Goal: Information Seeking & Learning: Learn about a topic

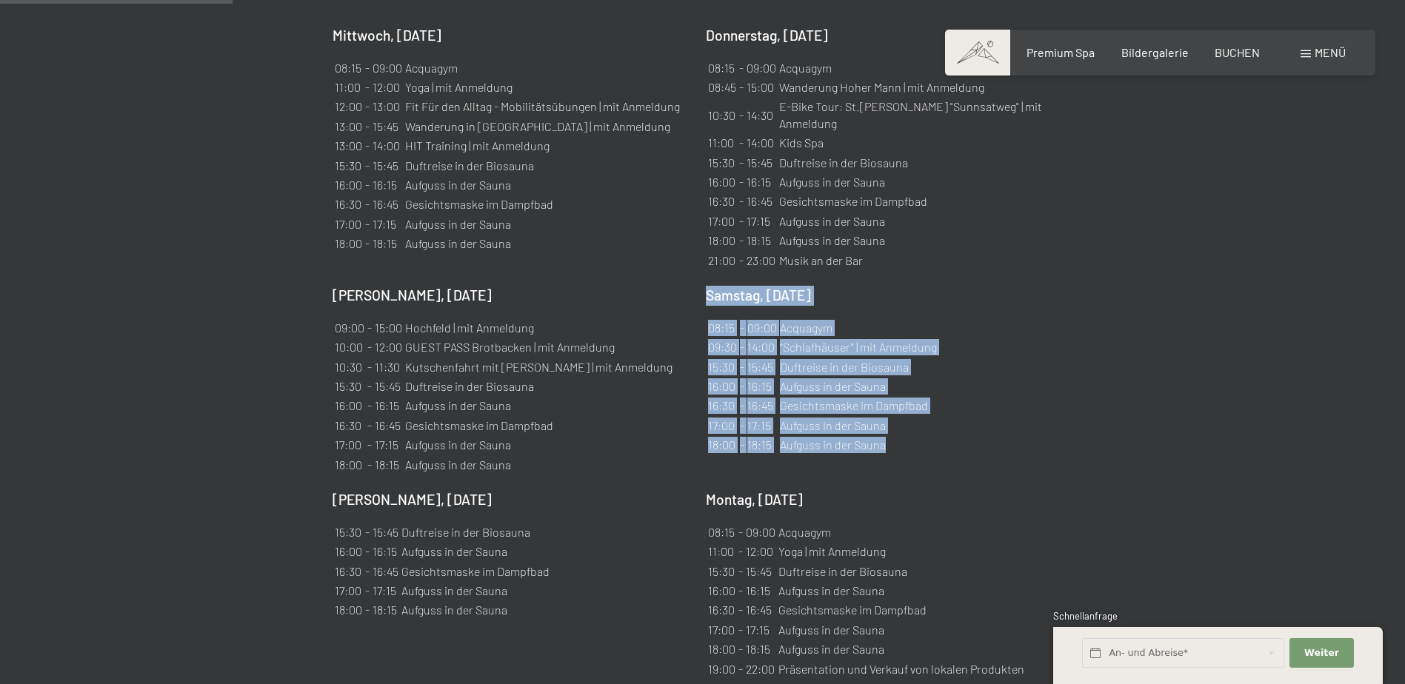
drag, startPoint x: 923, startPoint y: 412, endPoint x: 707, endPoint y: 257, distance: 265.7
click at [707, 286] on div "Samstag, 18.10.2025 08:15 - 09:00 Acquagym 09:30 - 14:00 "Schlafhäuser" | mit A…" at bounding box center [885, 381] width 358 height 190
click at [804, 338] on td ""Schlafhäuser" | mit Anmeldung" at bounding box center [858, 347] width 158 height 18
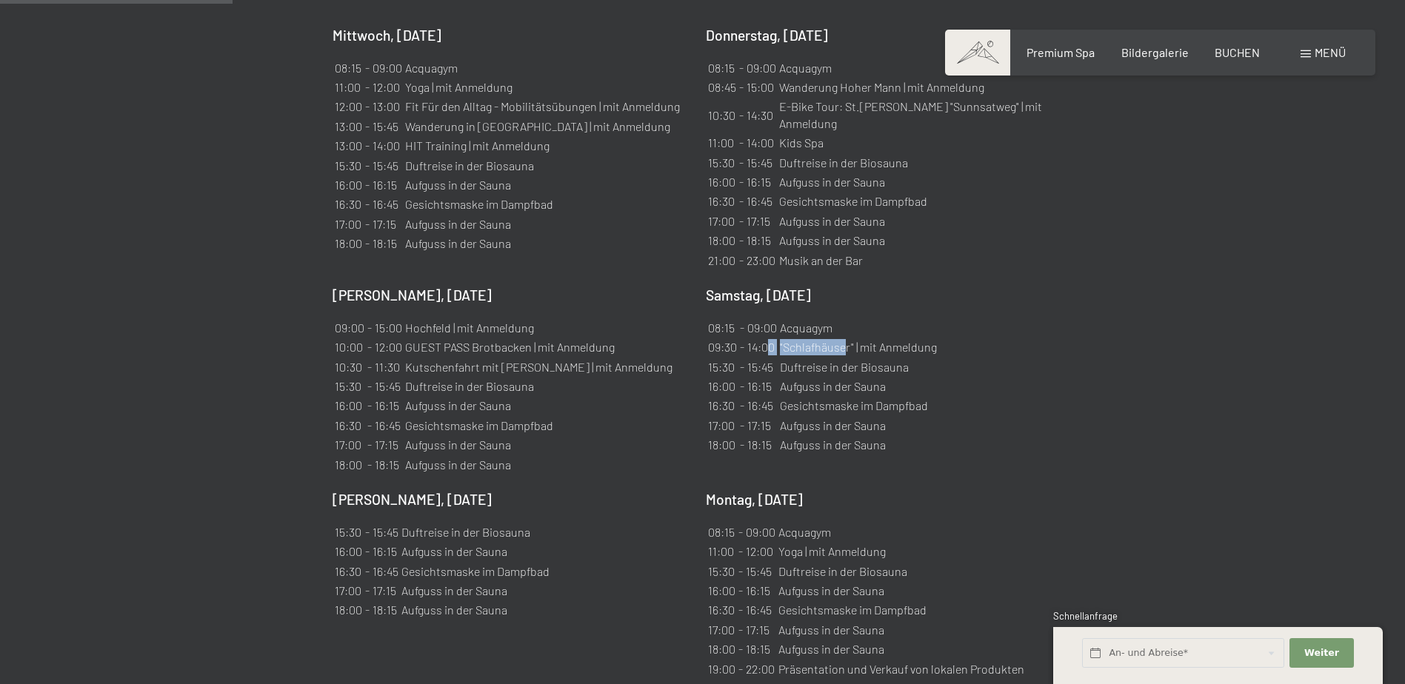
drag, startPoint x: 847, startPoint y: 311, endPoint x: 772, endPoint y: 308, distance: 75.6
click at [772, 338] on tr "09:30 - 14:00 "Schlafhäuser" | mit Anmeldung" at bounding box center [822, 347] width 230 height 18
drag, startPoint x: 772, startPoint y: 308, endPoint x: 832, endPoint y: 331, distance: 64.9
click at [832, 358] on td "Duftreise in der Biosauna" at bounding box center [858, 367] width 158 height 18
drag, startPoint x: 849, startPoint y: 312, endPoint x: 783, endPoint y: 312, distance: 66.6
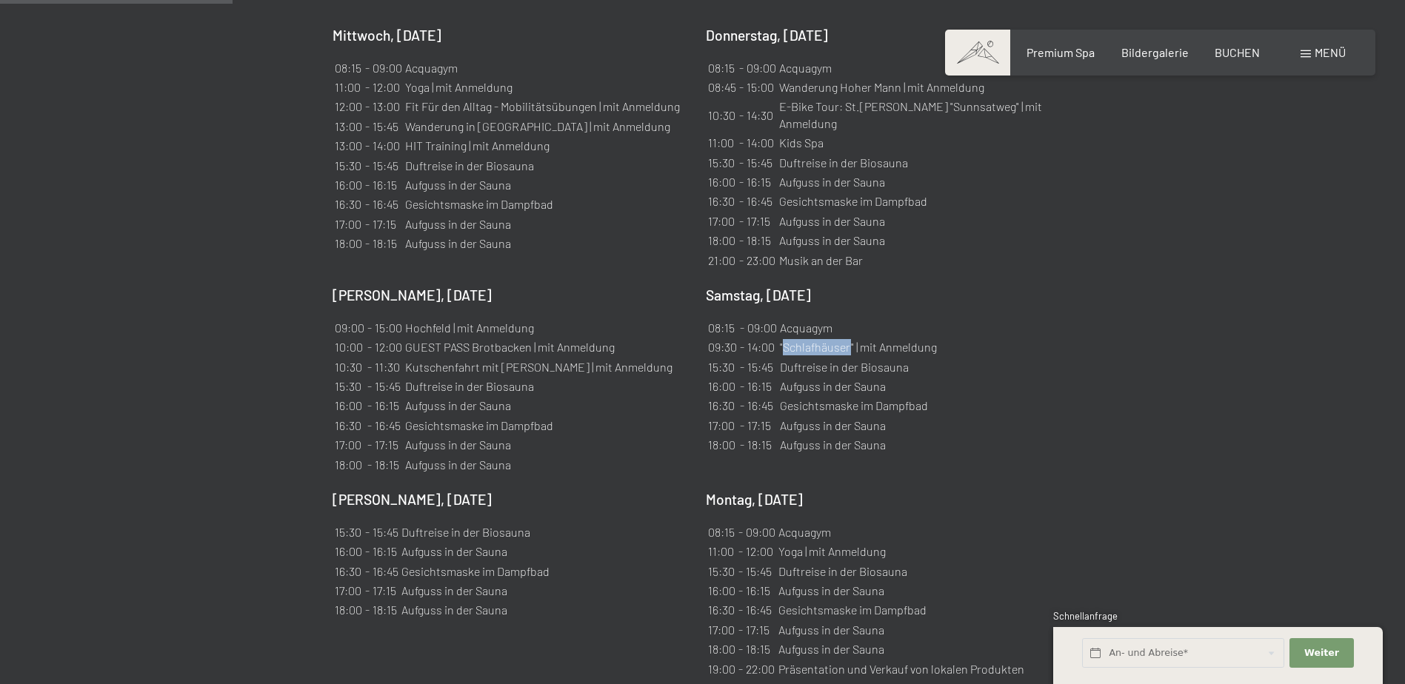
click at [783, 338] on td ""Schlafhäuser" | mit Anmeldung" at bounding box center [858, 347] width 158 height 18
copy td "Schlafhäuser"
click at [939, 310] on div "Samstag, 18.10.2025 08:15 - 09:00 Acquagym 09:30 - 14:00 "Schlafhäuser" | mit A…" at bounding box center [885, 381] width 358 height 190
click at [629, 311] on div "Freitag, 17.10.2025 09:00 - 15:00 Hochfeld | mit Anmeldung 10:00 - 12:00 GUEST …" at bounding box center [511, 381] width 358 height 190
drag, startPoint x: 472, startPoint y: 312, endPoint x: 347, endPoint y: 310, distance: 125.2
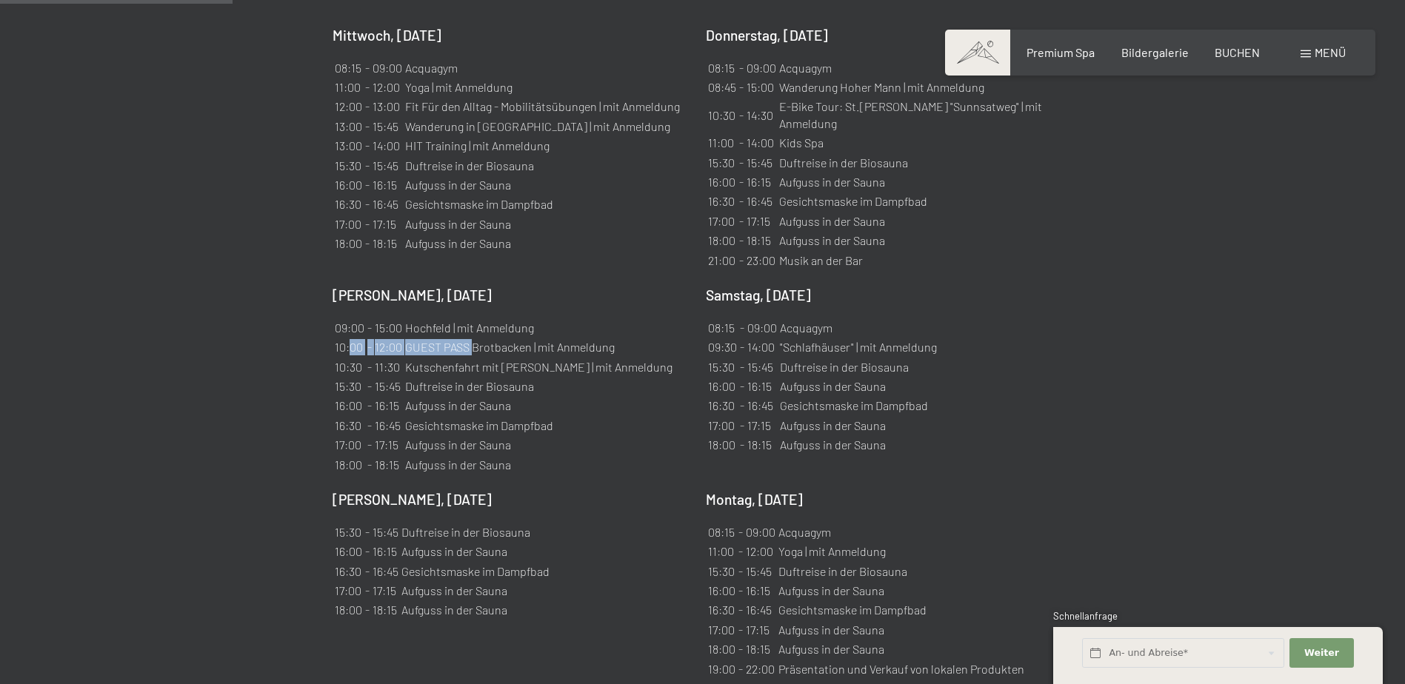
click at [347, 338] on tr "10:00 - 12:00 GUEST PASS Brotbacken | mit Anmeldung" at bounding box center [503, 347] width 339 height 18
click at [347, 338] on td "10:00" at bounding box center [349, 347] width 31 height 18
drag, startPoint x: 335, startPoint y: 310, endPoint x: 616, endPoint y: 309, distance: 280.6
click at [616, 338] on tr "10:00 - 12:00 GUEST PASS Brotbacken | mit Anmeldung" at bounding box center [503, 347] width 339 height 18
copy tr "10:00 - 12:00 GUEST PASS Brotbacken | mit Anmeldung"
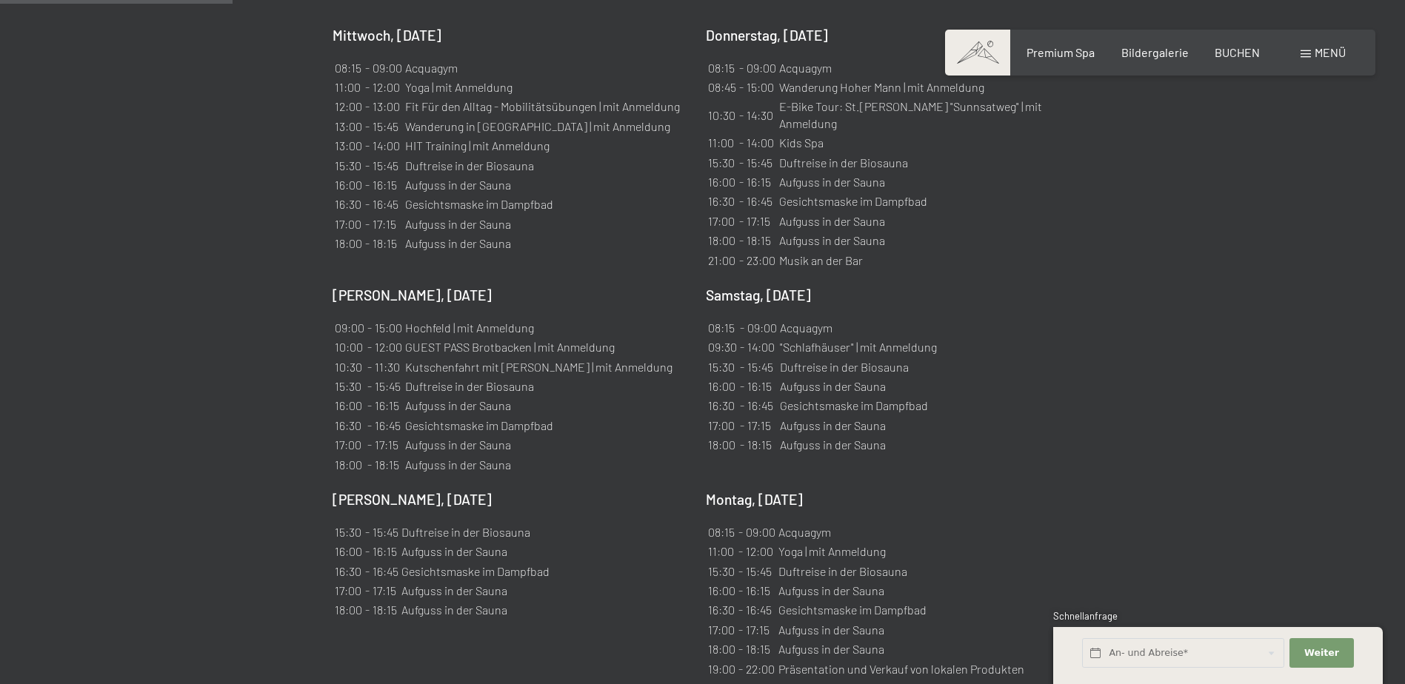
click at [646, 339] on div "Freitag, 17.10.2025 09:00 - 15:00 Hochfeld | mit Anmeldung 10:00 - 12:00 GUEST …" at bounding box center [511, 381] width 358 height 190
drag, startPoint x: 547, startPoint y: 295, endPoint x: 337, endPoint y: 289, distance: 210.4
click at [337, 319] on tr "09:00 - 15:00 Hochfeld | mit Anmeldung" at bounding box center [503, 328] width 339 height 18
drag, startPoint x: 337, startPoint y: 289, endPoint x: 628, endPoint y: 344, distance: 296.1
click at [626, 343] on div "Freitag, 17.10.2025 09:00 - 15:00 Hochfeld | mit Anmeldung 10:00 - 12:00 GUEST …" at bounding box center [511, 381] width 358 height 190
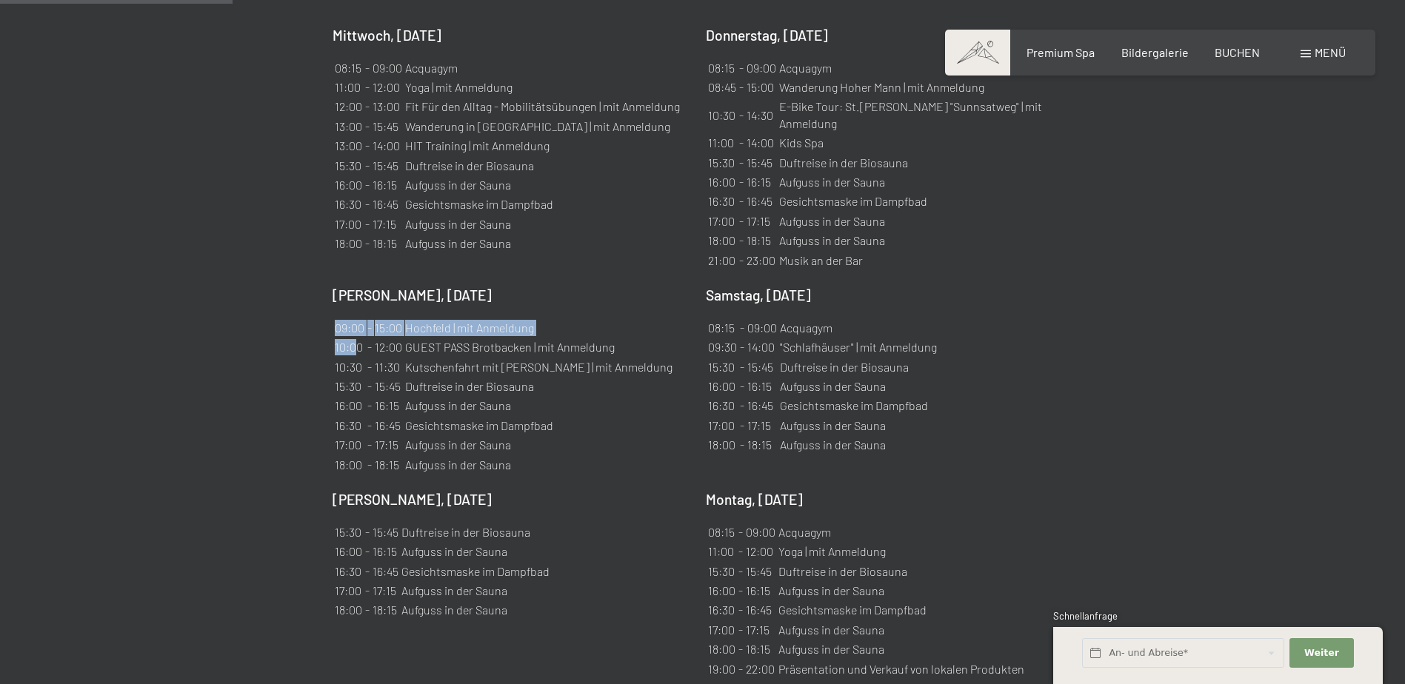
drag, startPoint x: 633, startPoint y: 330, endPoint x: 356, endPoint y: 318, distance: 277.2
click at [356, 318] on div "Freitag, 17.10.2025 09:00 - 15:00 Hochfeld | mit Anmeldung 10:00 - 12:00 GUEST …" at bounding box center [511, 381] width 358 height 190
drag, startPoint x: 356, startPoint y: 318, endPoint x: 529, endPoint y: 403, distance: 192.4
click at [529, 436] on td "Aufguss in der Sauna" at bounding box center [538, 445] width 269 height 18
click at [845, 438] on div "Samstag, 18.10.2025 08:15 - 09:00 Acquagym 09:30 - 14:00 "Schlafhäuser" | mit A…" at bounding box center [885, 381] width 358 height 190
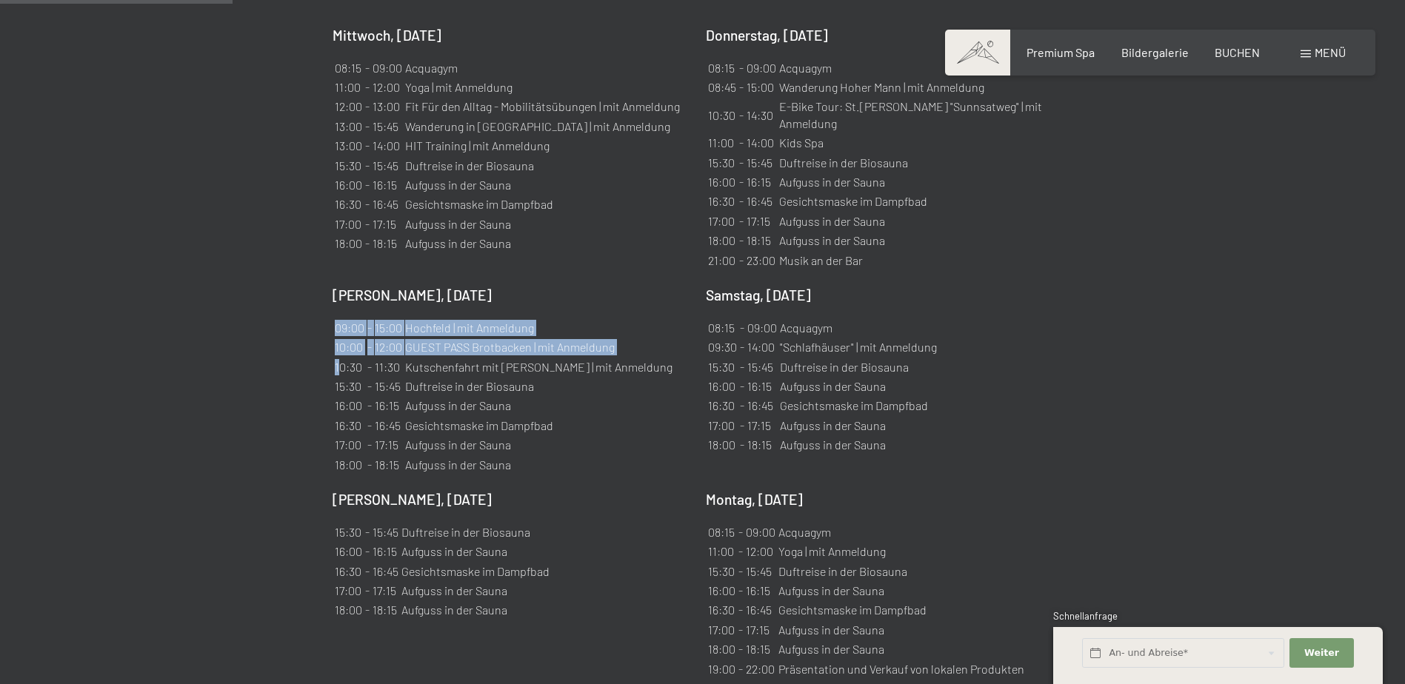
drag, startPoint x: 556, startPoint y: 337, endPoint x: 338, endPoint y: 333, distance: 217.7
click at [338, 333] on div "Freitag, 17.10.2025 09:00 - 15:00 Hochfeld | mit Anmeldung 10:00 - 12:00 GUEST …" at bounding box center [511, 381] width 358 height 190
drag, startPoint x: 338, startPoint y: 333, endPoint x: 506, endPoint y: 374, distance: 172.2
click at [506, 397] on td "Aufguss in der Sauna" at bounding box center [538, 406] width 269 height 18
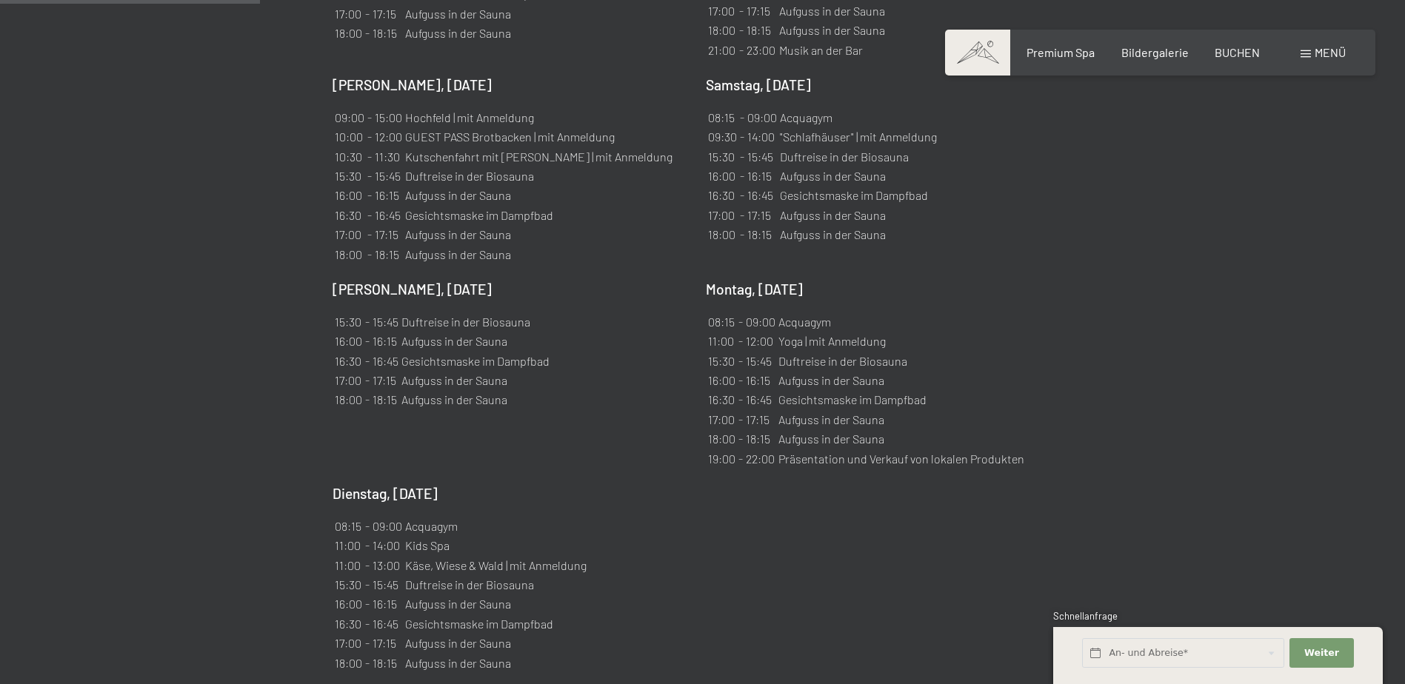
scroll to position [1333, 0]
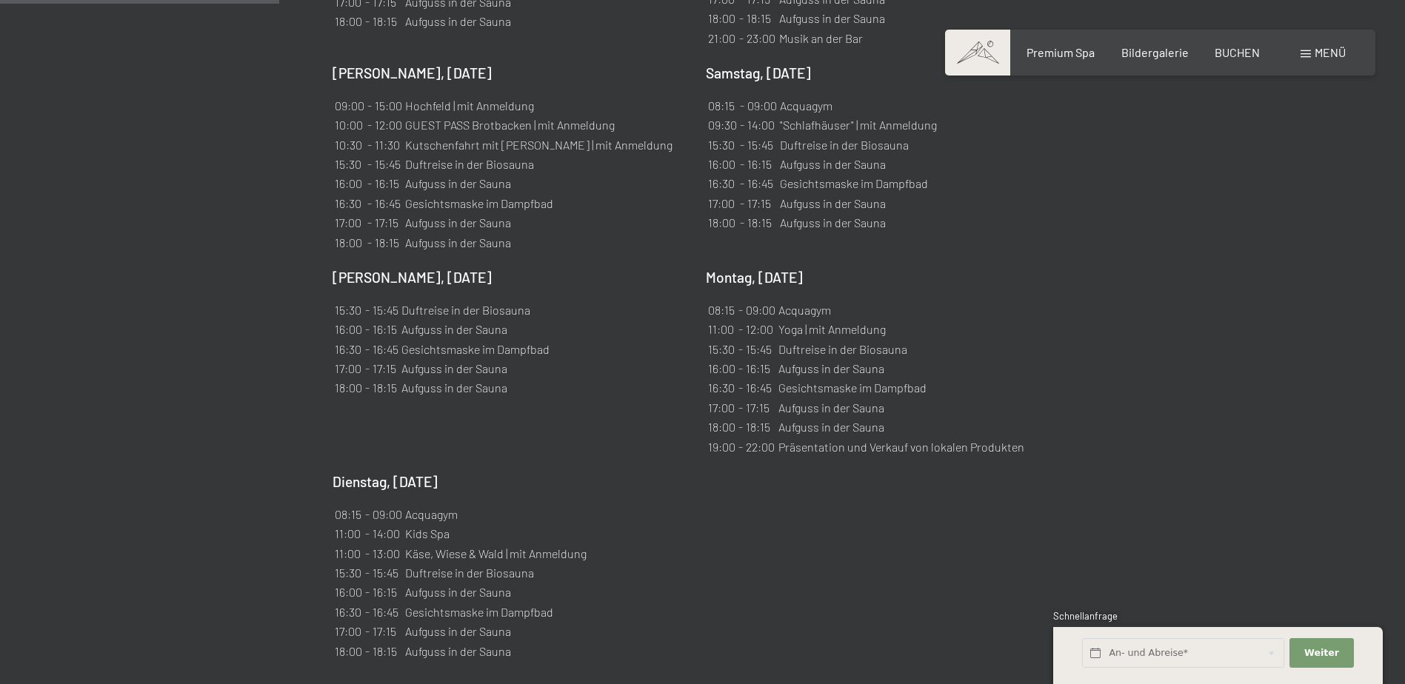
click at [1161, 467] on section "Wochenprogramm ✓ Durchblättern ✓ Mittwoch ✓ Donnerstag ✓ Freitag ✓ Samstag ✓ So…" at bounding box center [702, 149] width 1405 height 1173
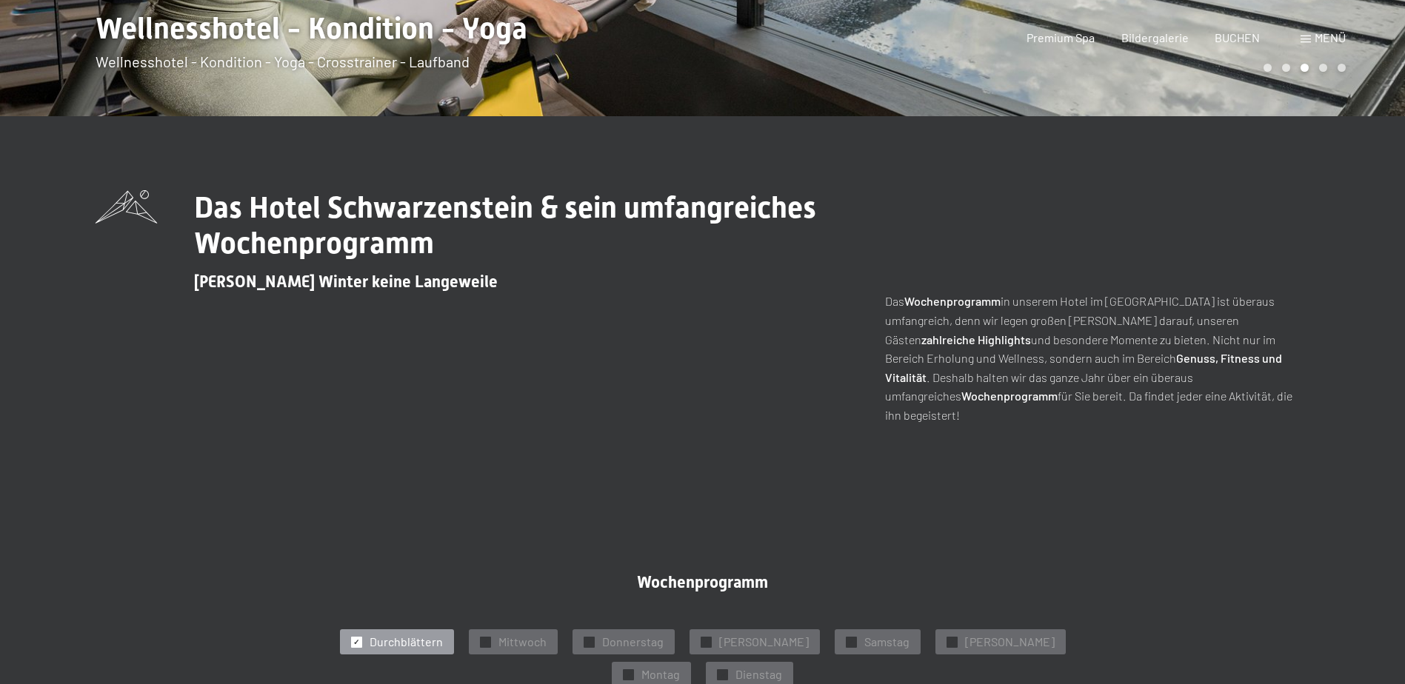
scroll to position [0, 0]
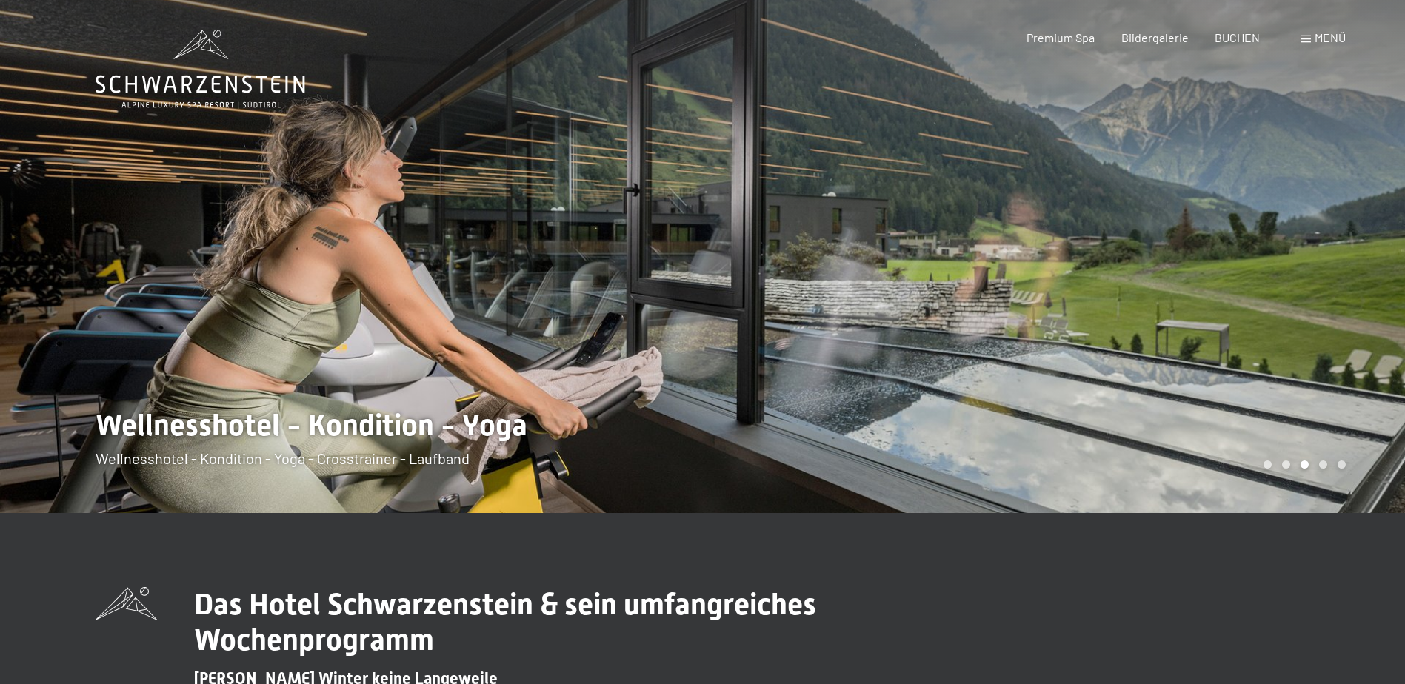
click at [186, 65] on icon at bounding box center [201, 69] width 210 height 79
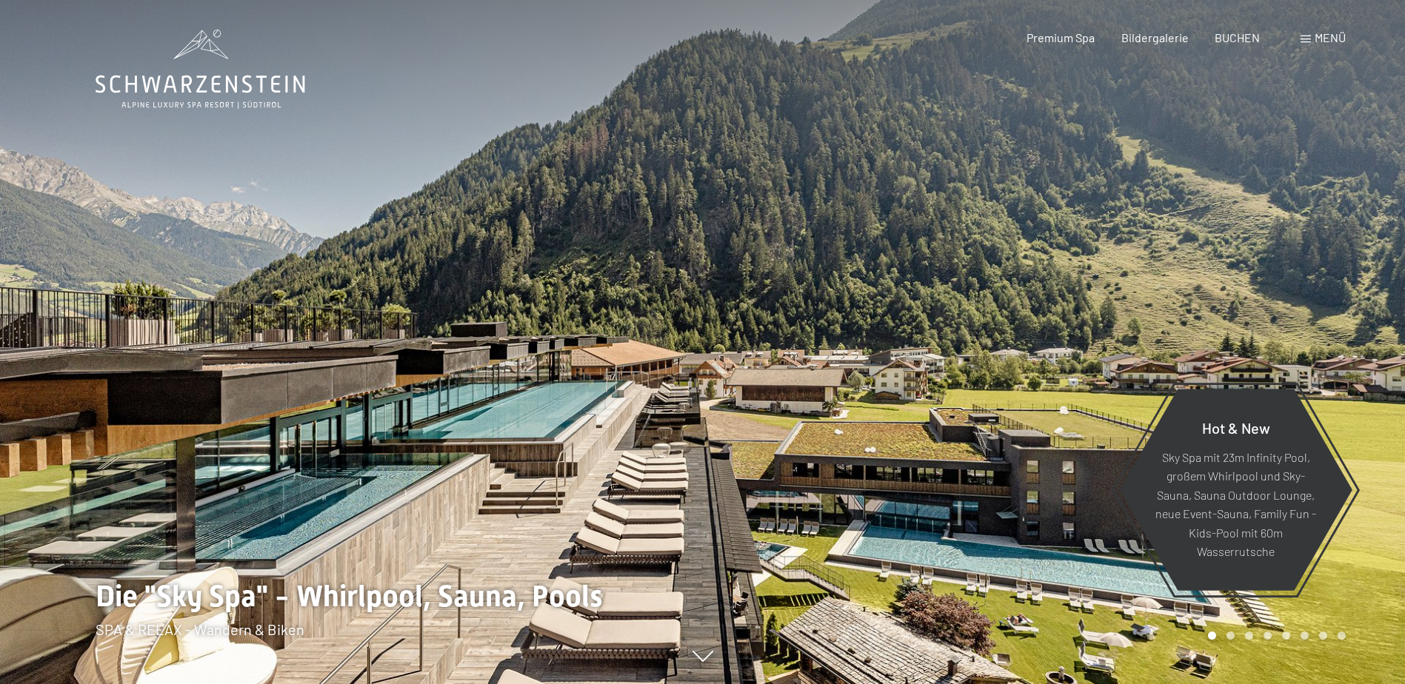
click at [1320, 36] on span "Menü" at bounding box center [1329, 37] width 31 height 14
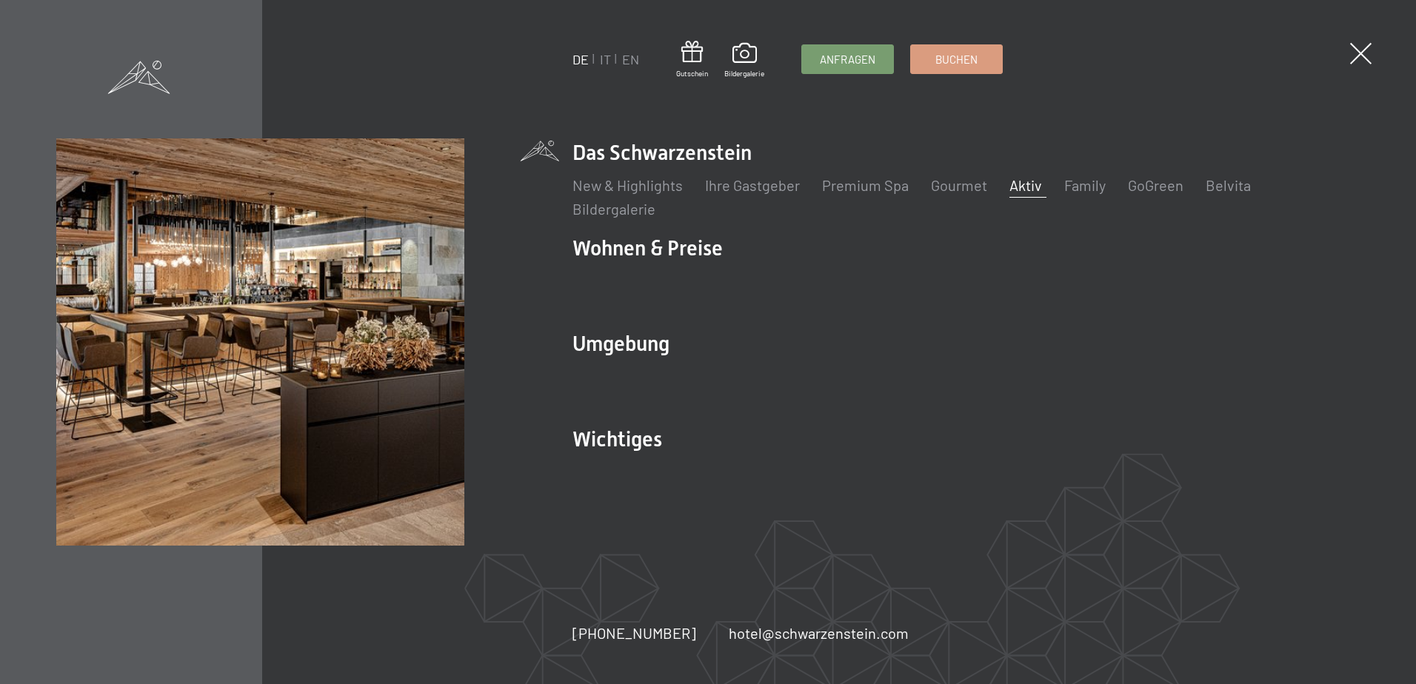
click at [1027, 189] on link "Aktiv" at bounding box center [1025, 185] width 33 height 18
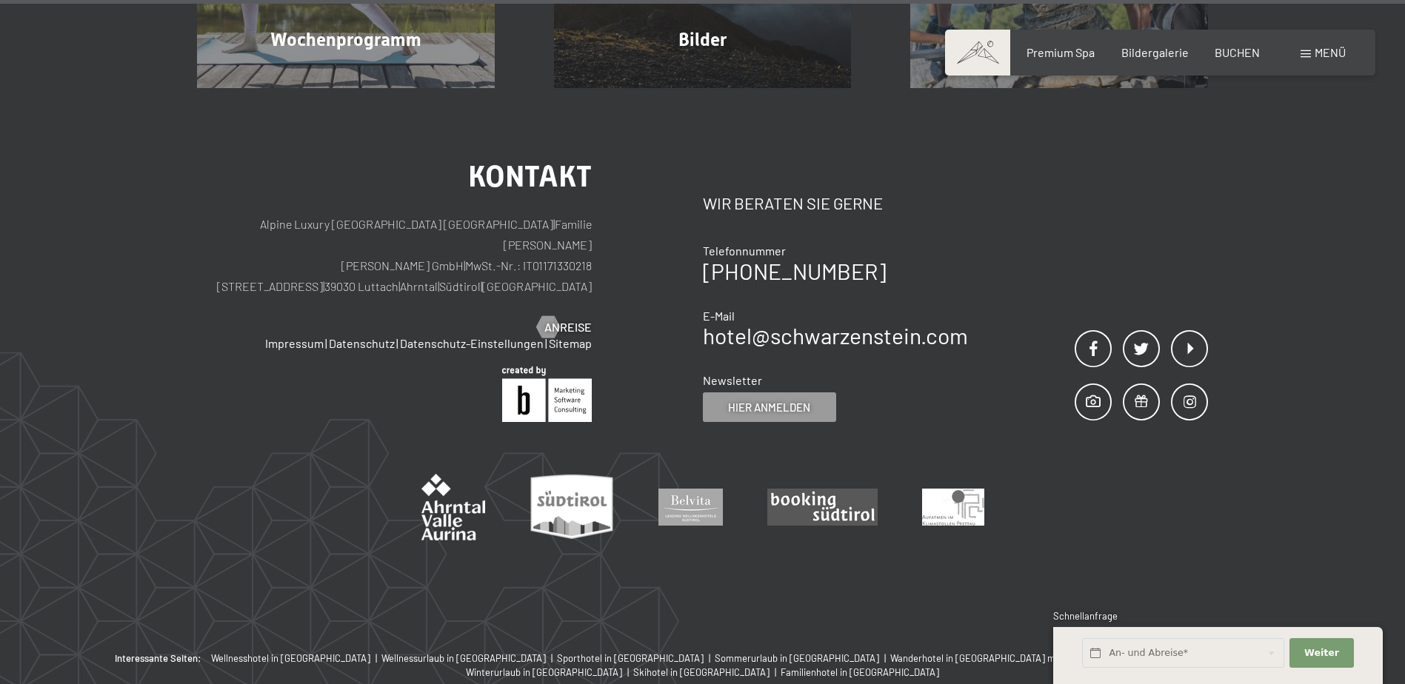
scroll to position [3896, 0]
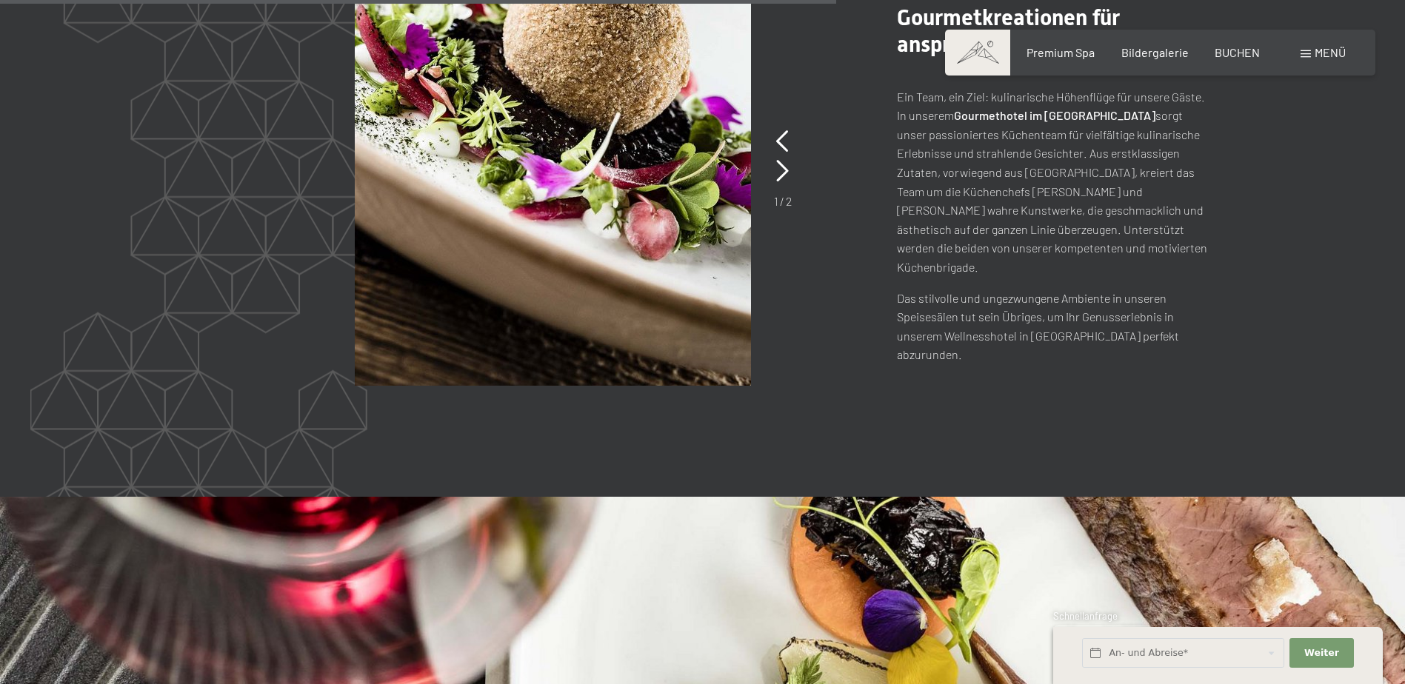
scroll to position [3190, 0]
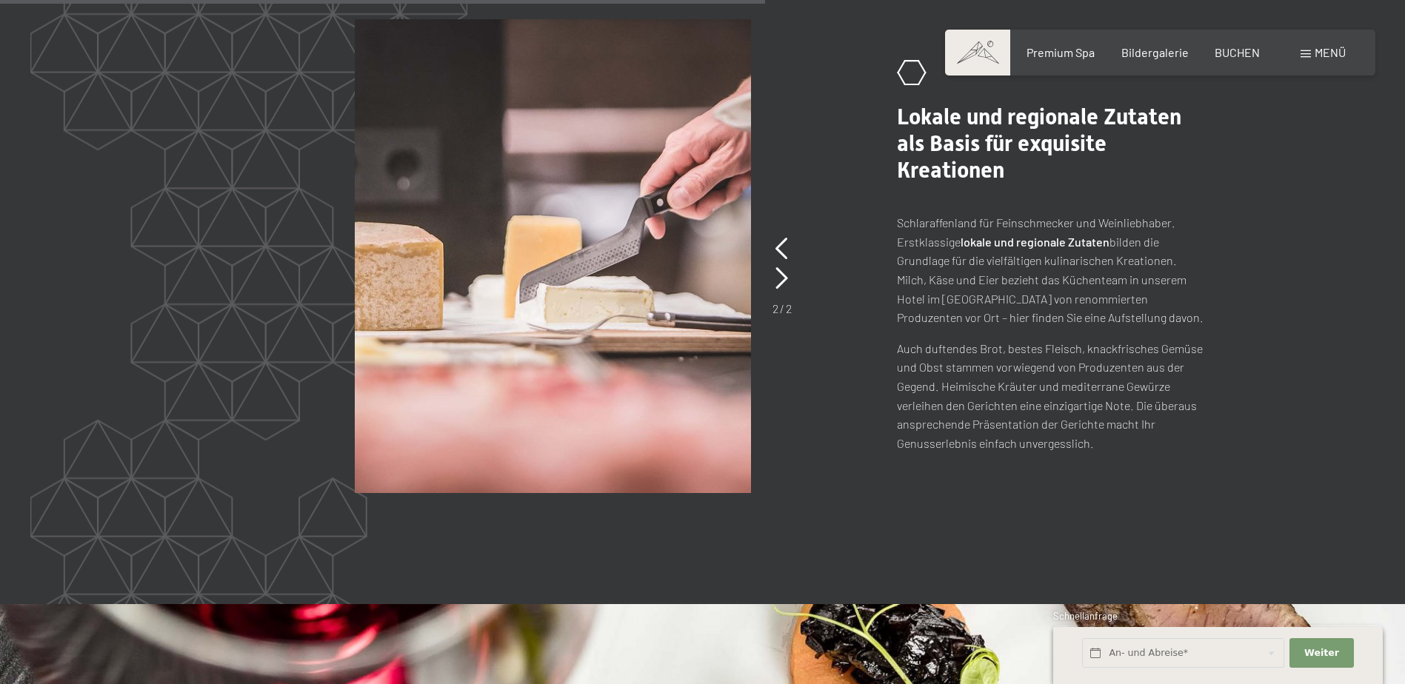
click at [1000, 346] on p "Auch duftendes Brot, bestes Fleisch, knackfrisches Gemüse und Obst stammen vorw…" at bounding box center [1052, 396] width 311 height 114
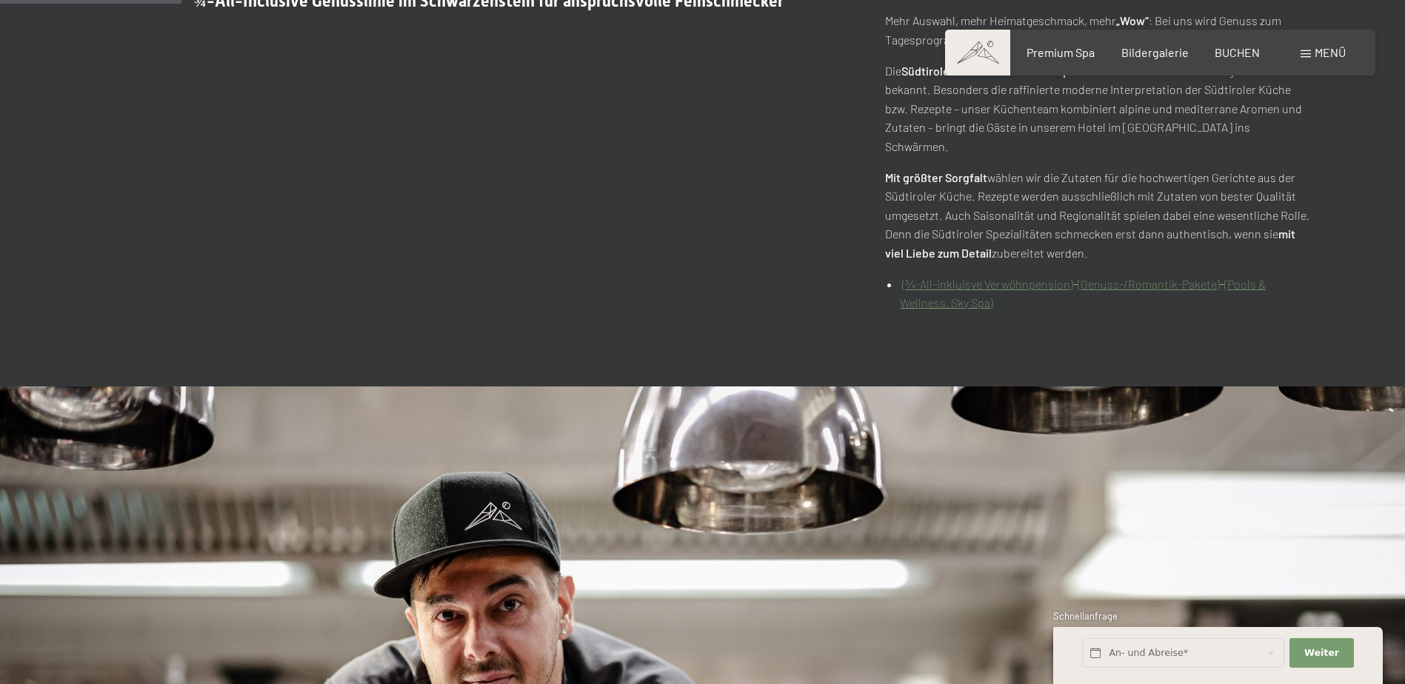
scroll to position [740, 0]
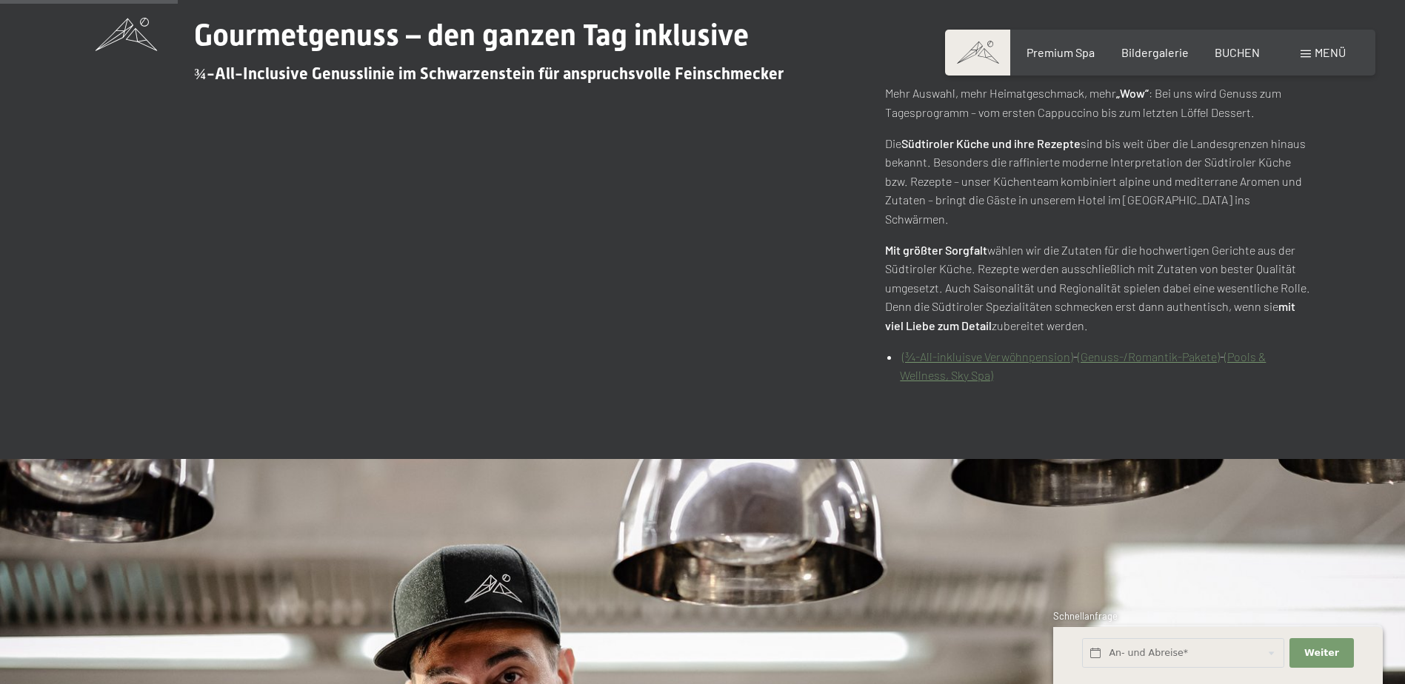
click at [966, 349] on link "(¾-All-inkluisve Verwöhnpension)" at bounding box center [987, 356] width 171 height 14
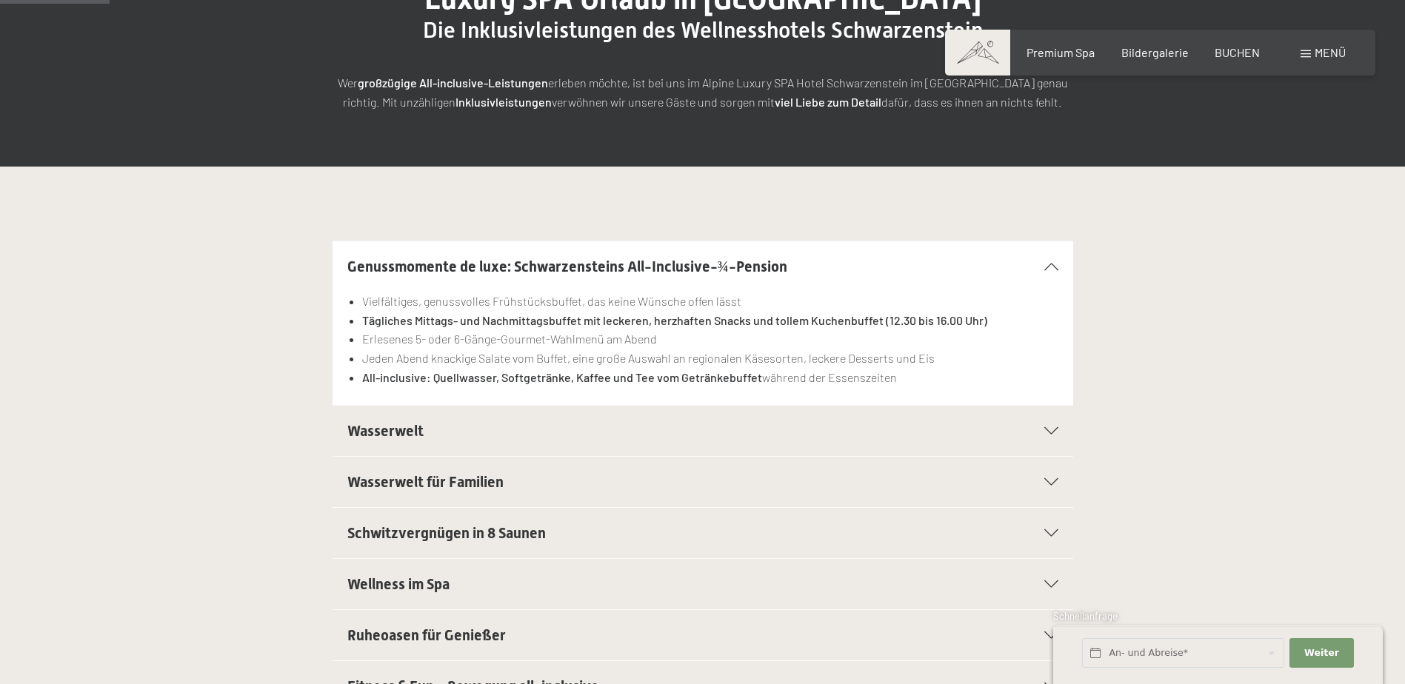
drag, startPoint x: 807, startPoint y: 322, endPoint x: 809, endPoint y: 348, distance: 26.0
click at [807, 322] on strong "Tägliches Mittags- und Nachmittagsbuffet mit leckeren, herzhaften Snacks und to…" at bounding box center [674, 320] width 625 height 14
drag, startPoint x: 703, startPoint y: 338, endPoint x: 434, endPoint y: 330, distance: 268.9
click at [434, 330] on li "Erlesenes 5- oder 6-Gänge-Gourmet-Wahlmenü am Abend" at bounding box center [709, 339] width 695 height 19
drag, startPoint x: 434, startPoint y: 330, endPoint x: 705, endPoint y: 334, distance: 271.0
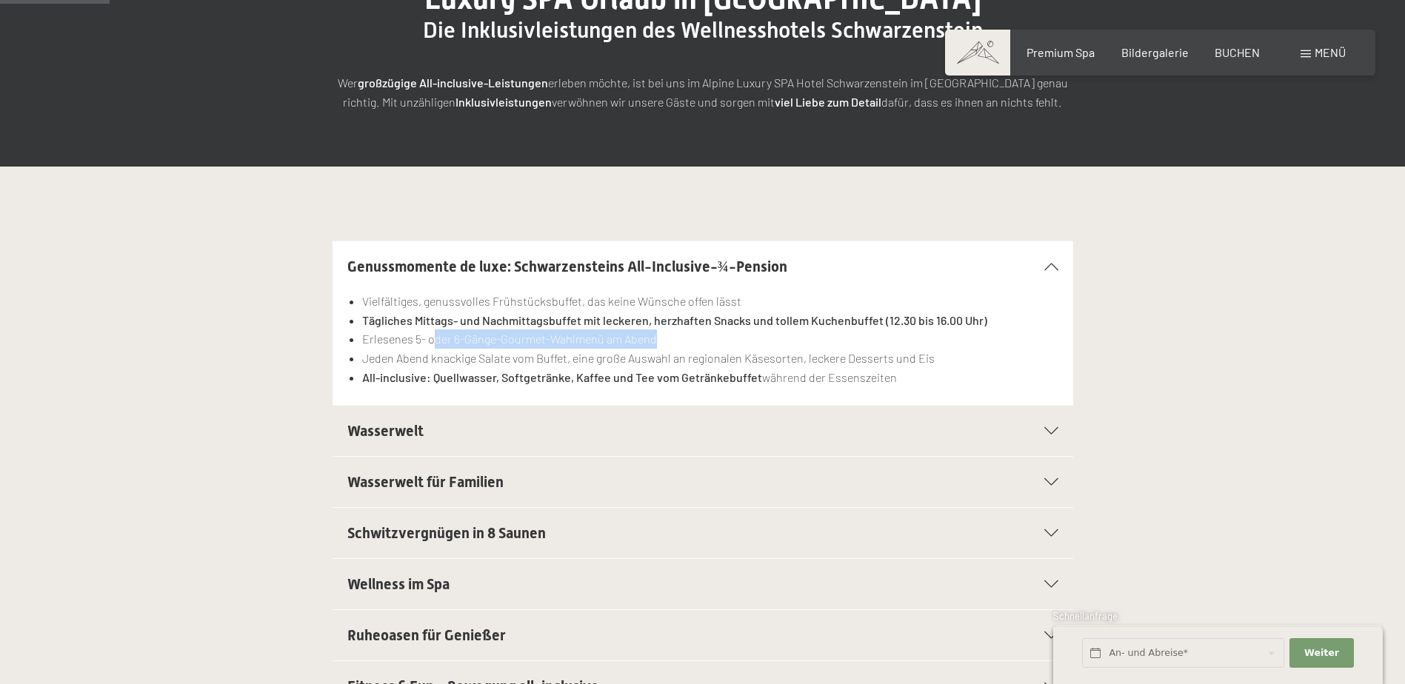
click at [715, 334] on li "Erlesenes 5- oder 6-Gänge-Gourmet-Wahlmenü am Abend" at bounding box center [709, 339] width 695 height 19
drag, startPoint x: 650, startPoint y: 341, endPoint x: 619, endPoint y: 341, distance: 31.1
click at [619, 341] on li "Erlesenes 5- oder 6-Gänge-Gourmet-Wahlmenü am Abend" at bounding box center [709, 339] width 695 height 19
drag, startPoint x: 619, startPoint y: 341, endPoint x: 578, endPoint y: 342, distance: 40.7
click at [578, 342] on li "Erlesenes 5- oder 6-Gänge-Gourmet-Wahlmenü am Abend" at bounding box center [709, 339] width 695 height 19
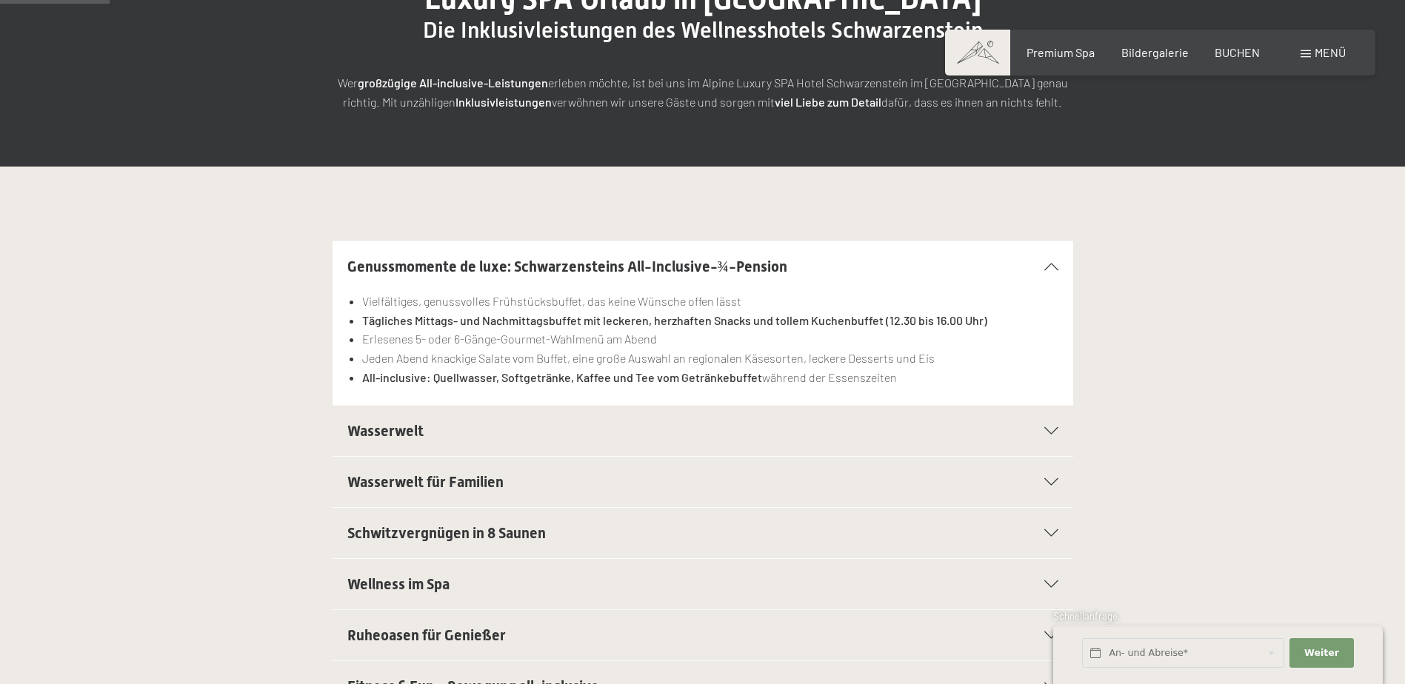
drag, startPoint x: 578, startPoint y: 342, endPoint x: 561, endPoint y: 336, distance: 18.0
click at [559, 335] on li "Erlesenes 5- oder 6-Gänge-Gourmet-Wahlmenü am Abend" at bounding box center [709, 339] width 695 height 19
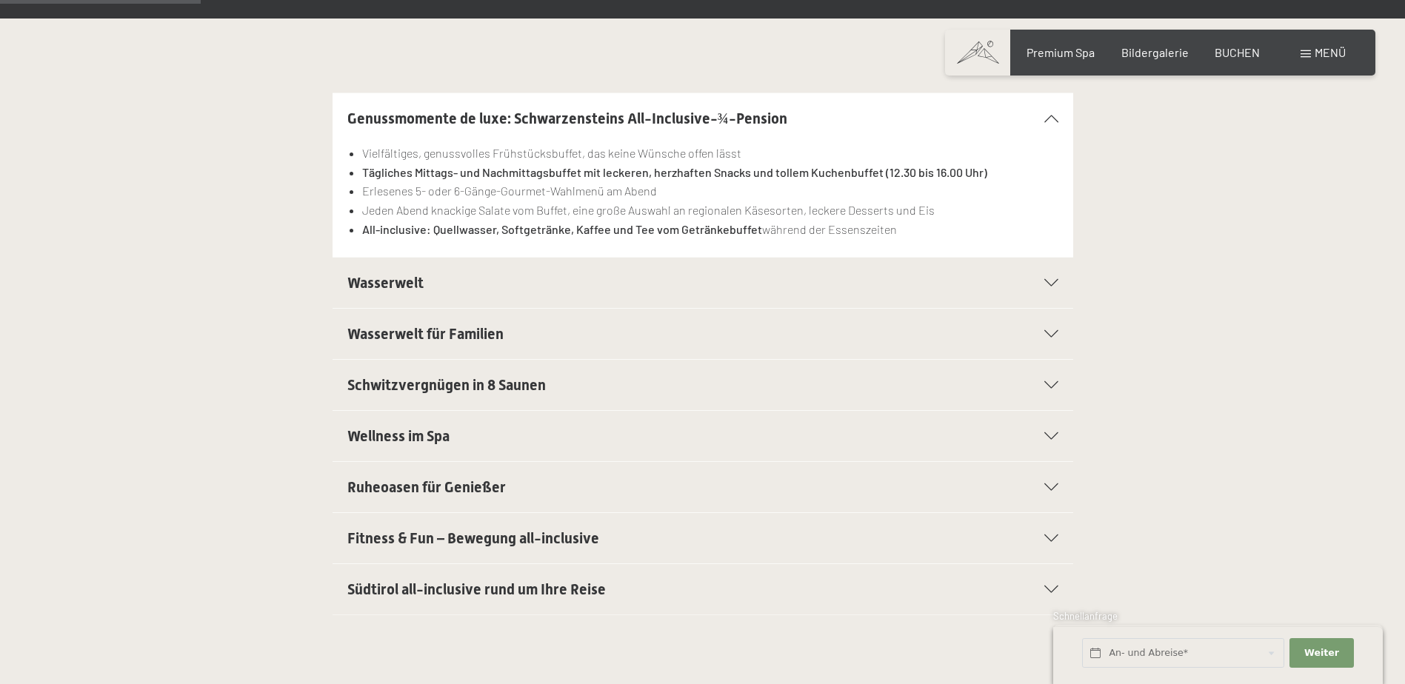
scroll to position [444, 0]
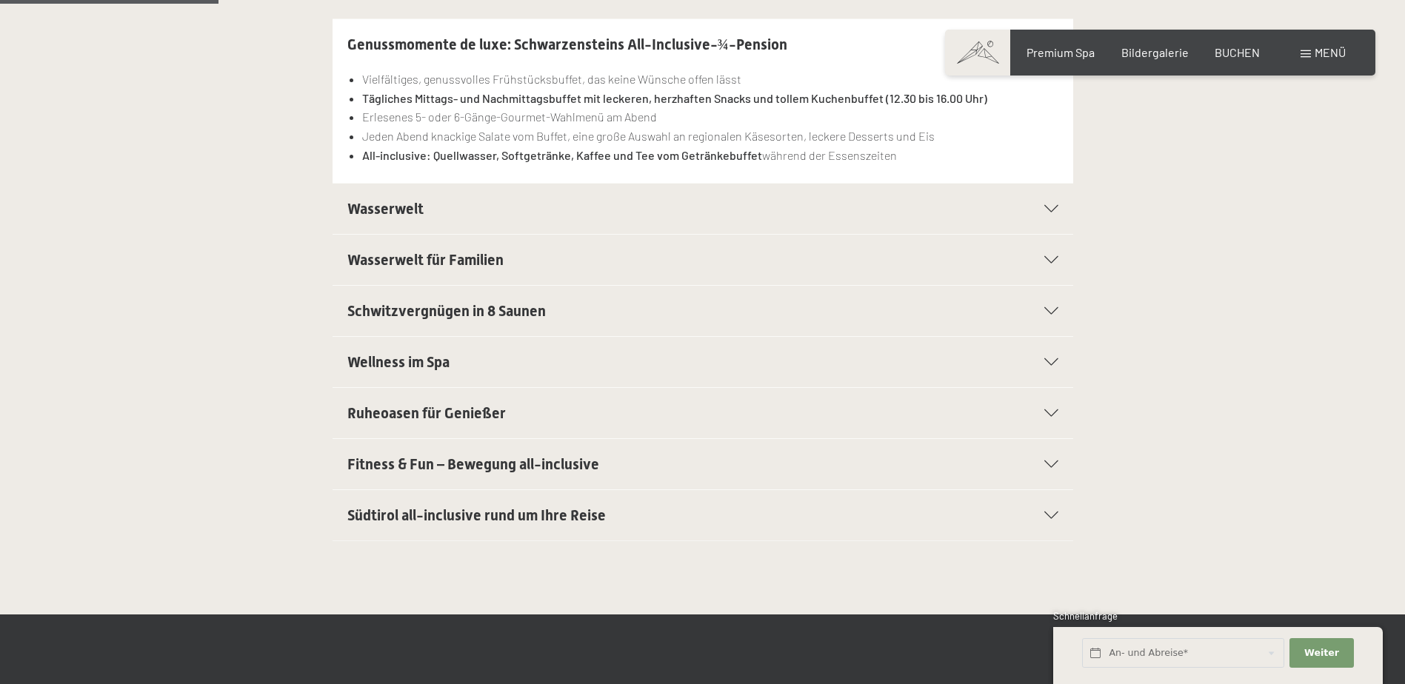
click at [478, 416] on span "Ruheoasen für Genießer" at bounding box center [426, 413] width 158 height 18
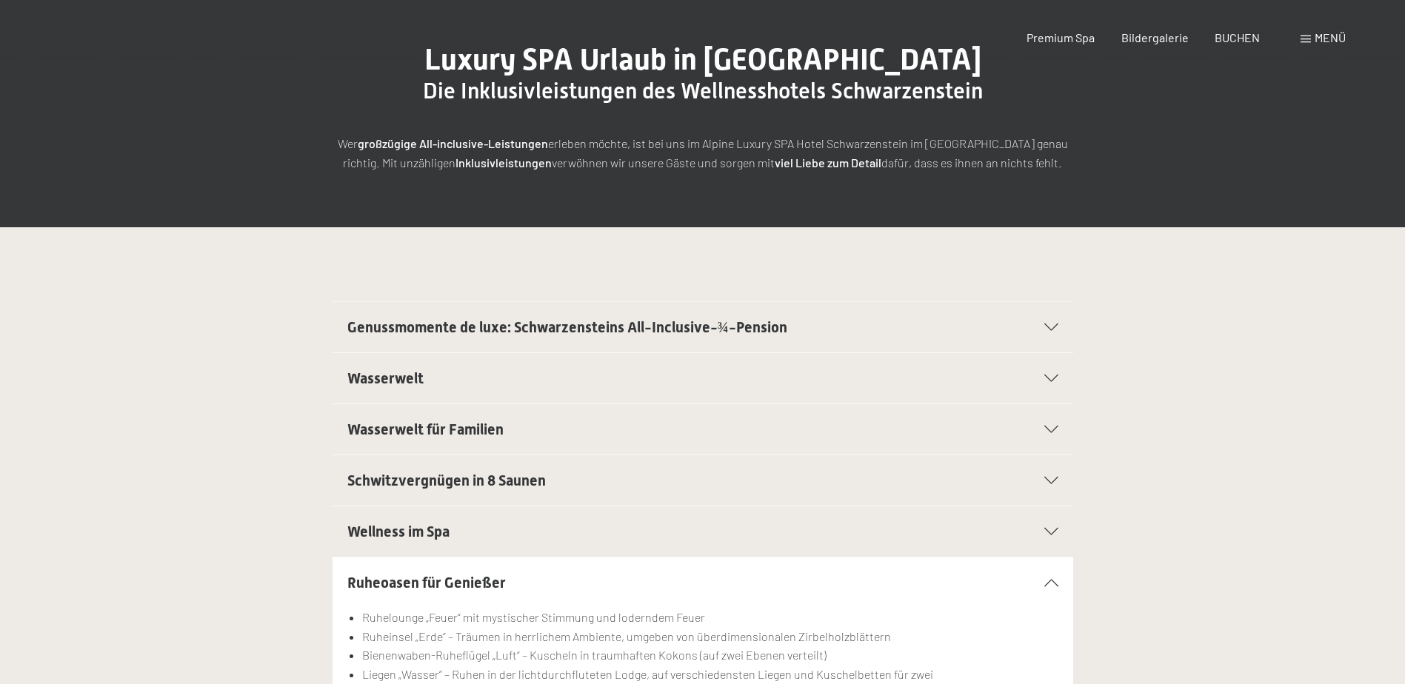
scroll to position [0, 0]
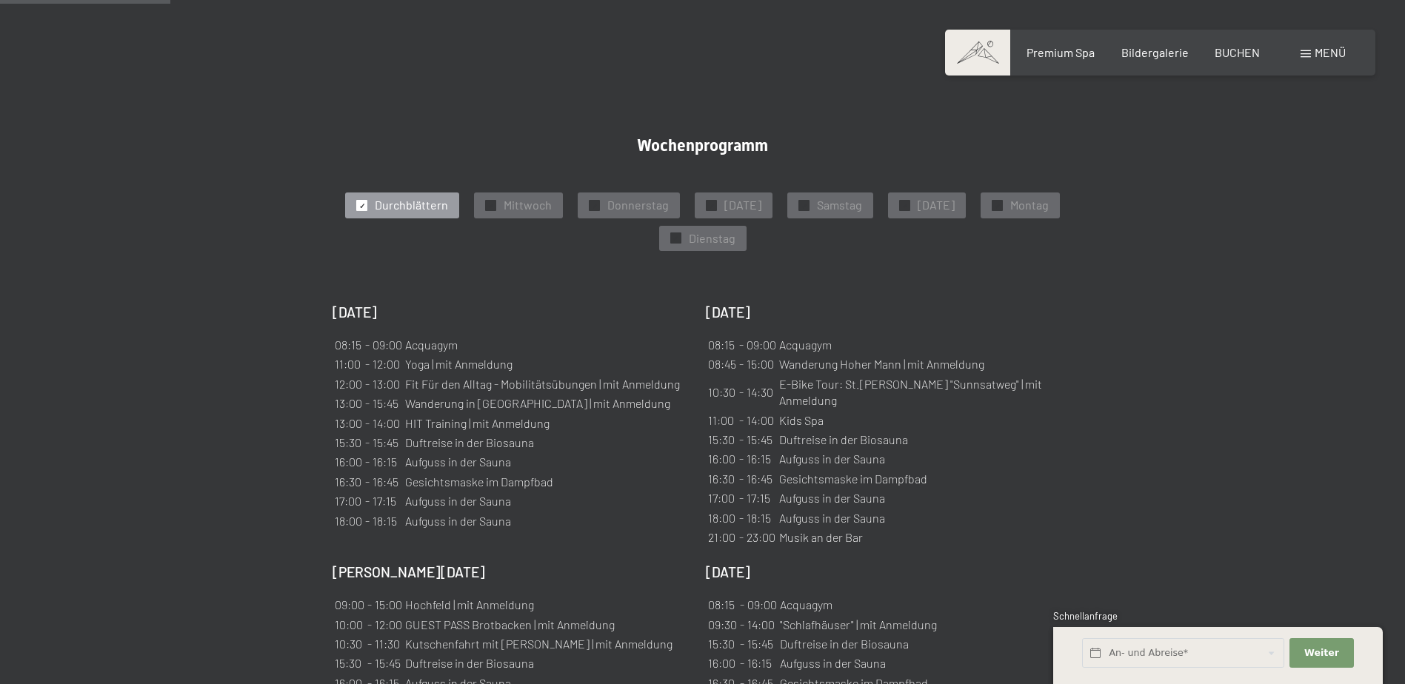
drag, startPoint x: 1042, startPoint y: 358, endPoint x: 1005, endPoint y: 355, distance: 37.1
click at [1042, 358] on td "Wanderung Hoher Mann | mit Anmeldung" at bounding box center [920, 364] width 284 height 18
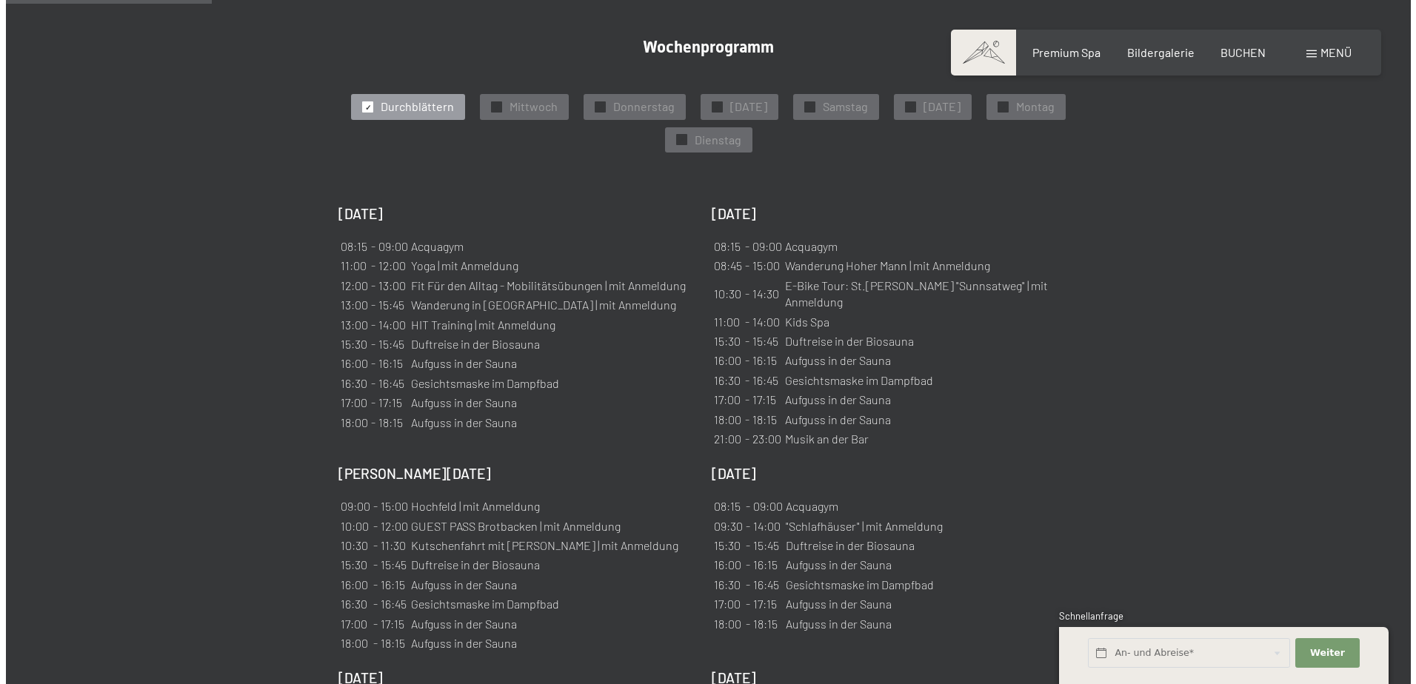
scroll to position [1037, 0]
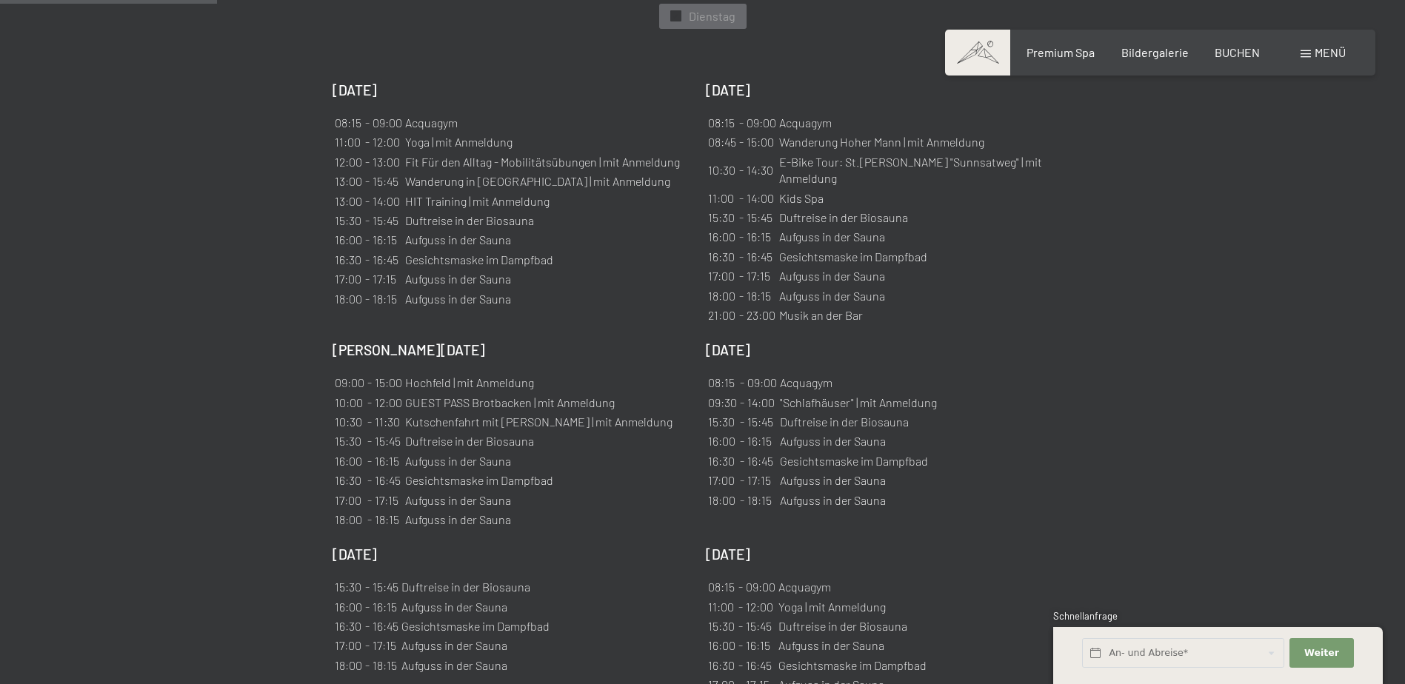
click at [451, 374] on td "Hochfeld | mit Anmeldung" at bounding box center [538, 383] width 269 height 18
drag, startPoint x: 407, startPoint y: 365, endPoint x: 542, endPoint y: 373, distance: 135.0
click at [542, 374] on td "Hochfeld | mit Anmeldung" at bounding box center [538, 383] width 269 height 18
drag, startPoint x: 542, startPoint y: 373, endPoint x: 357, endPoint y: 354, distance: 186.1
click at [375, 352] on div "Freitag, 17.10.2025 09:00 - 15:00 Hochfeld | mit Anmeldung 10:00 - 12:00 GUEST …" at bounding box center [511, 436] width 358 height 190
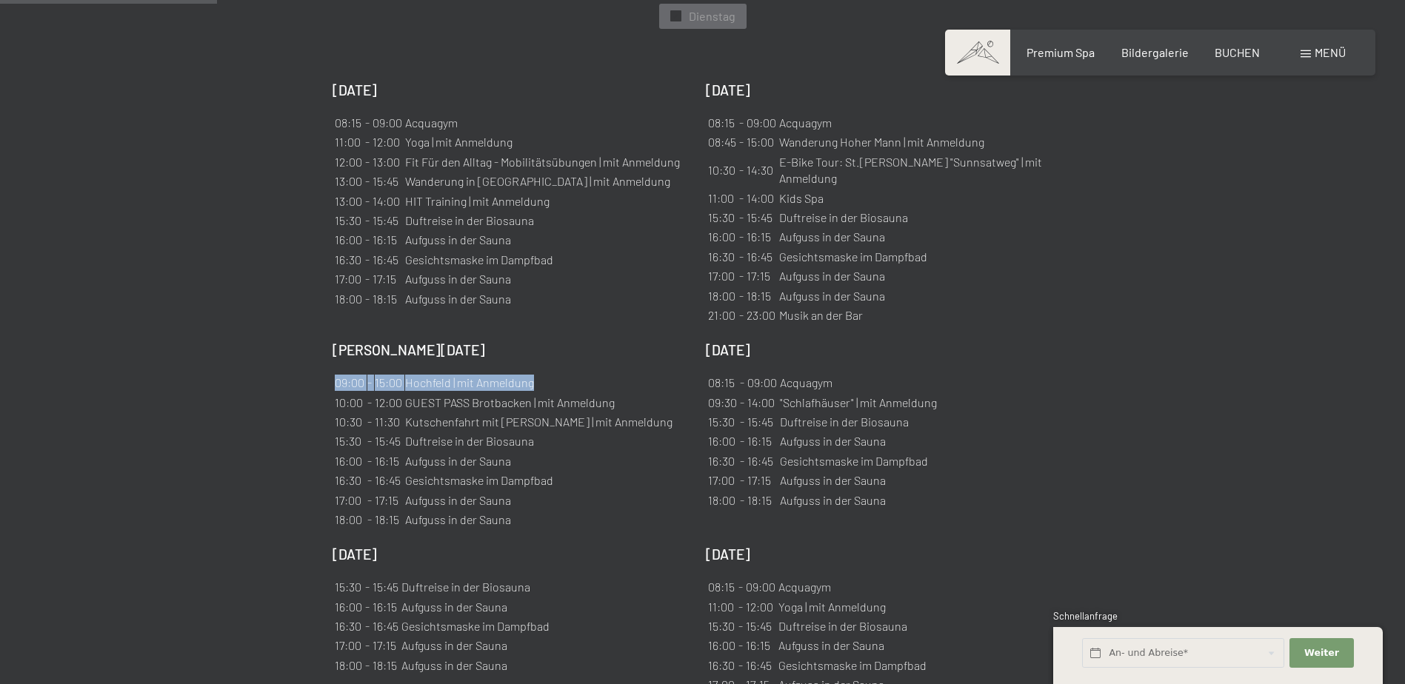
drag, startPoint x: 335, startPoint y: 363, endPoint x: 547, endPoint y: 364, distance: 212.5
click at [547, 374] on tr "09:00 - 15:00 Hochfeld | mit Anmeldung" at bounding box center [503, 383] width 339 height 18
copy tr "09:00 - 15:00 Hochfeld | mit Anmeldung"
click at [1023, 440] on div "Samstag, 18.10.2025 08:15 - 09:00 Acquagym 09:30 - 14:00 "Schlafhäuser" | mit A…" at bounding box center [885, 436] width 358 height 190
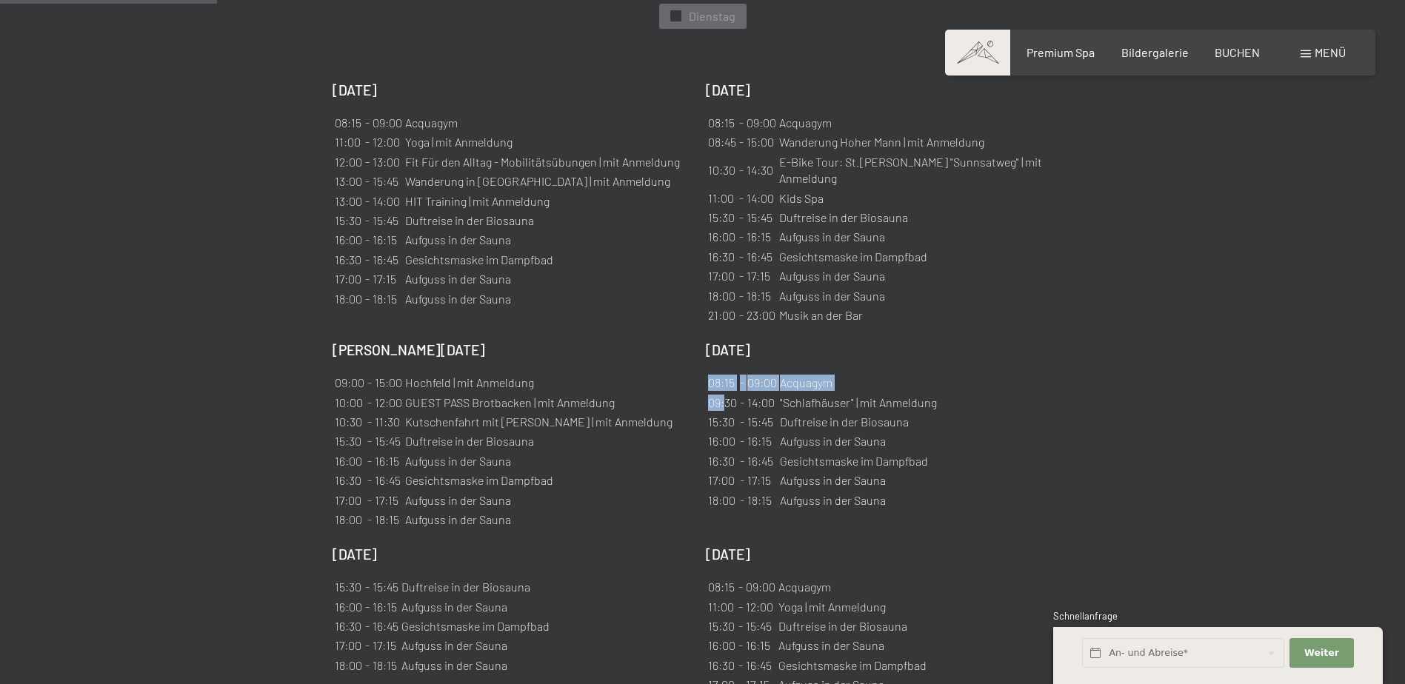
drag, startPoint x: 954, startPoint y: 389, endPoint x: 725, endPoint y: 389, distance: 229.5
click at [725, 383] on div "Samstag, 18.10.2025 08:15 - 09:00 Acquagym 09:30 - 14:00 "Schlafhäuser" | mit A…" at bounding box center [885, 436] width 358 height 190
click at [725, 394] on td "09:30" at bounding box center [722, 403] width 30 height 18
drag, startPoint x: 711, startPoint y: 386, endPoint x: 937, endPoint y: 393, distance: 226.7
click at [937, 393] on table "08:15 - 09:00 Acquagym 09:30 - 14:00 "Schlafhäuser" | mit Anmeldung 15:30 - 15:…" at bounding box center [822, 441] width 233 height 138
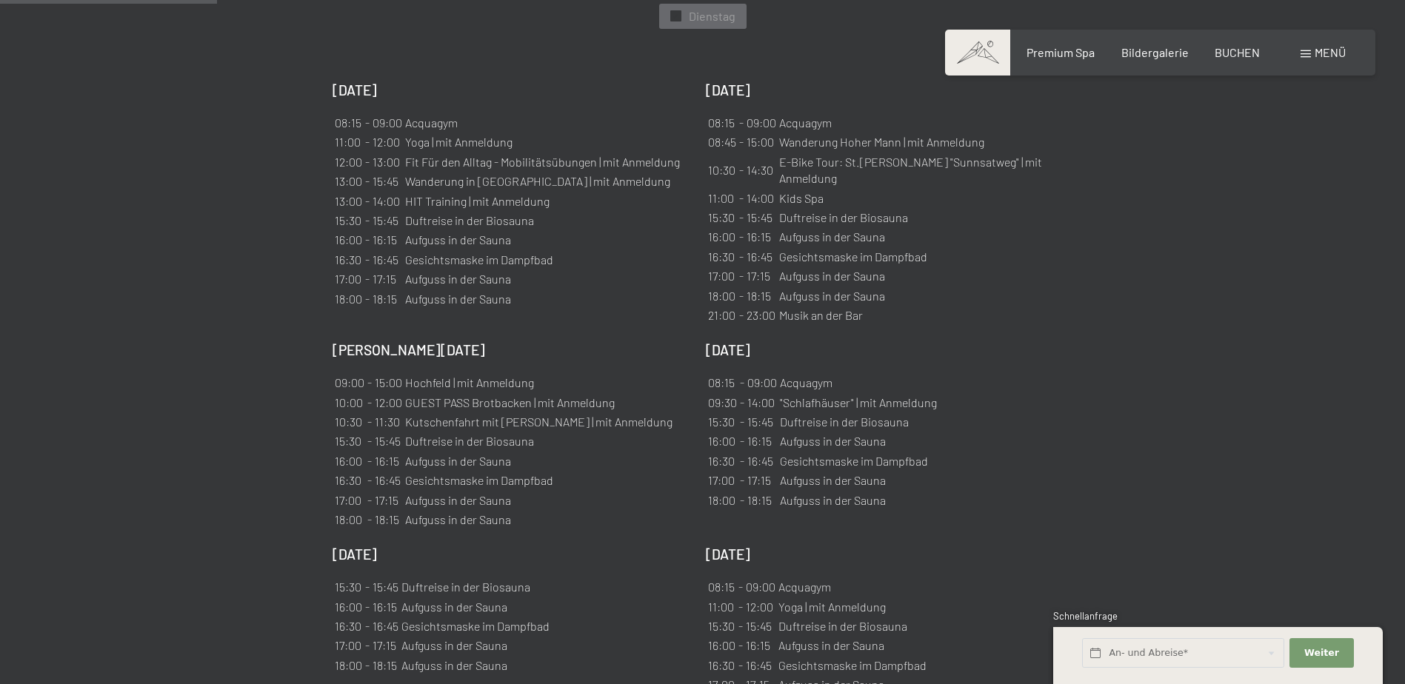
drag, startPoint x: 937, startPoint y: 393, endPoint x: 803, endPoint y: 398, distance: 134.1
click at [803, 413] on td "Duftreise in der Biosauna" at bounding box center [858, 422] width 158 height 18
drag, startPoint x: 803, startPoint y: 398, endPoint x: 704, endPoint y: 388, distance: 99.8
click at [703, 389] on div "Mittwoch, 15.10.2025 08:15 - 09:00 Acquagym 11:00 - 12:00 Yoga | mit Anmeldung …" at bounding box center [702, 510] width 740 height 858
drag, startPoint x: 704, startPoint y: 385, endPoint x: 916, endPoint y: 385, distance: 211.8
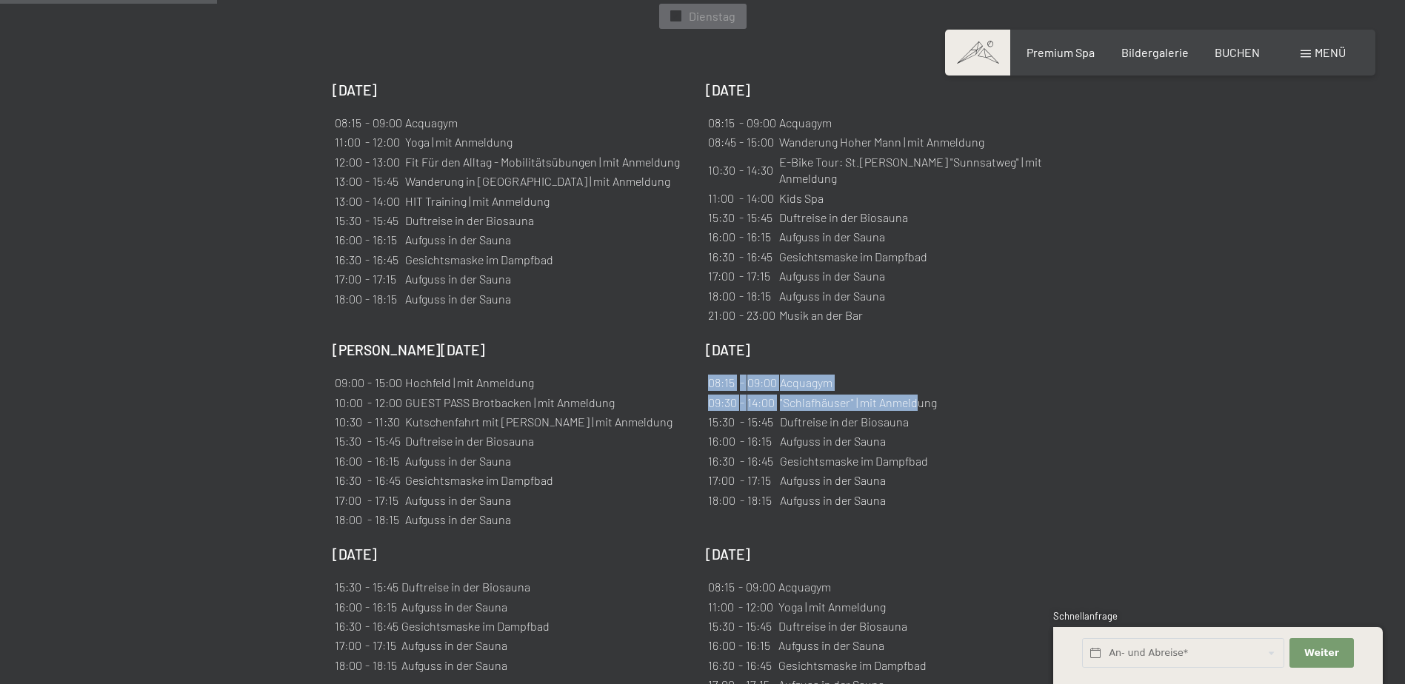
click at [916, 385] on div "Mittwoch, 15.10.2025 08:15 - 09:00 Acquagym 11:00 - 12:00 Yoga | mit Anmeldung …" at bounding box center [702, 510] width 740 height 858
click at [917, 394] on td ""Schlafhäuser" | mit Anmeldung" at bounding box center [858, 403] width 158 height 18
drag, startPoint x: 948, startPoint y: 389, endPoint x: 713, endPoint y: 377, distance: 235.0
click at [713, 377] on div "Samstag, 18.10.2025 08:15 - 09:00 Acquagym 09:30 - 14:00 "Schlafhäuser" | mit A…" at bounding box center [885, 436] width 358 height 190
drag, startPoint x: 713, startPoint y: 377, endPoint x: 741, endPoint y: 368, distance: 29.5
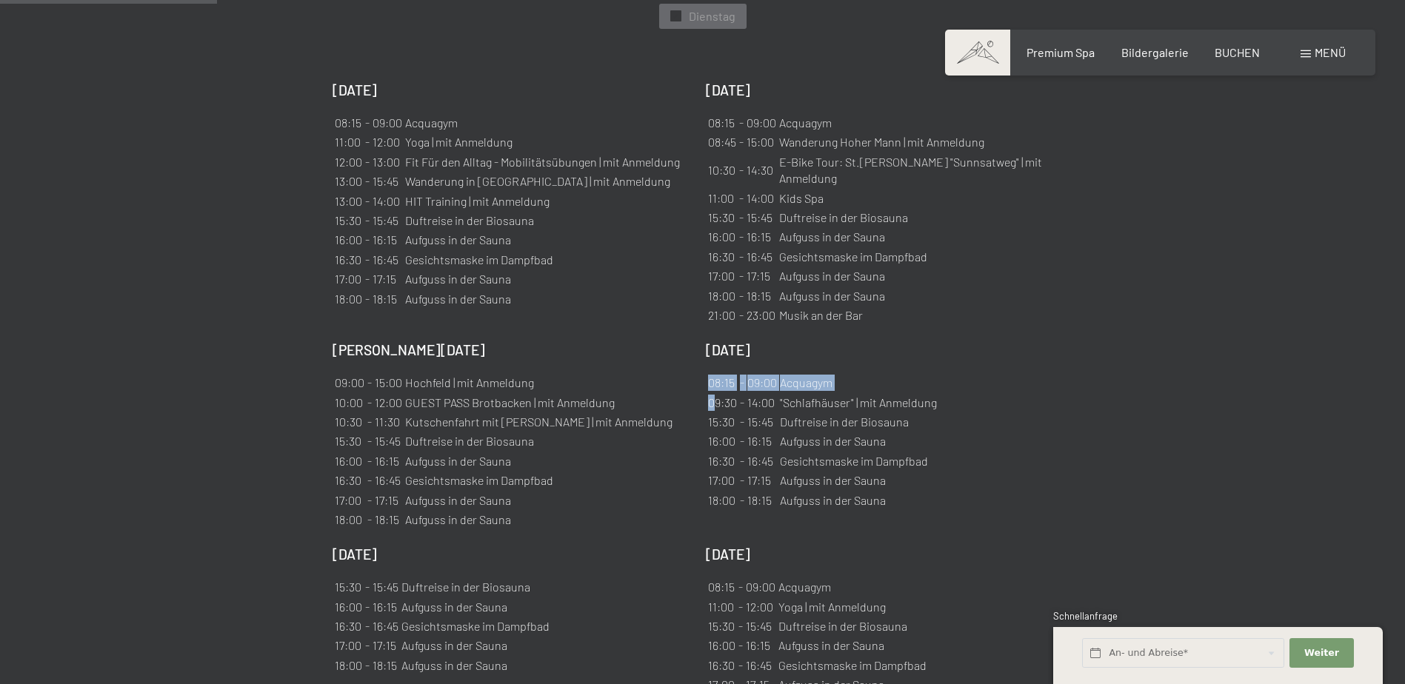
click at [709, 413] on td "15:30" at bounding box center [722, 422] width 30 height 18
click at [943, 369] on div "Samstag, 18.10.2025 08:15 - 09:00 Acquagym 09:30 - 14:00 "Schlafhäuser" | mit A…" at bounding box center [885, 436] width 358 height 190
drag, startPoint x: 941, startPoint y: 384, endPoint x: 757, endPoint y: 386, distance: 183.6
click at [757, 386] on div "Samstag, 18.10.2025 08:15 - 09:00 Acquagym 09:30 - 14:00 "Schlafhäuser" | mit A…" at bounding box center [885, 436] width 358 height 190
drag, startPoint x: 757, startPoint y: 386, endPoint x: 714, endPoint y: 389, distance: 43.8
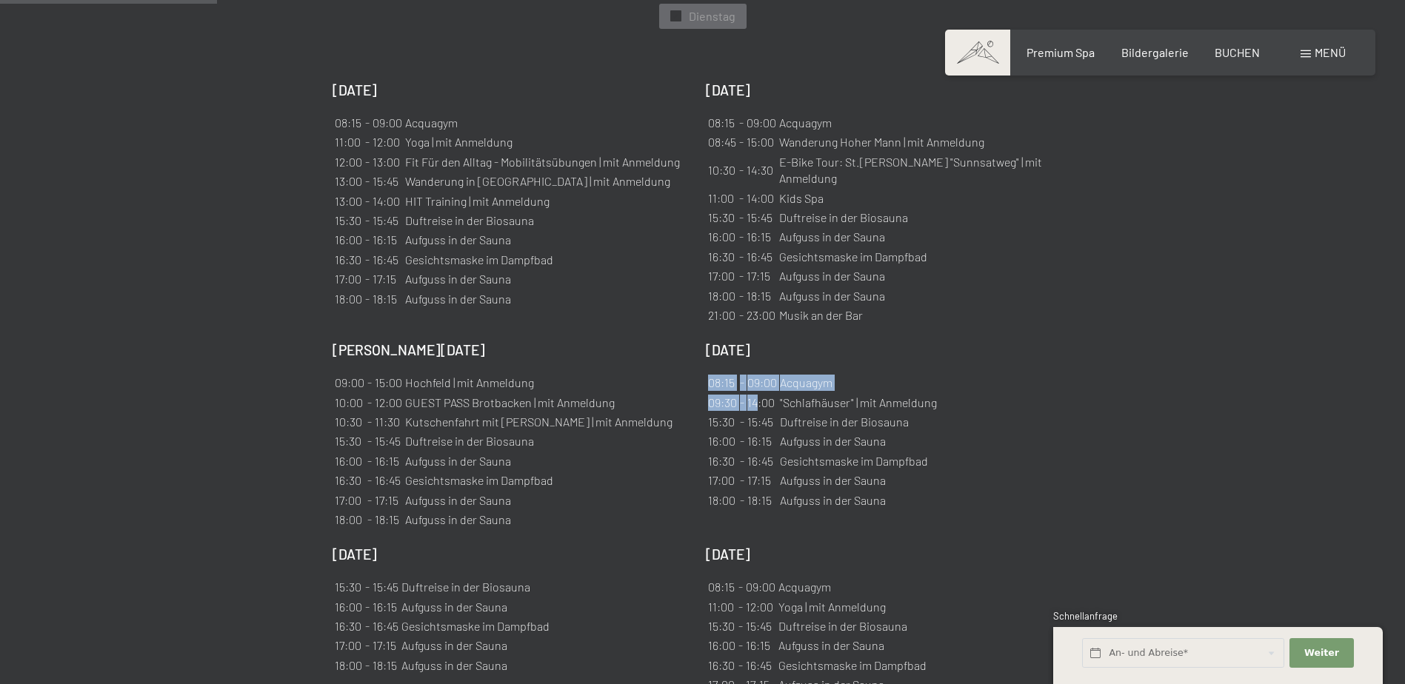
click at [739, 413] on td "-" at bounding box center [742, 422] width 6 height 18
drag, startPoint x: 709, startPoint y: 384, endPoint x: 935, endPoint y: 387, distance: 225.9
click at [935, 394] on tr "09:30 - 14:00 "Schlafhäuser" | mit Anmeldung" at bounding box center [822, 403] width 230 height 18
copy tr "09:30 - 14:00 "Schlafhäuser" | mit Anmeldung"
drag, startPoint x: 1139, startPoint y: 406, endPoint x: 1134, endPoint y: 413, distance: 8.6
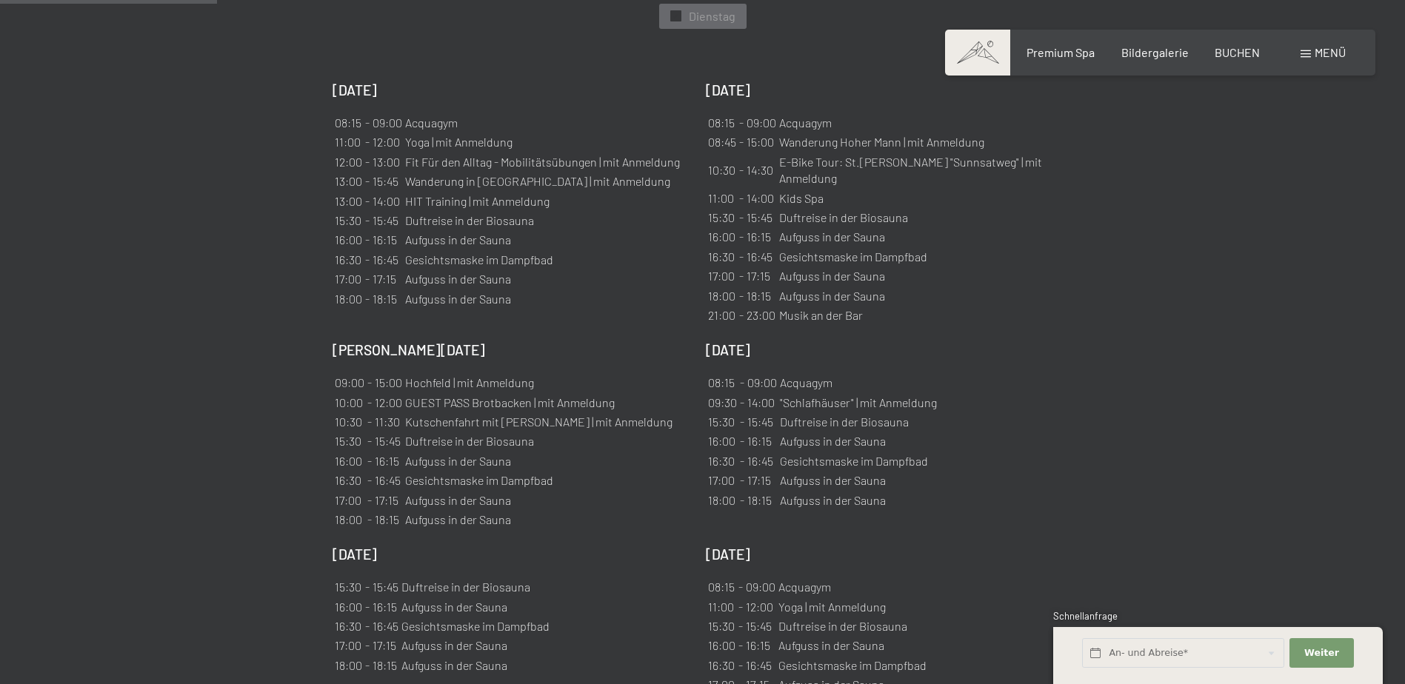
click at [1139, 406] on section "Wochenprogramm ✓ Durchblättern ✓ Mittwoch ✓ Donnerstag ✓ Freitag ✓ Samstag ✓ So…" at bounding box center [702, 426] width 1405 height 1173
click at [1300, 52] on span at bounding box center [1305, 53] width 10 height 7
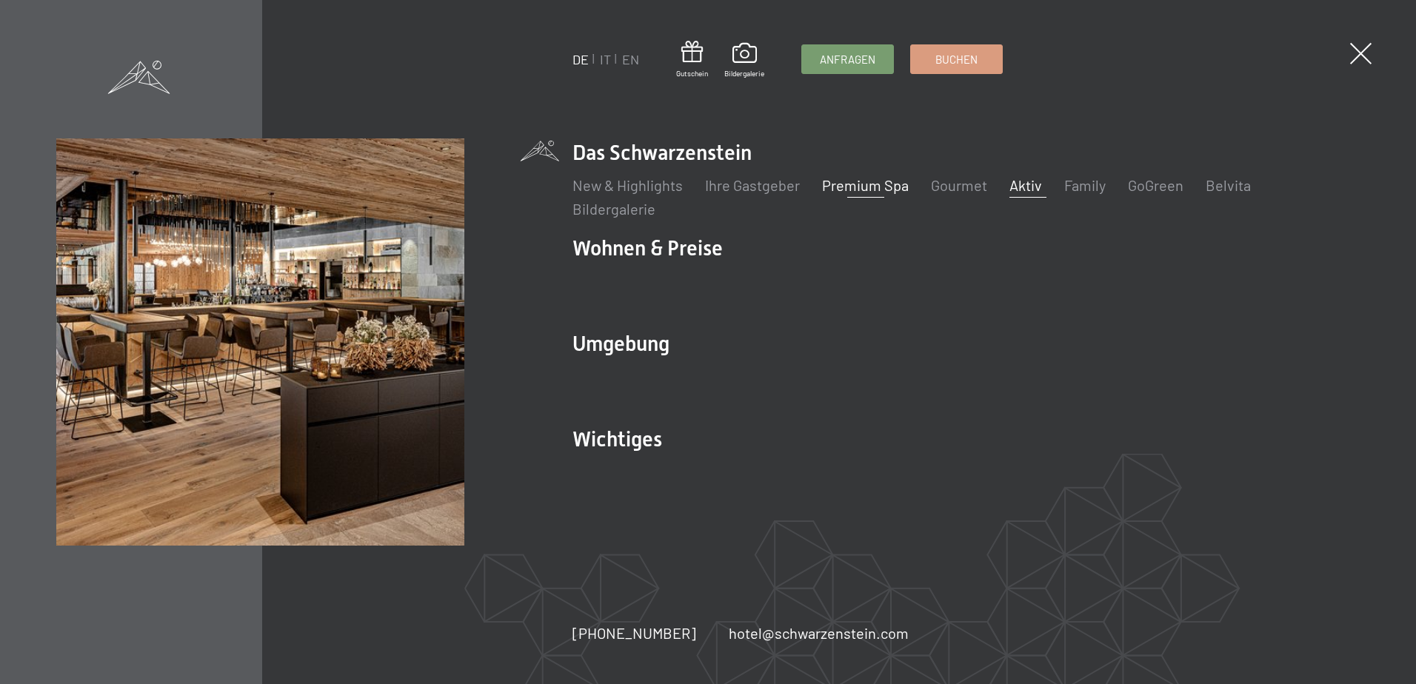
click at [896, 189] on link "Premium Spa" at bounding box center [865, 185] width 87 height 18
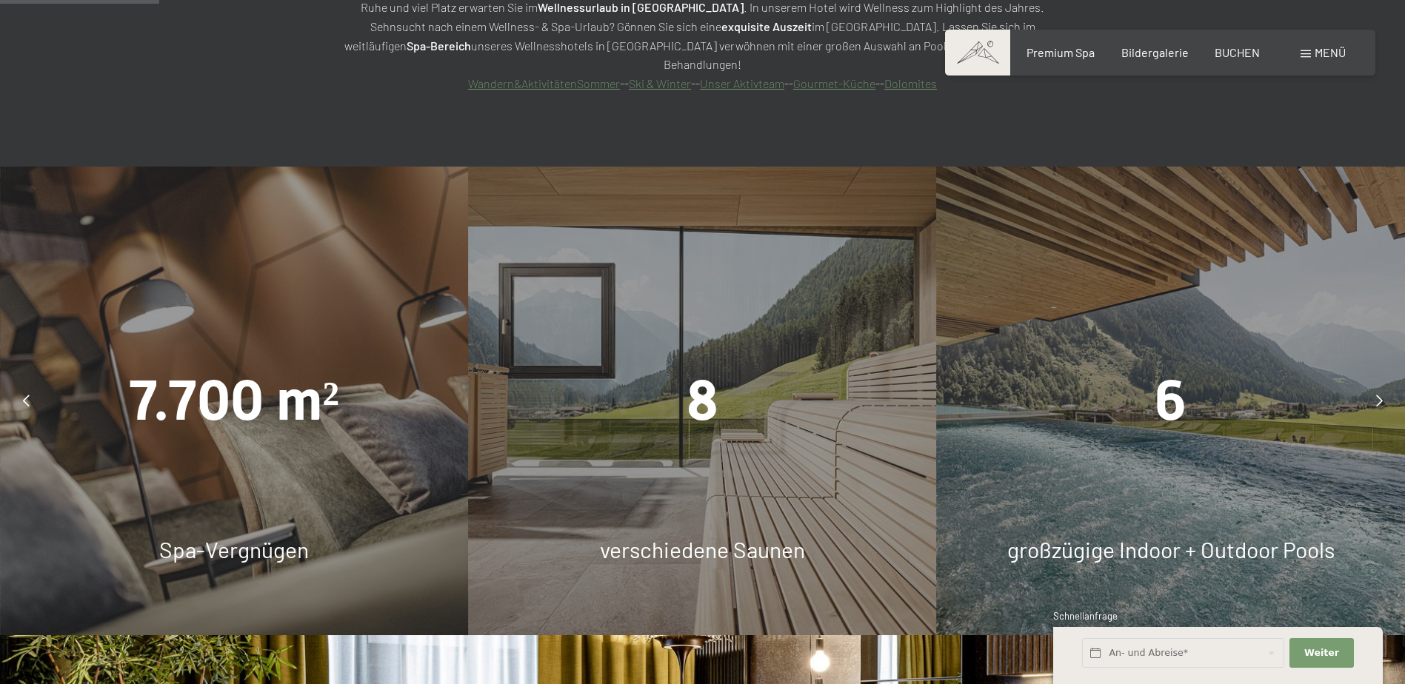
scroll to position [1259, 0]
drag, startPoint x: 583, startPoint y: 341, endPoint x: 626, endPoint y: 349, distance: 43.0
click at [586, 362] on div "8" at bounding box center [702, 401] width 468 height 78
click at [706, 369] on span "8" at bounding box center [702, 401] width 32 height 65
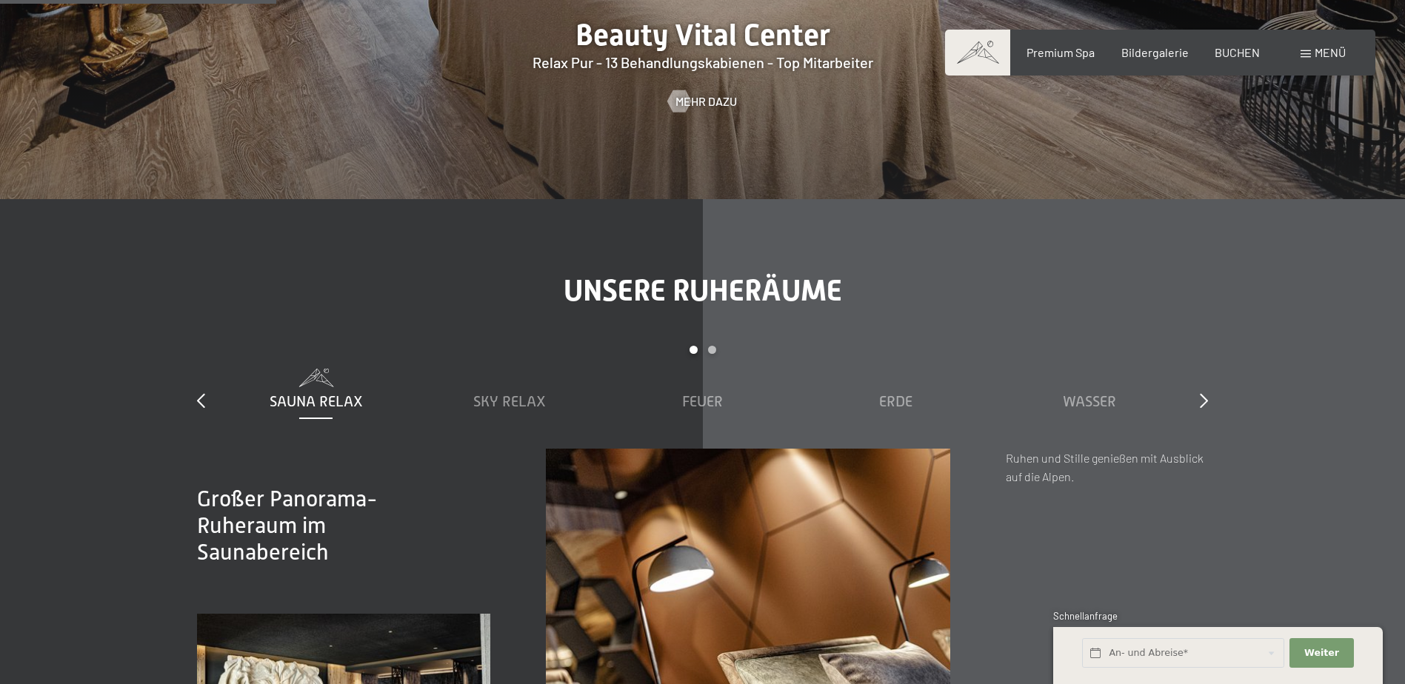
scroll to position [2369, 0]
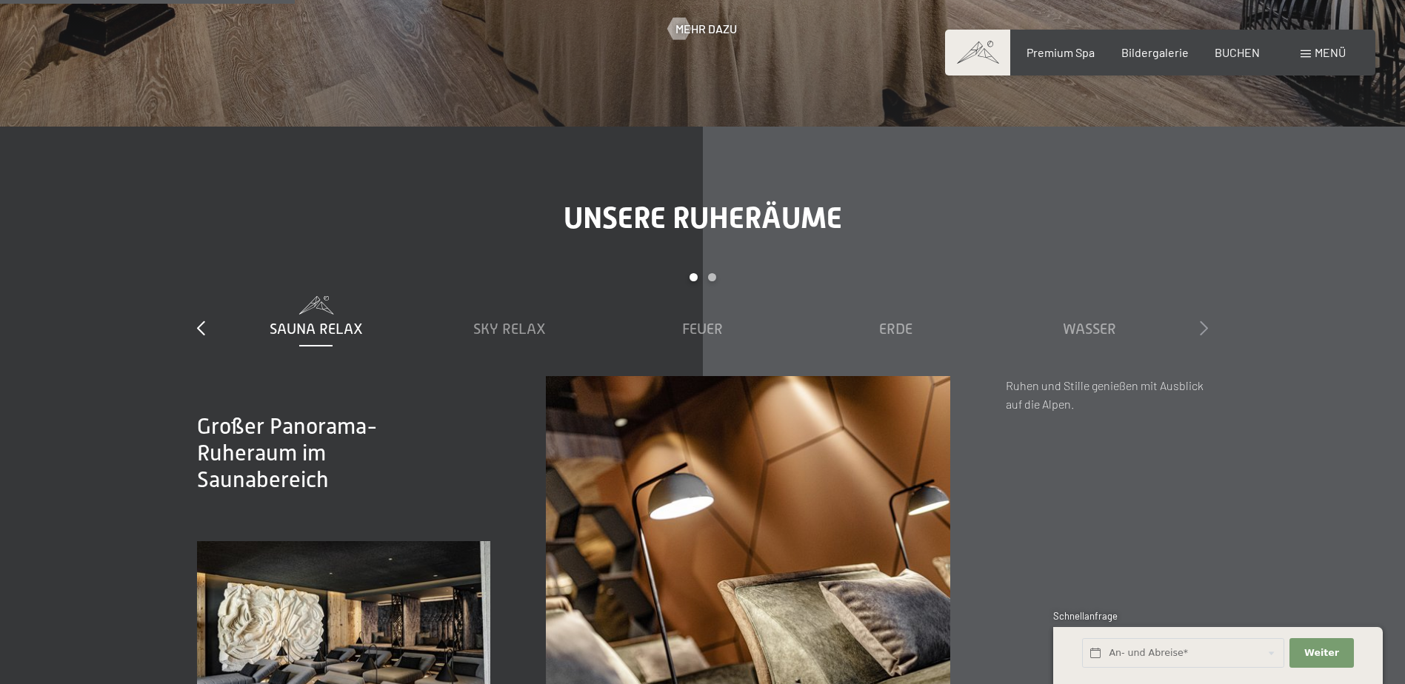
click at [1202, 321] on icon at bounding box center [1204, 328] width 8 height 15
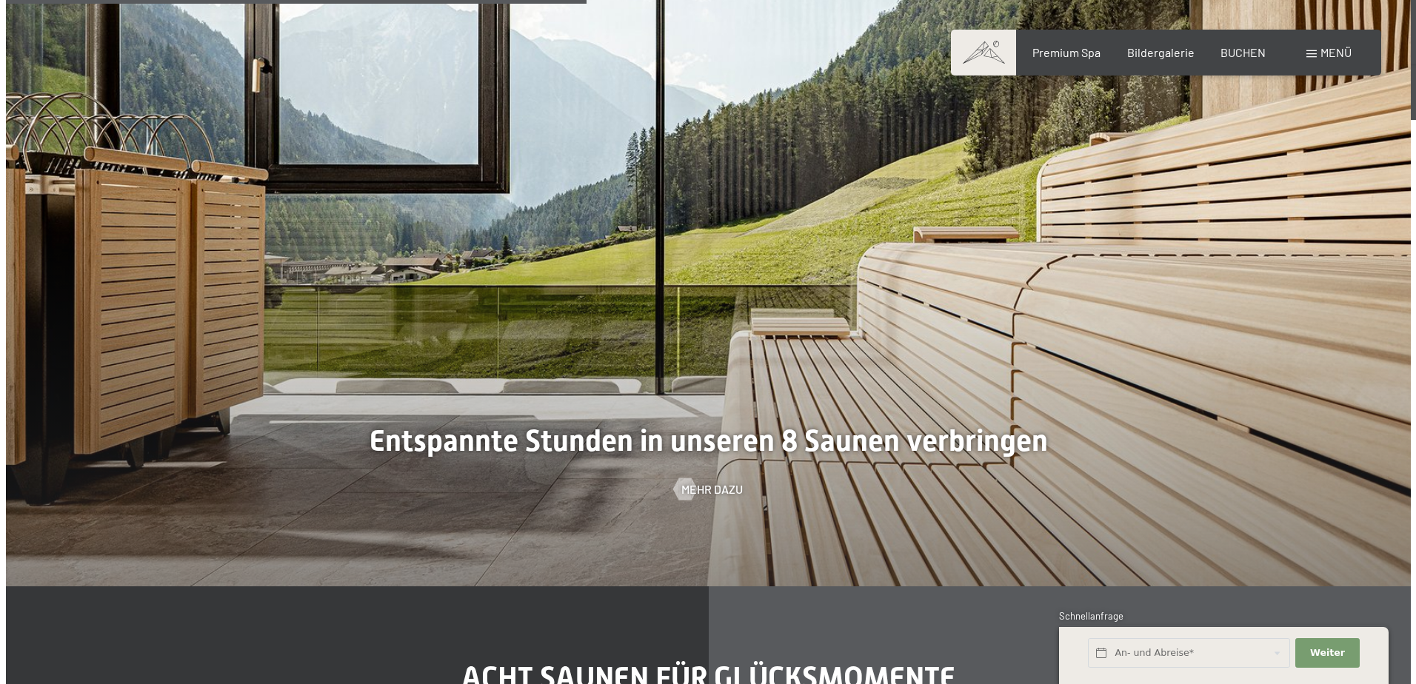
scroll to position [4887, 0]
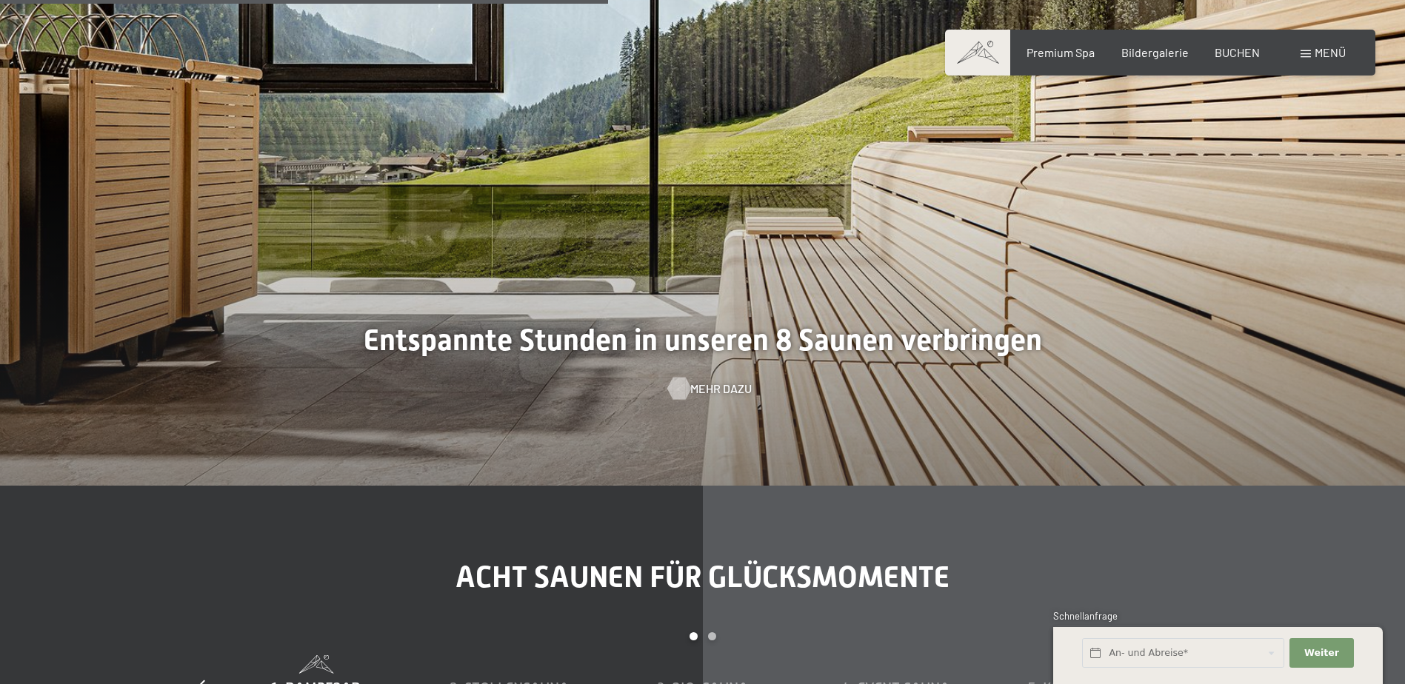
click at [720, 381] on span "Mehr dazu" at bounding box center [720, 389] width 61 height 16
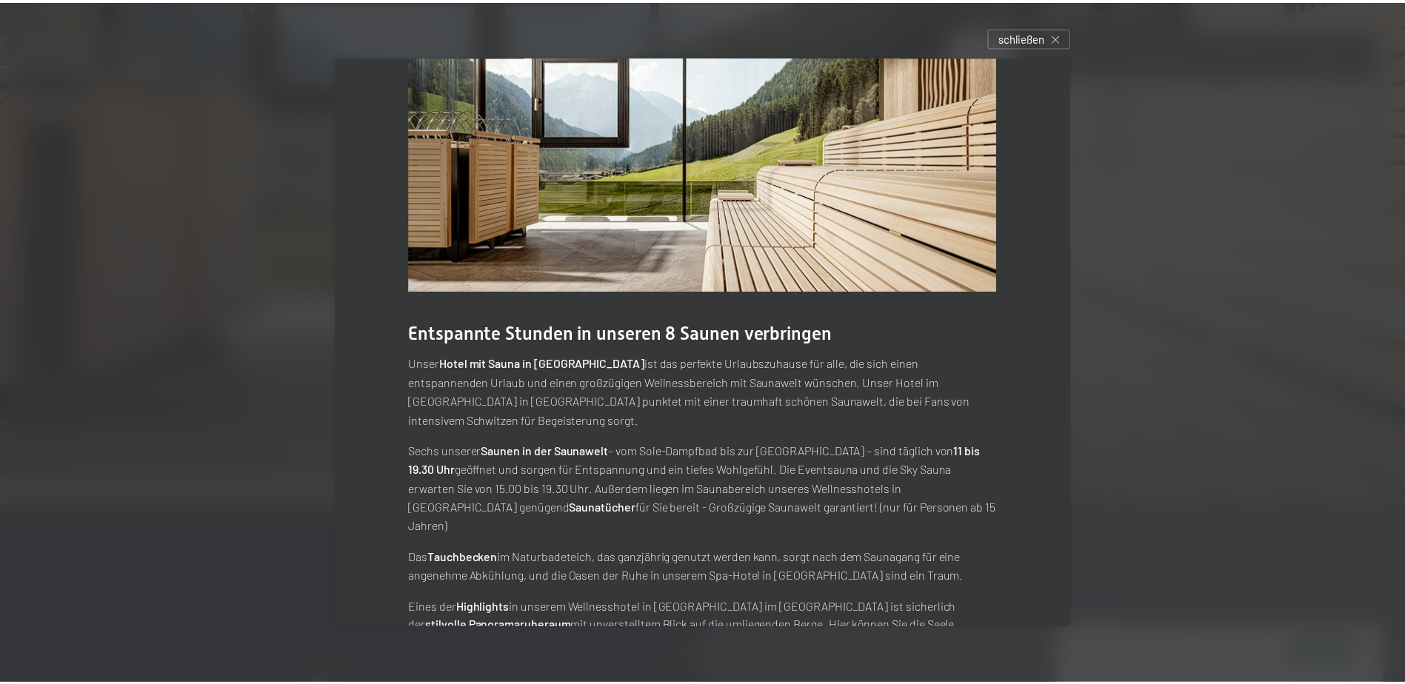
scroll to position [74, 0]
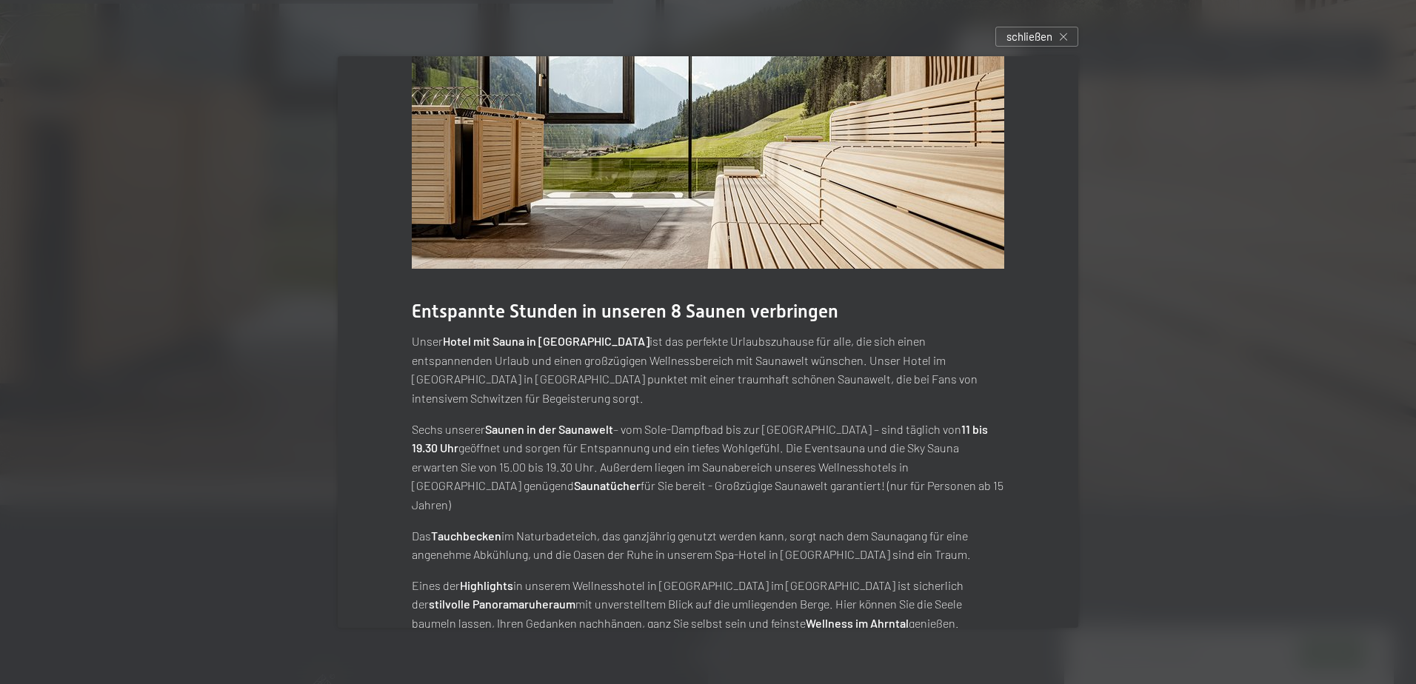
click at [1139, 337] on div at bounding box center [708, 342] width 1416 height 684
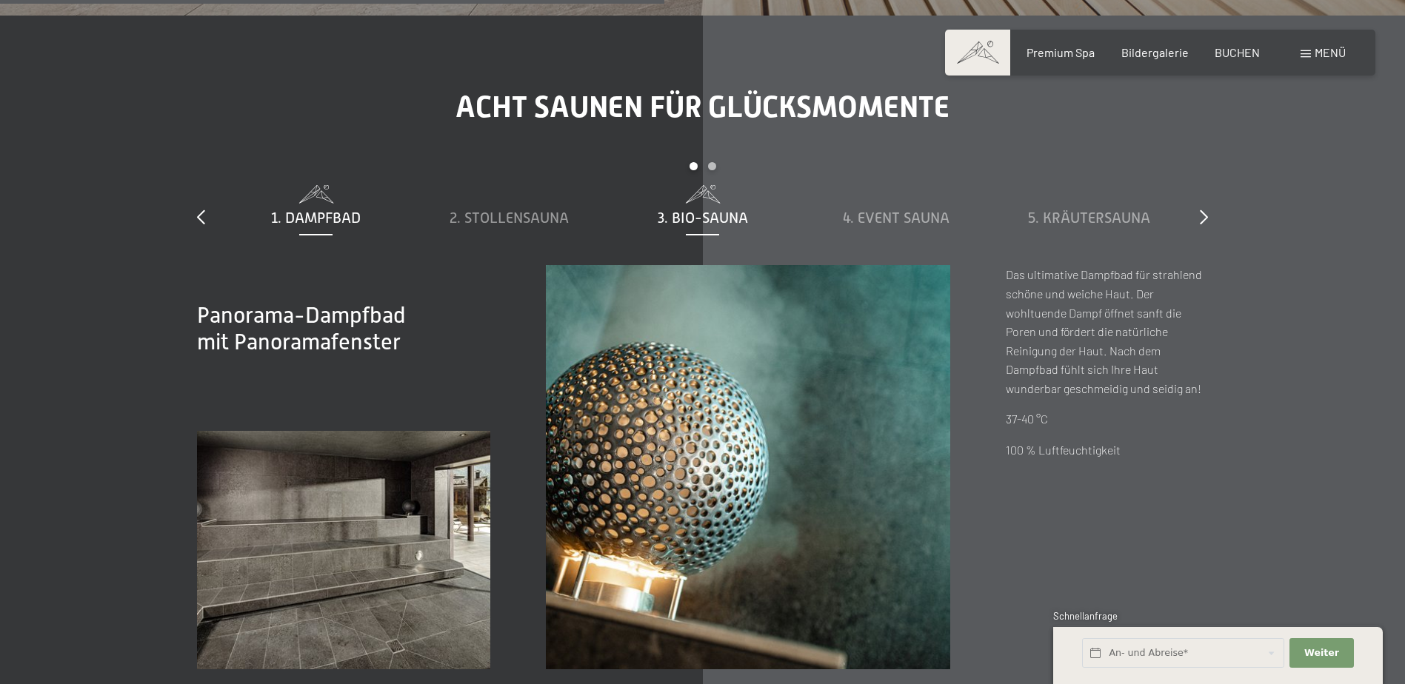
scroll to position [5331, 0]
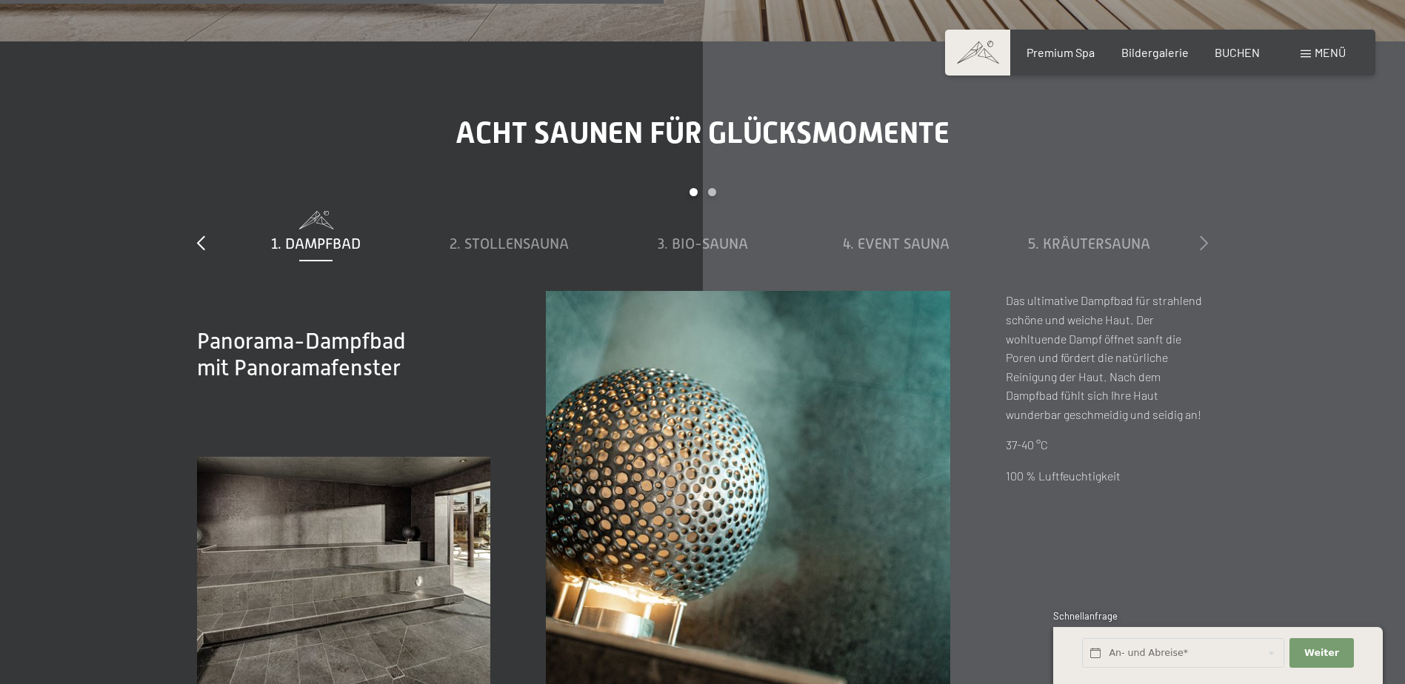
click at [1202, 235] on icon at bounding box center [1204, 242] width 8 height 15
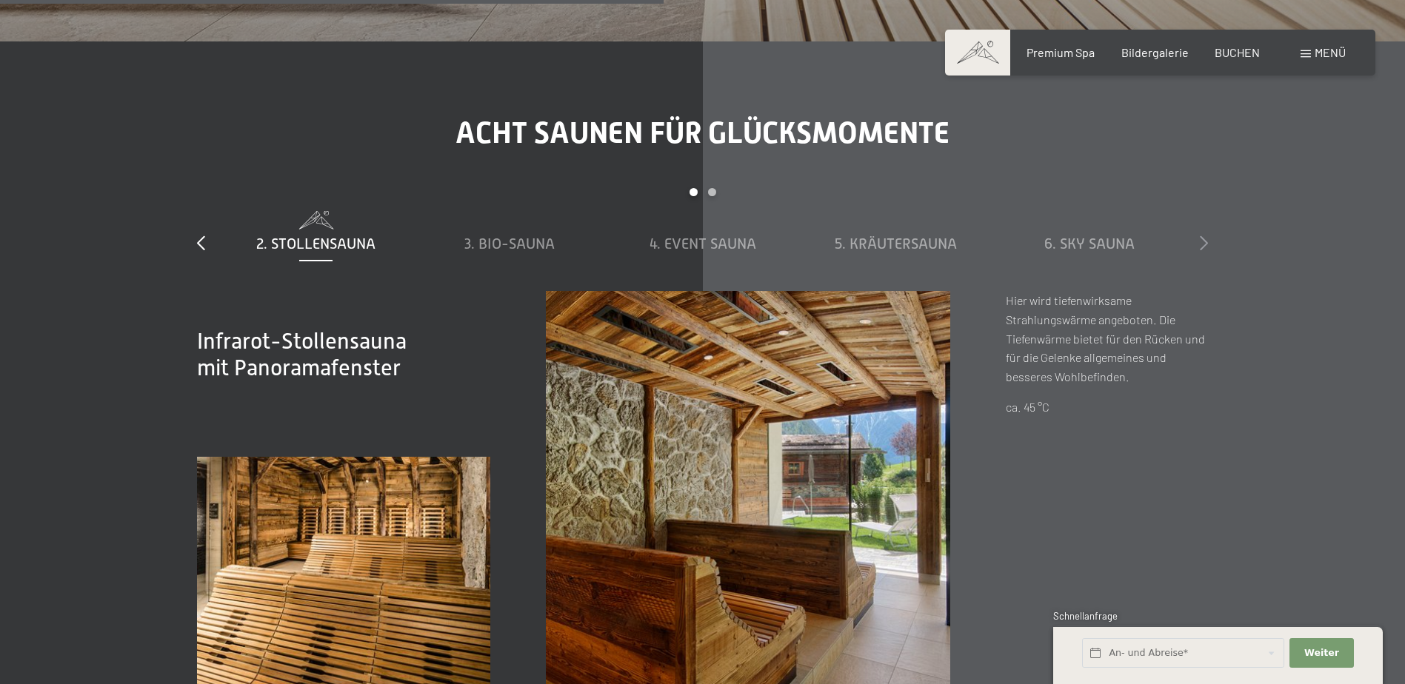
click at [1203, 235] on icon at bounding box center [1204, 242] width 8 height 15
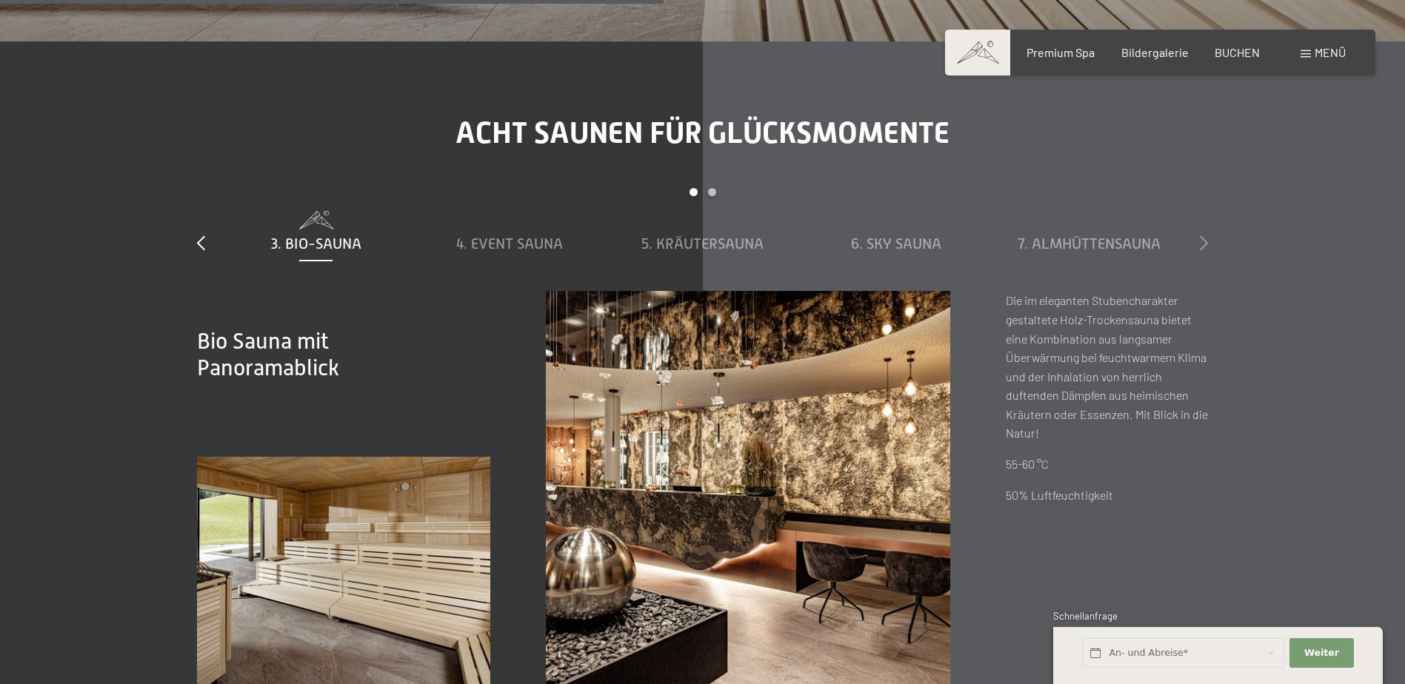
click at [1203, 235] on icon at bounding box center [1204, 242] width 8 height 15
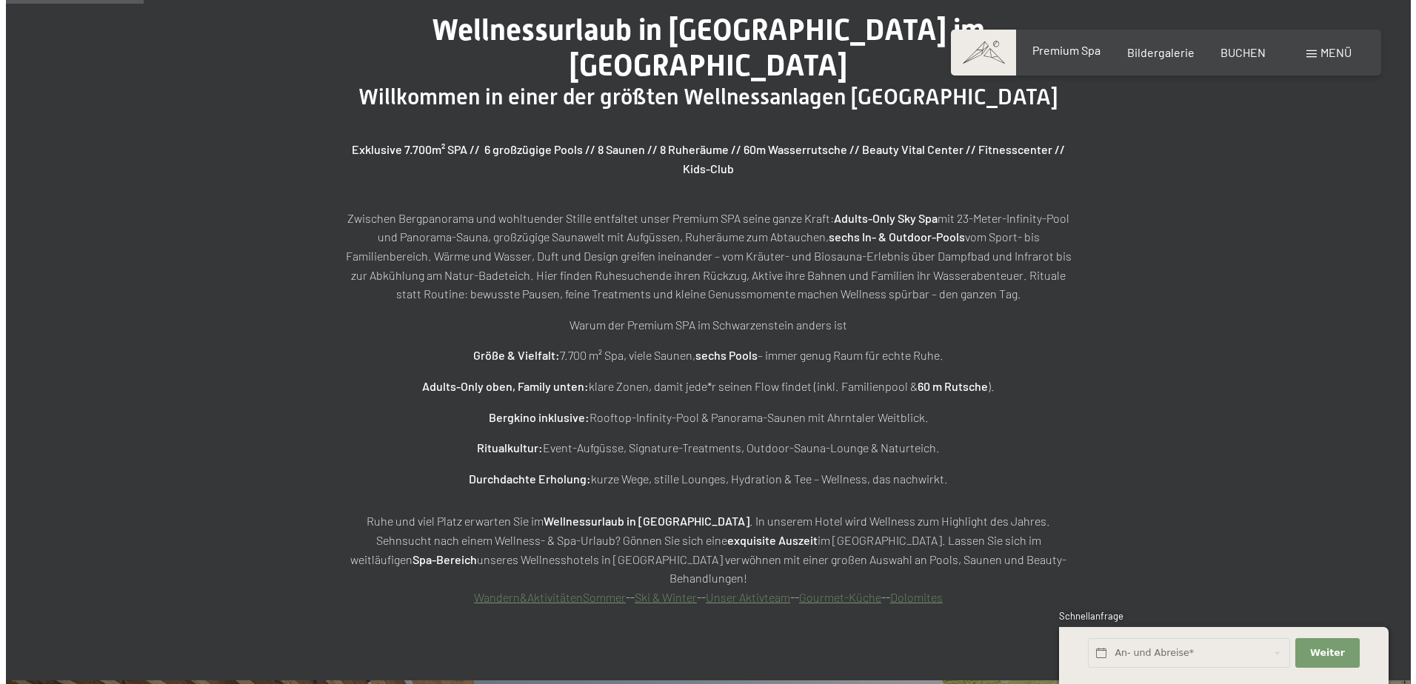
scroll to position [661, 0]
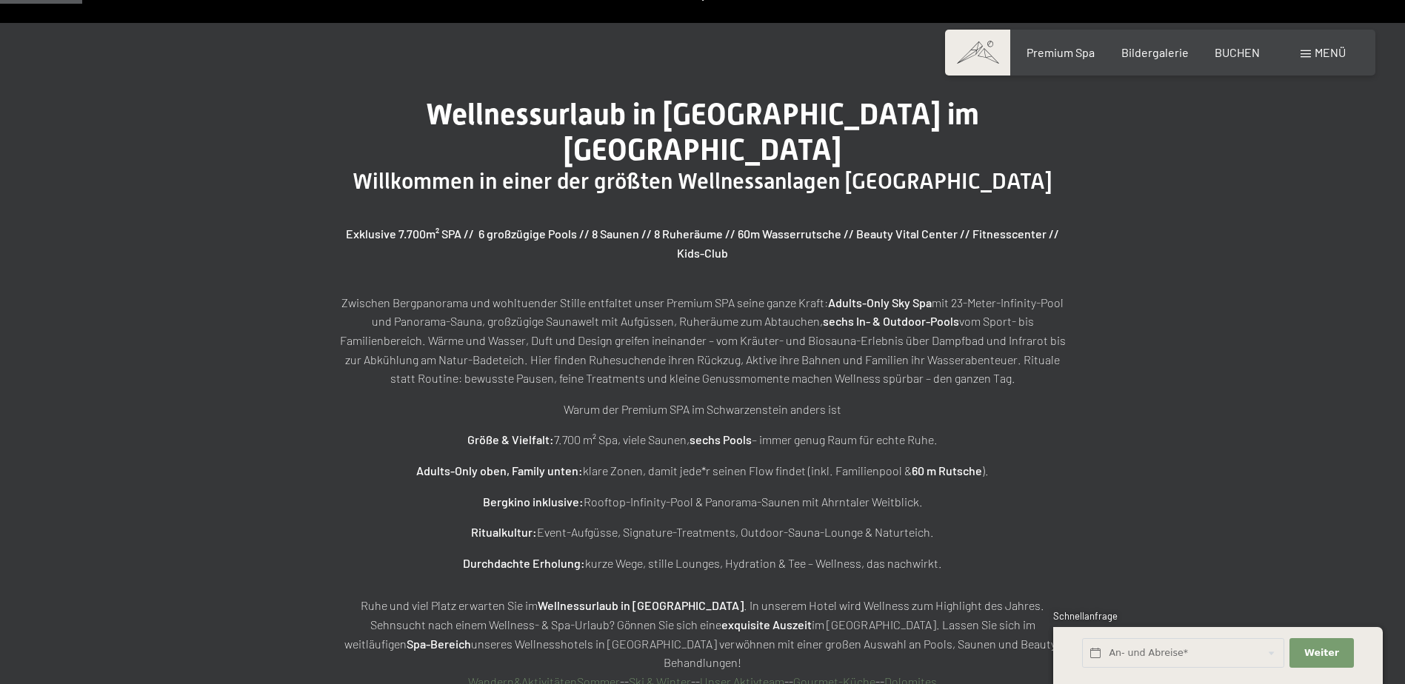
click at [1301, 48] on div "Menü" at bounding box center [1322, 52] width 45 height 16
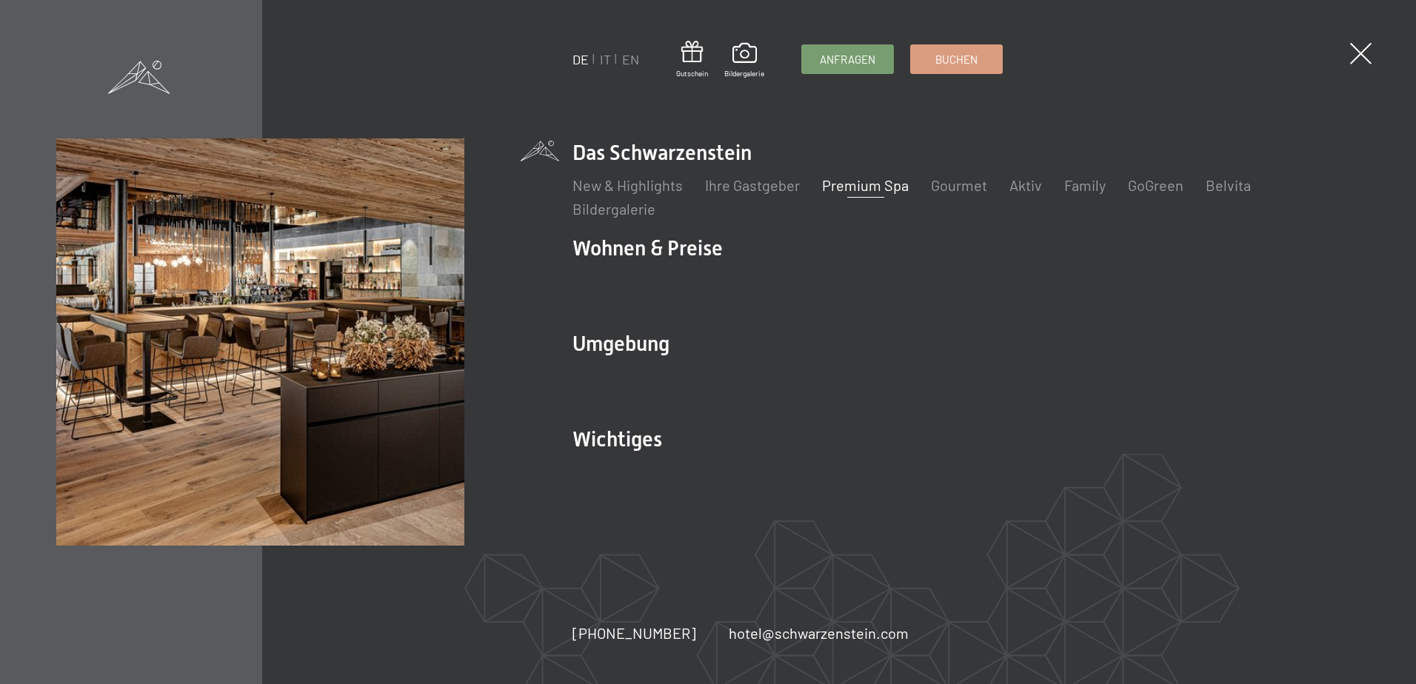
click at [872, 181] on link "Premium Spa" at bounding box center [865, 185] width 87 height 18
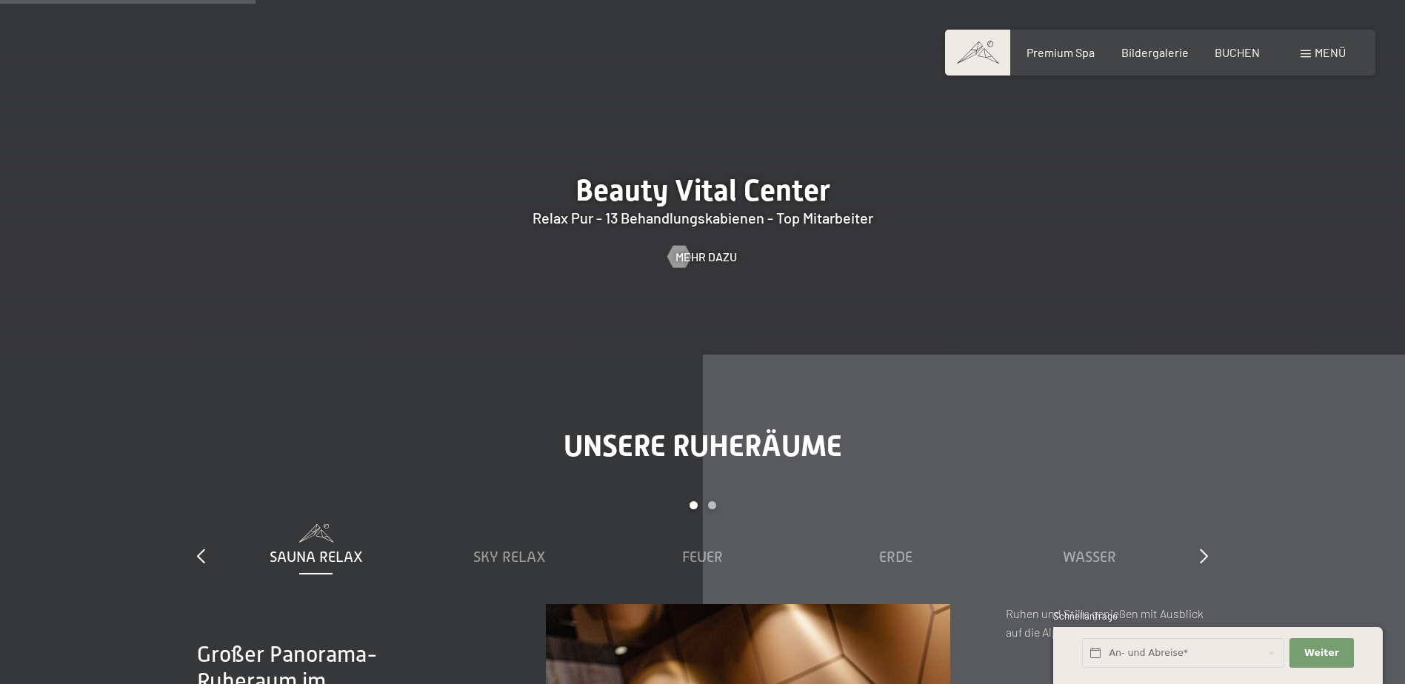
scroll to position [1999, 0]
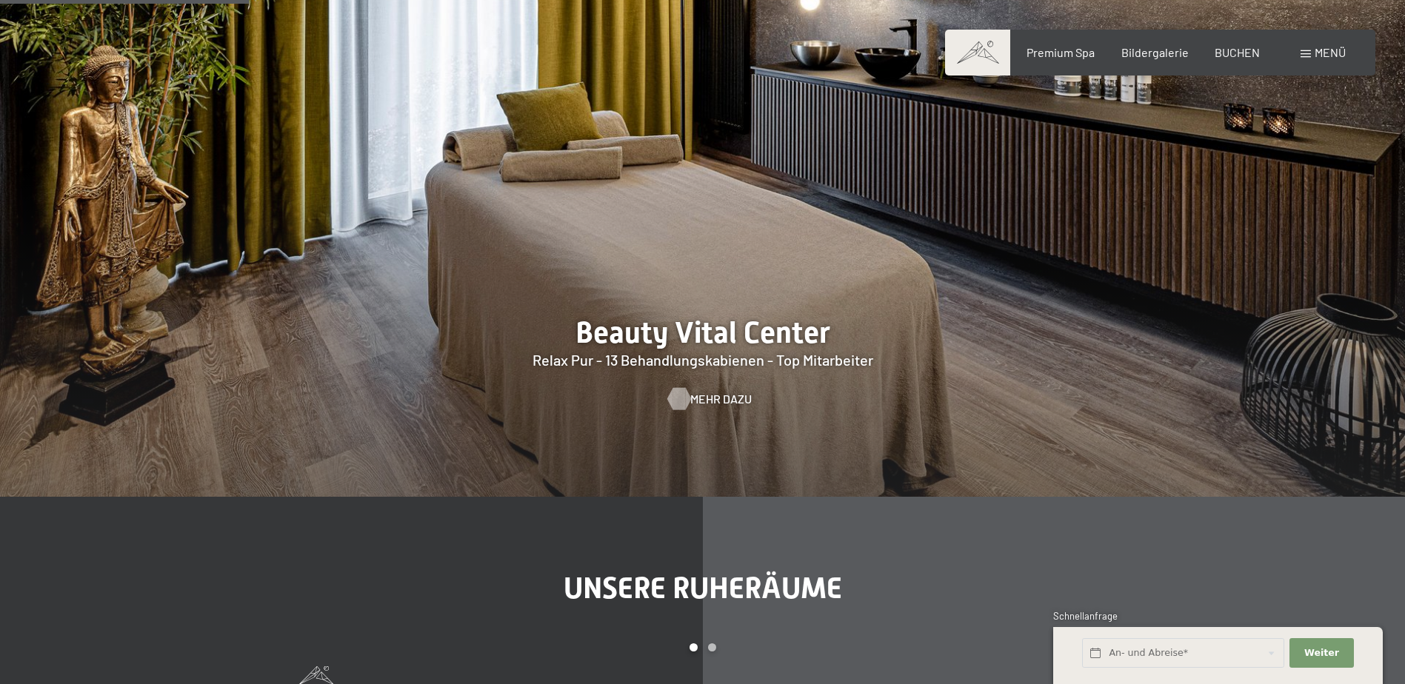
click at [721, 391] on span "Mehr dazu" at bounding box center [720, 399] width 61 height 16
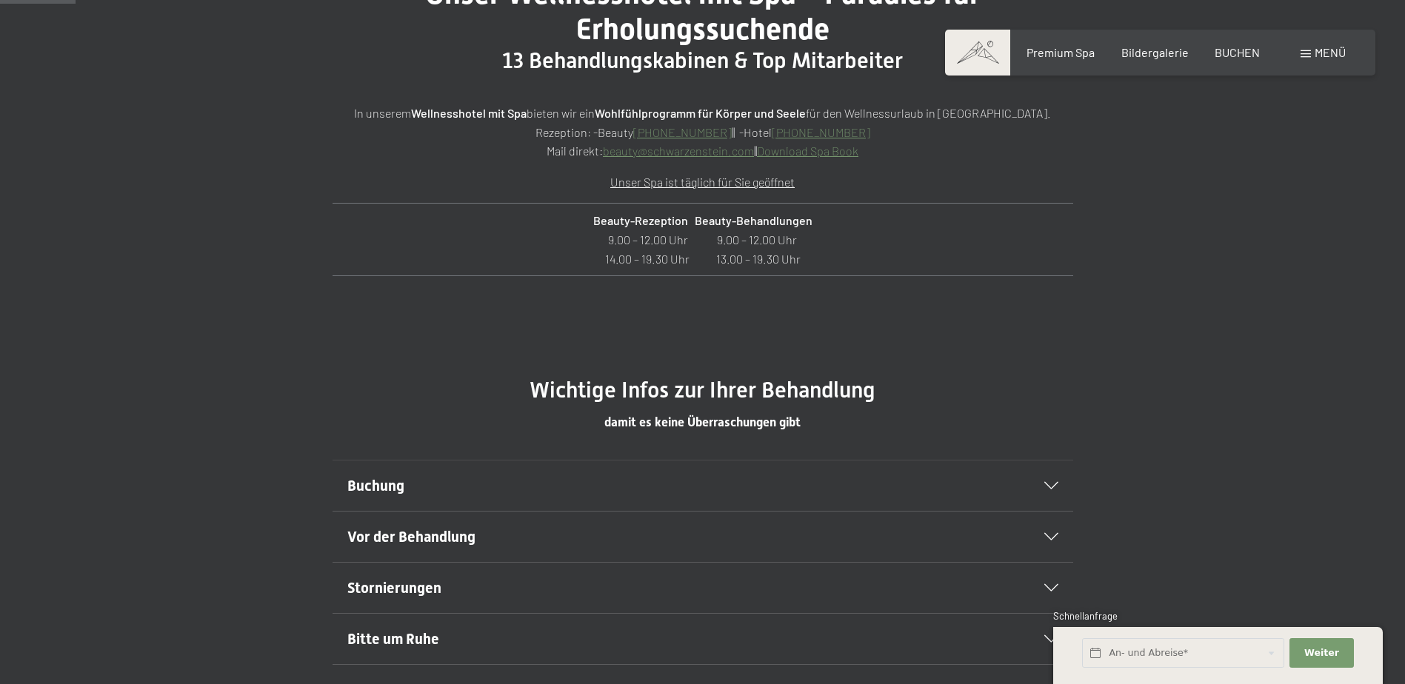
scroll to position [740, 0]
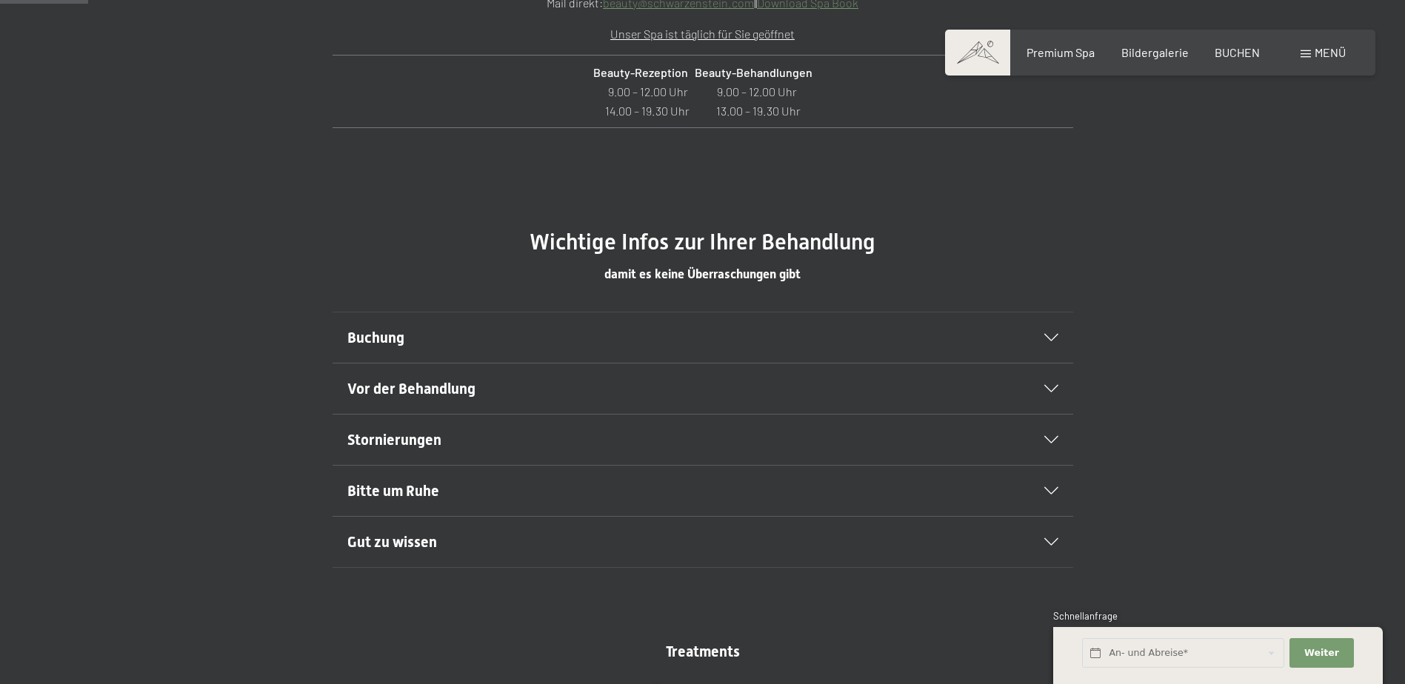
click at [425, 389] on span "Vor der Behandlung" at bounding box center [411, 389] width 128 height 18
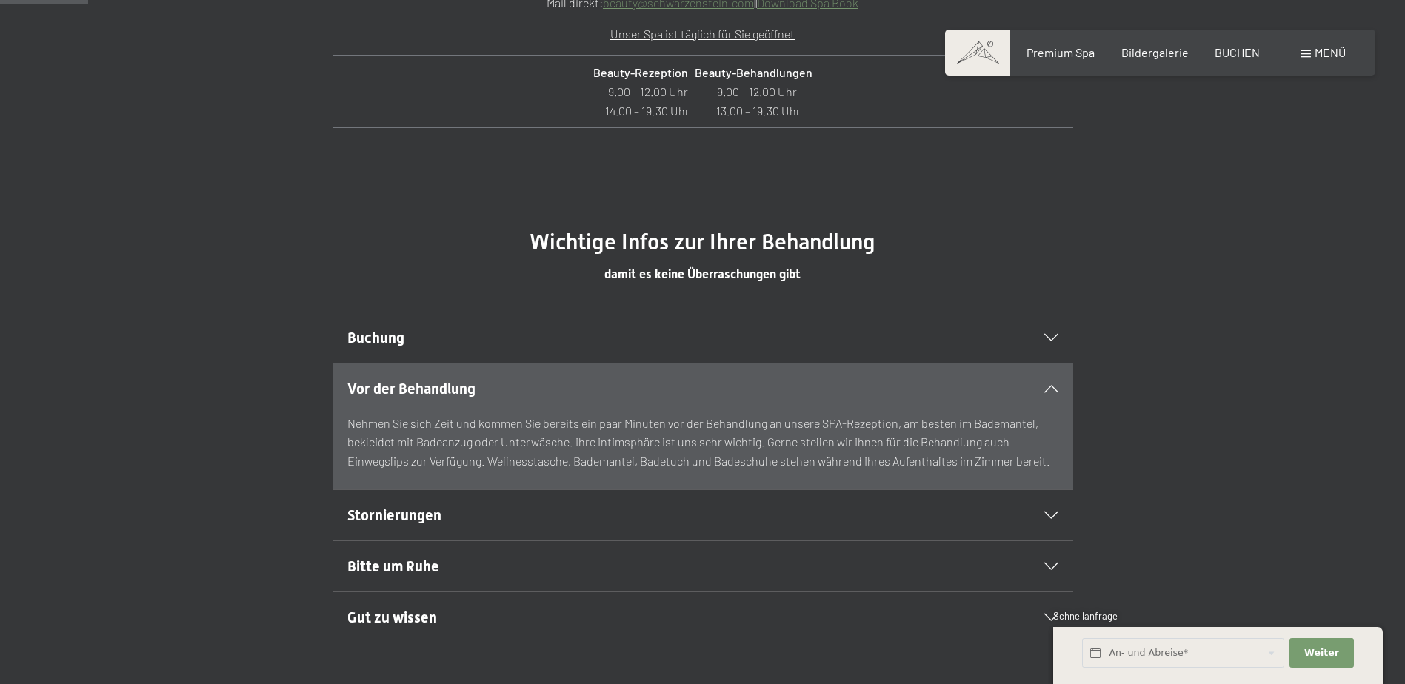
click at [425, 395] on span "Vor der Behandlung" at bounding box center [411, 389] width 128 height 18
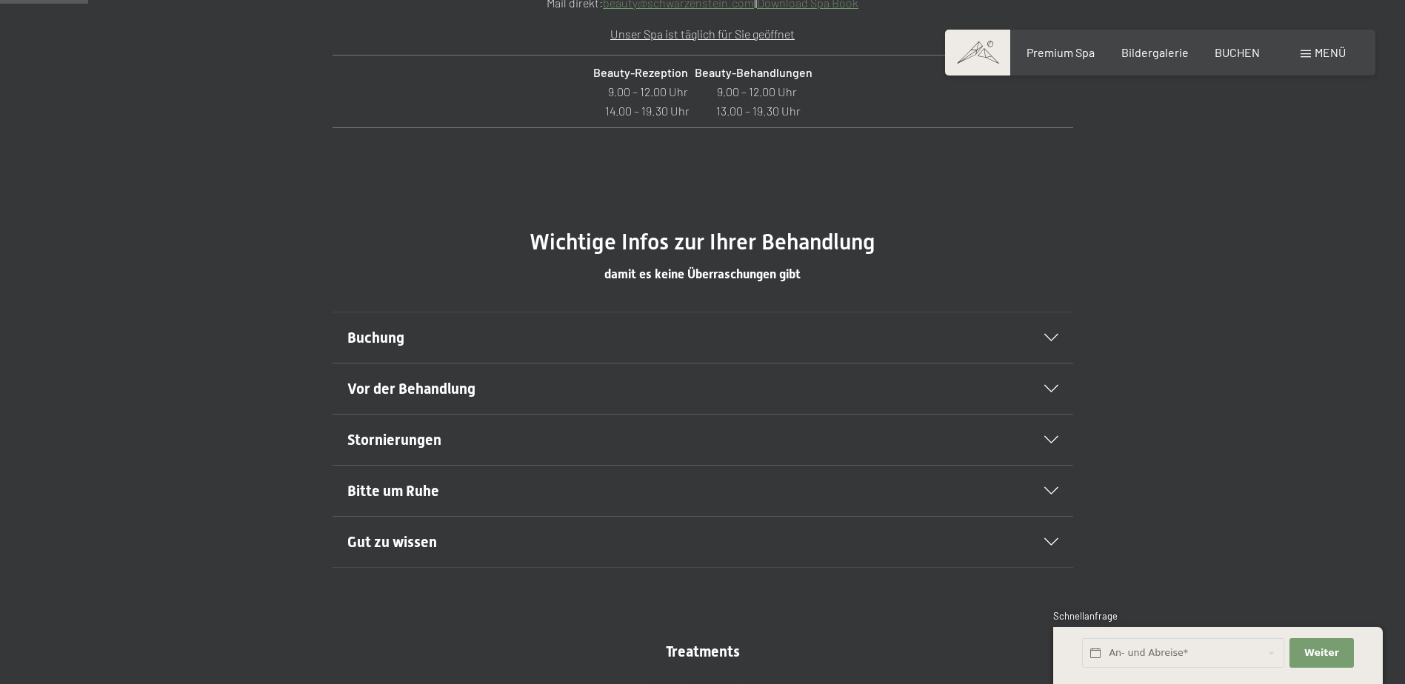
click at [407, 390] on span "Vor der Behandlung" at bounding box center [411, 389] width 128 height 18
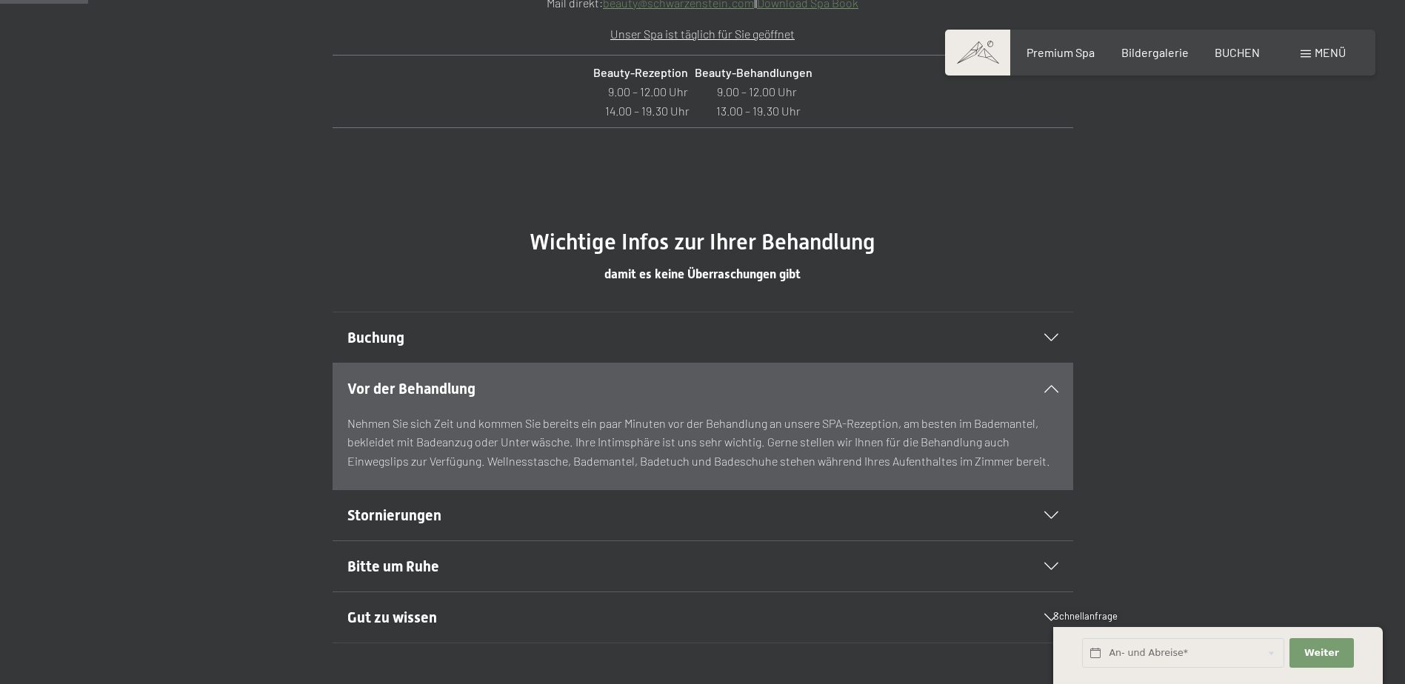
click at [401, 344] on span "Buchung" at bounding box center [375, 338] width 57 height 18
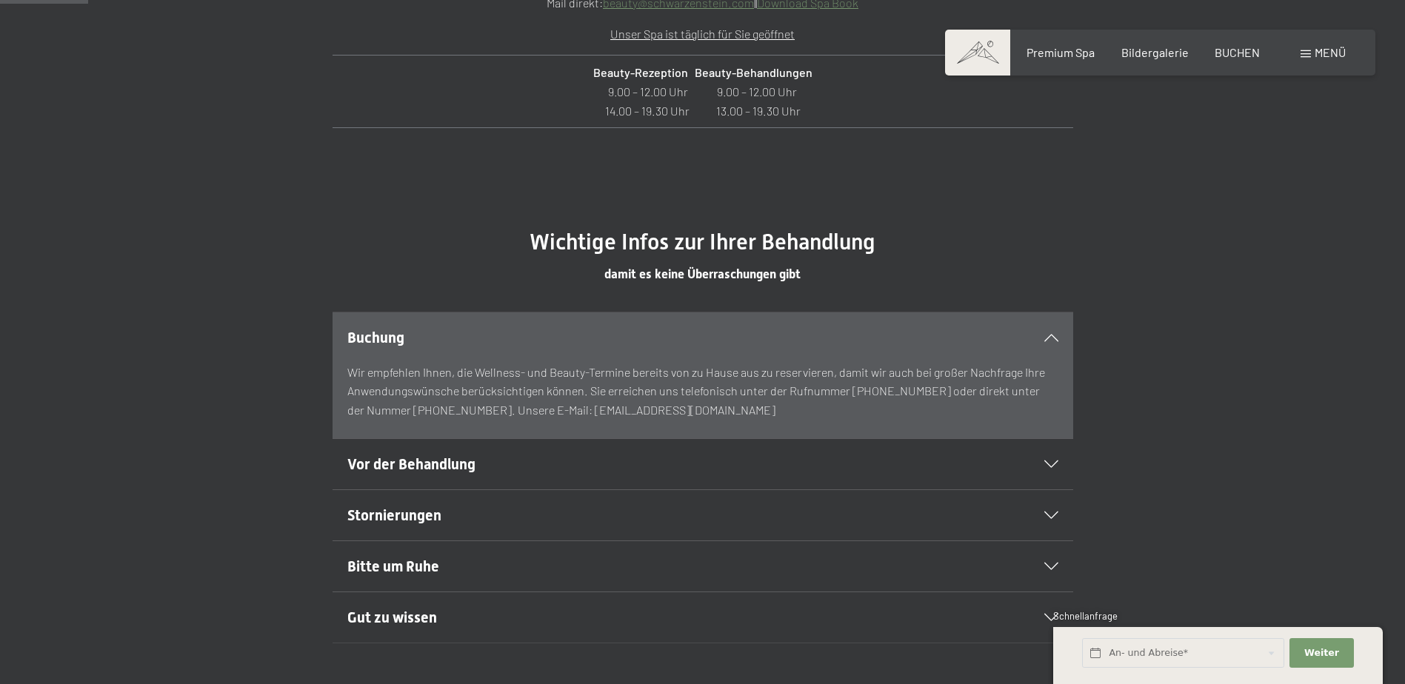
click at [410, 514] on span "Stornierungen" at bounding box center [394, 515] width 94 height 18
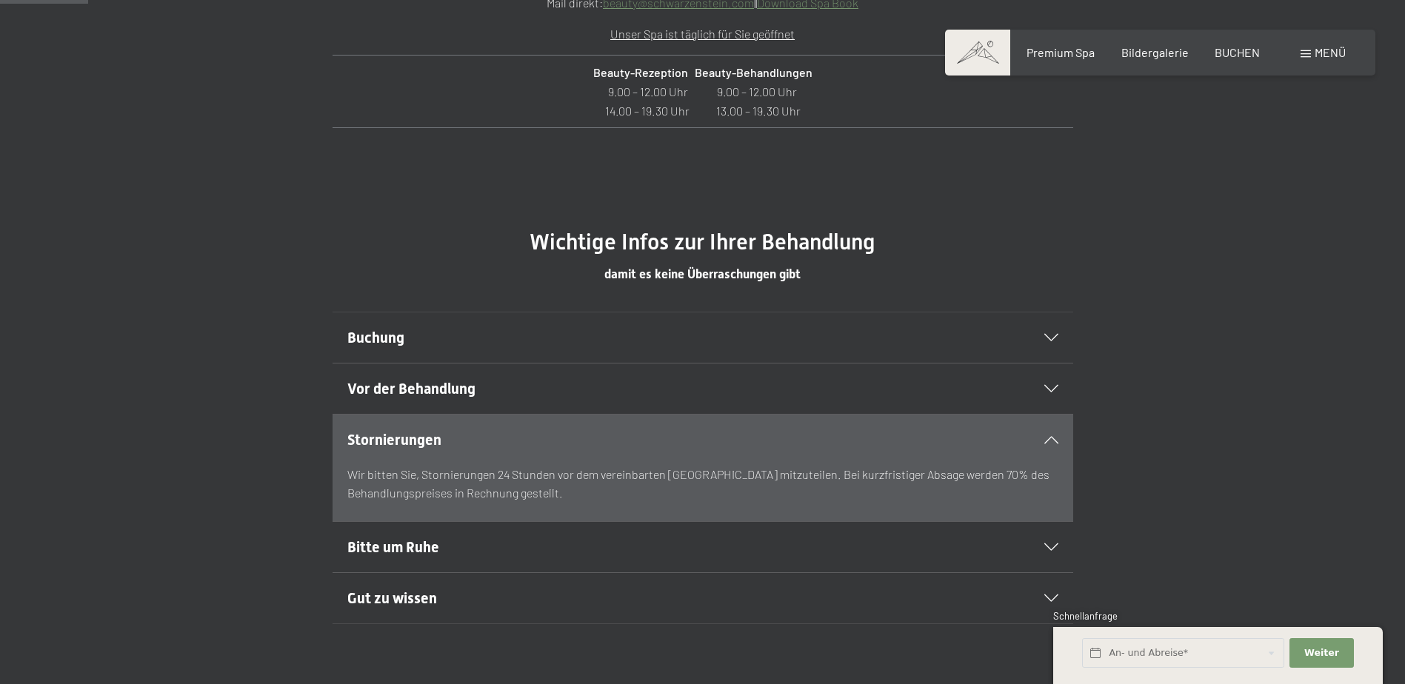
click at [407, 540] on span "Bitte um Ruhe" at bounding box center [393, 547] width 92 height 18
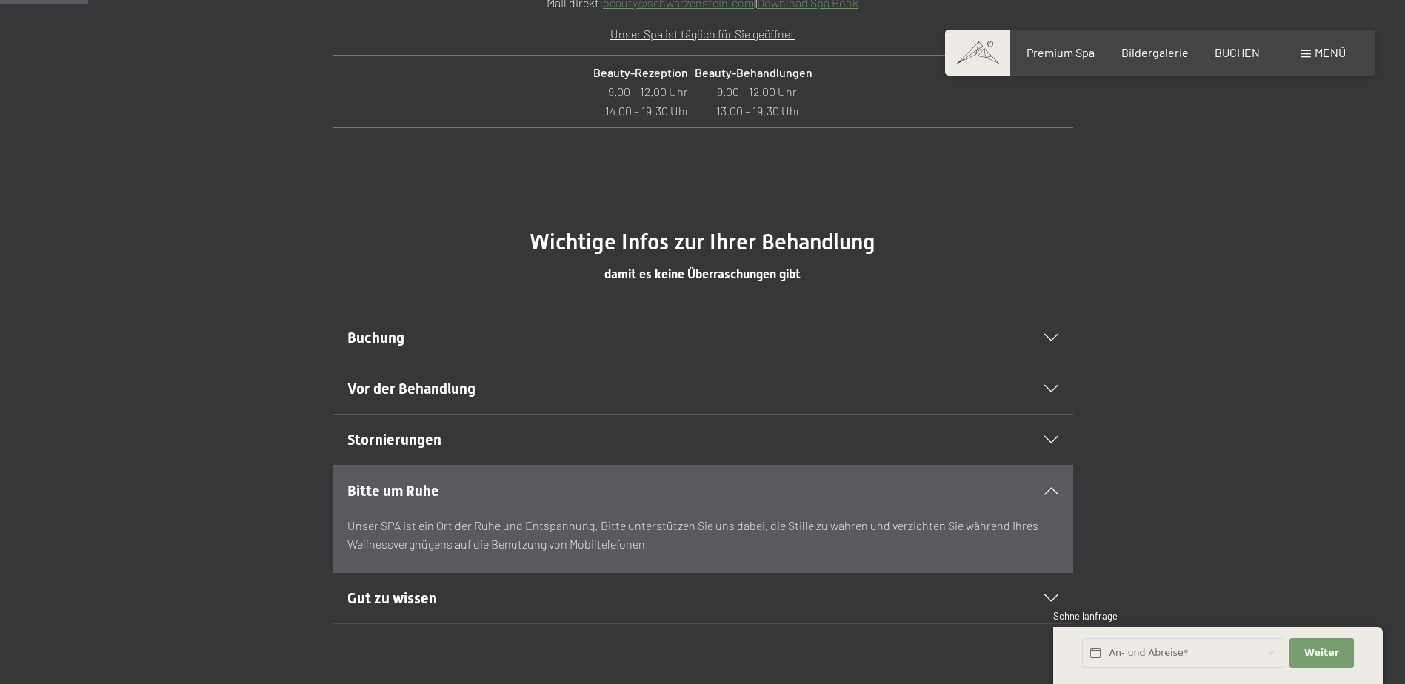
click at [407, 595] on span "Gut zu wissen" at bounding box center [392, 598] width 90 height 18
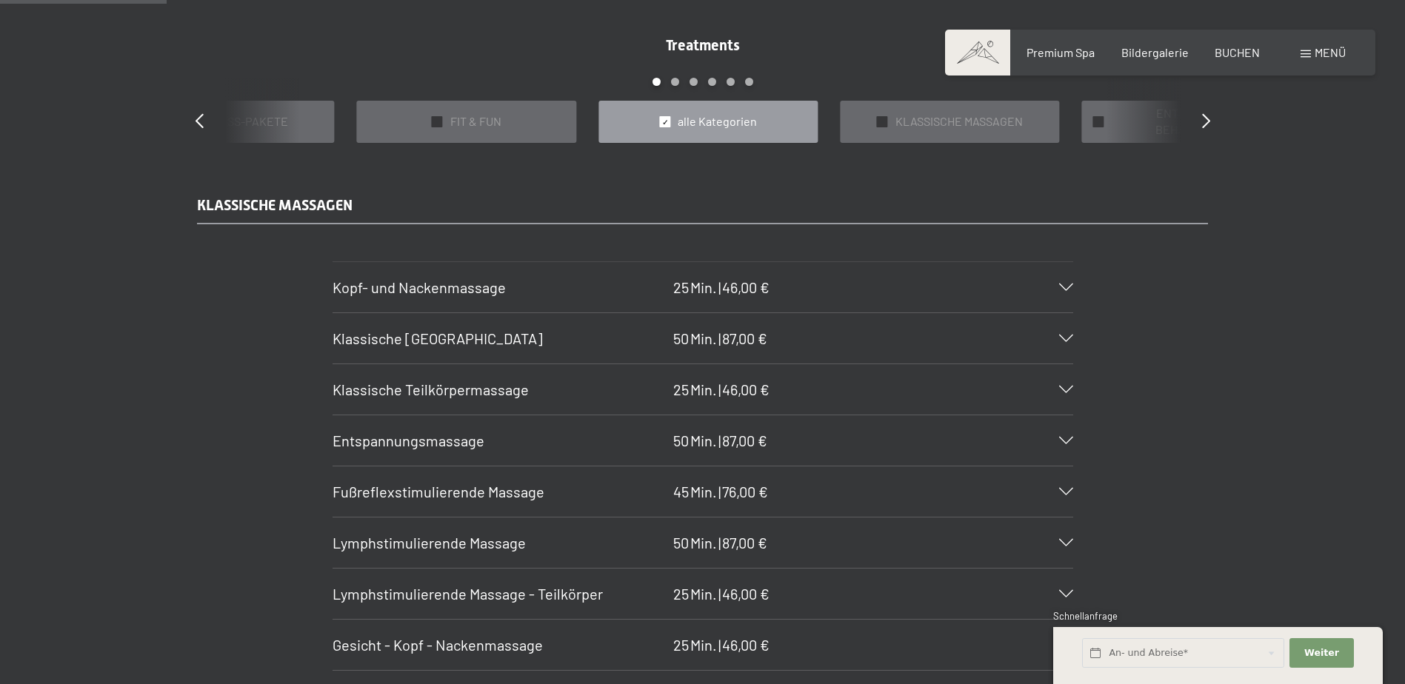
scroll to position [1407, 0]
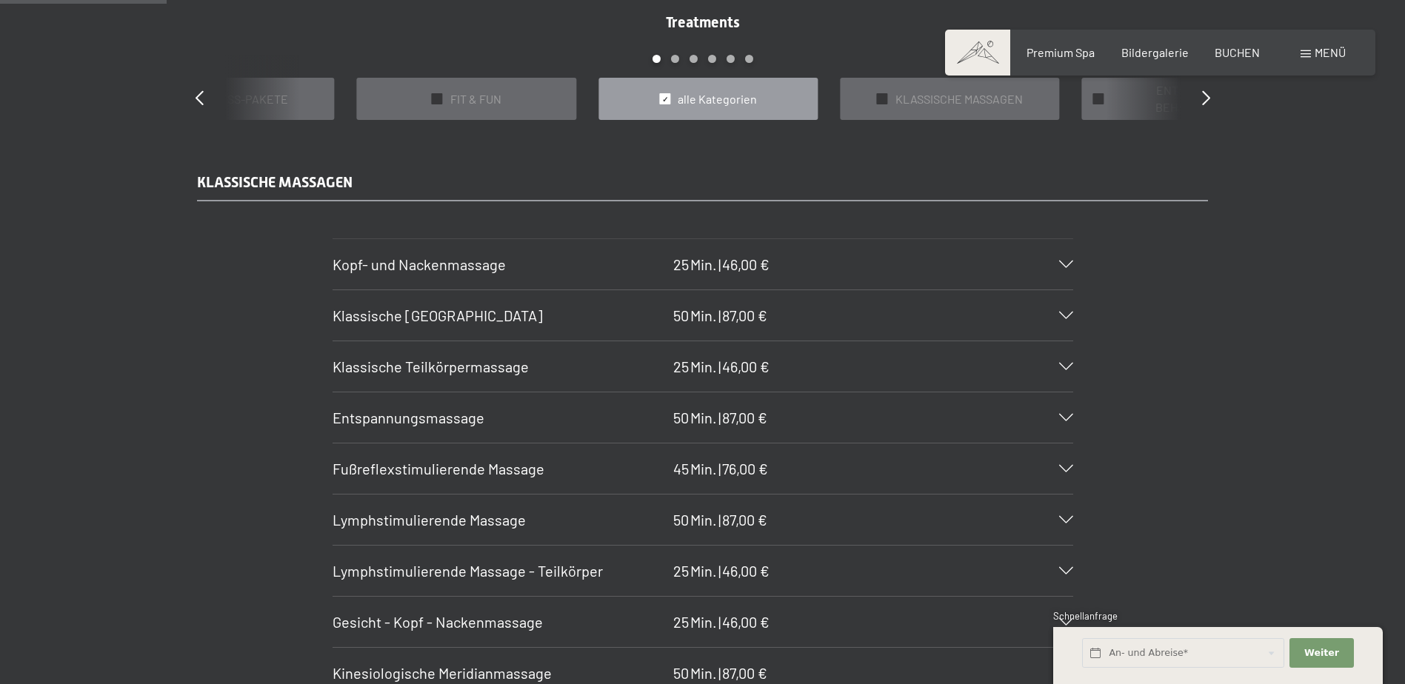
click at [1072, 415] on icon at bounding box center [1066, 417] width 14 height 7
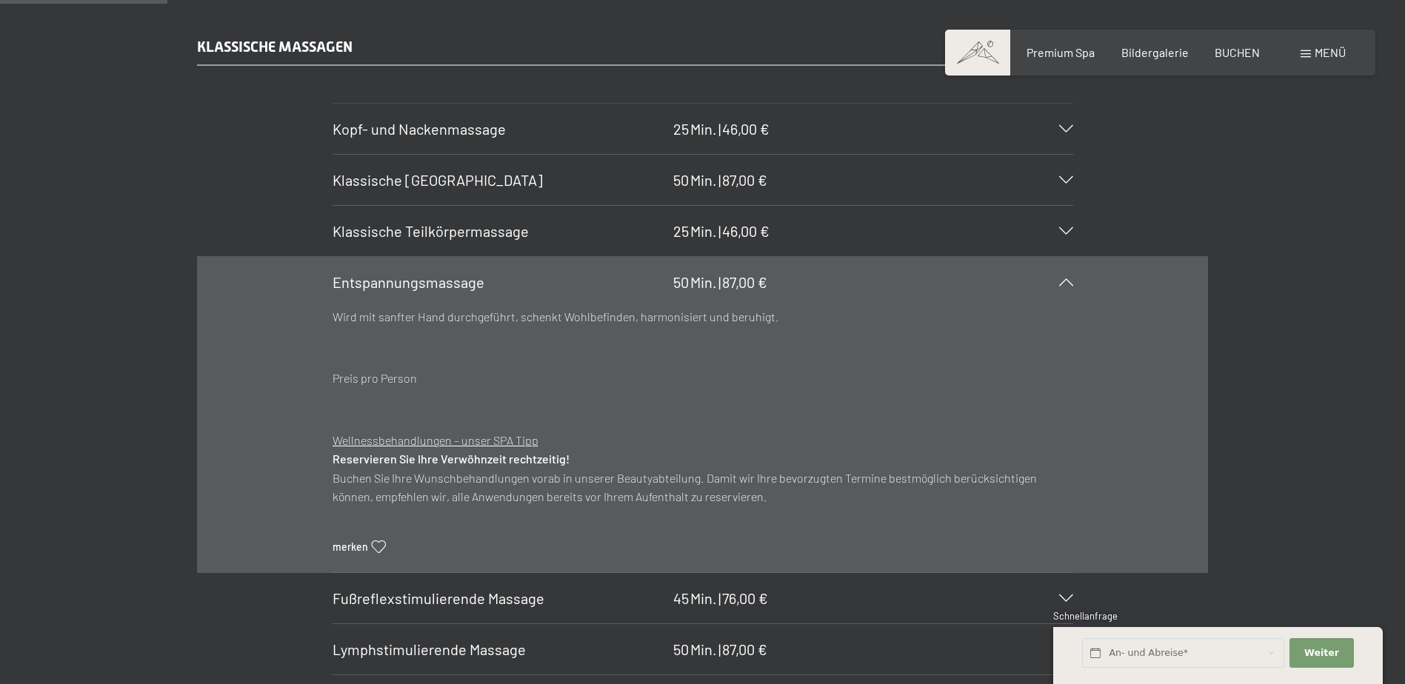
scroll to position [1555, 0]
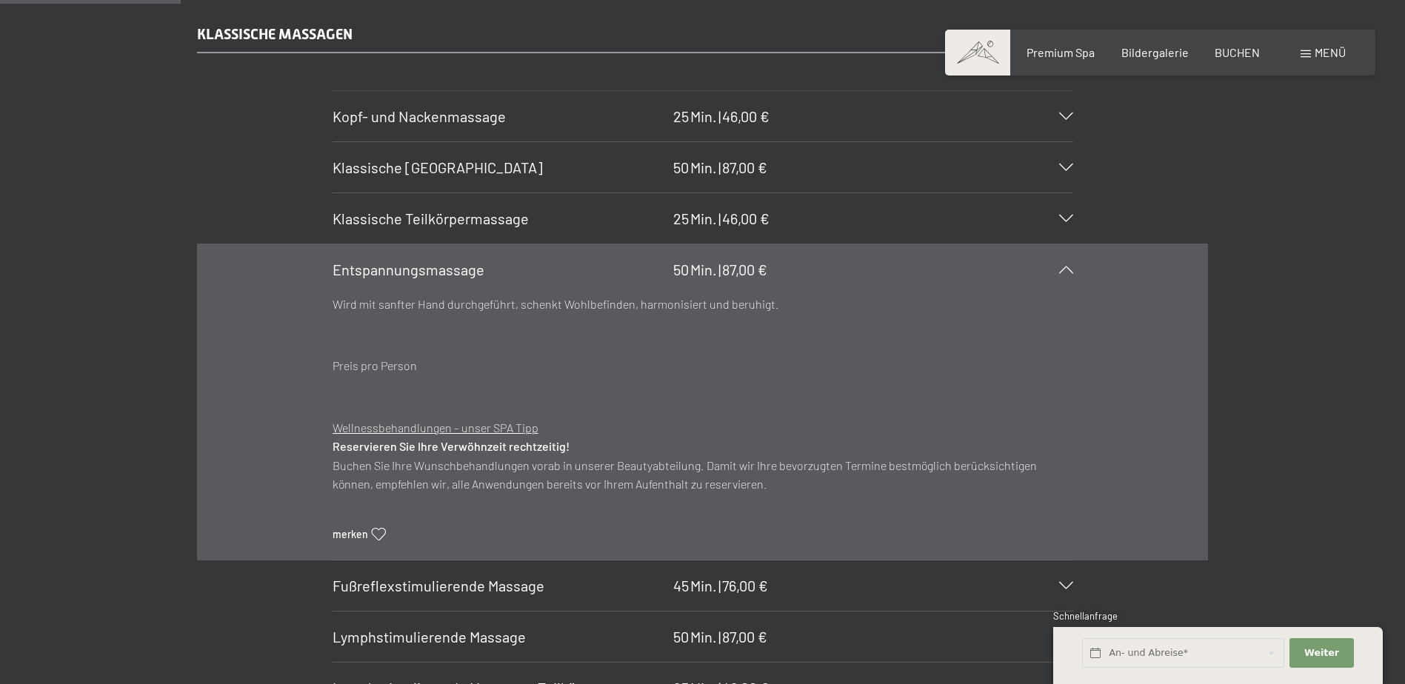
click at [1063, 272] on icon at bounding box center [1066, 269] width 14 height 7
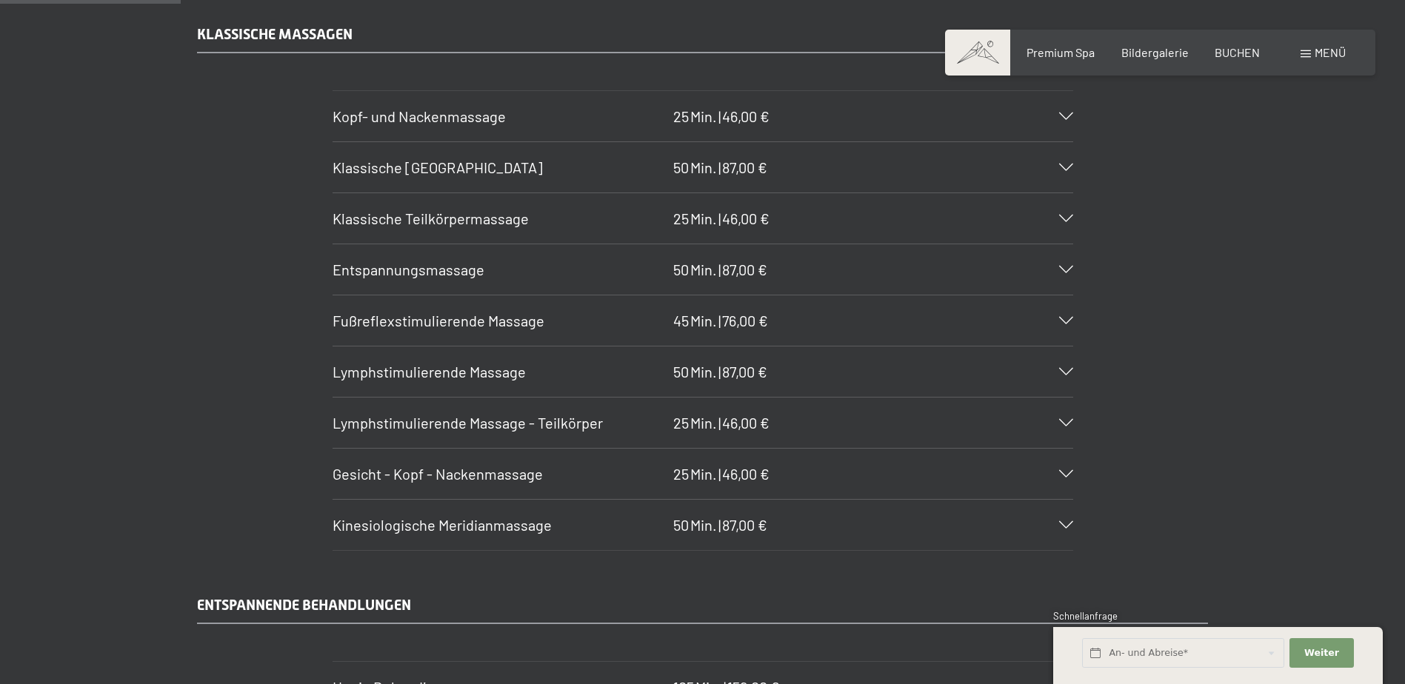
click at [1063, 272] on icon at bounding box center [1066, 269] width 14 height 7
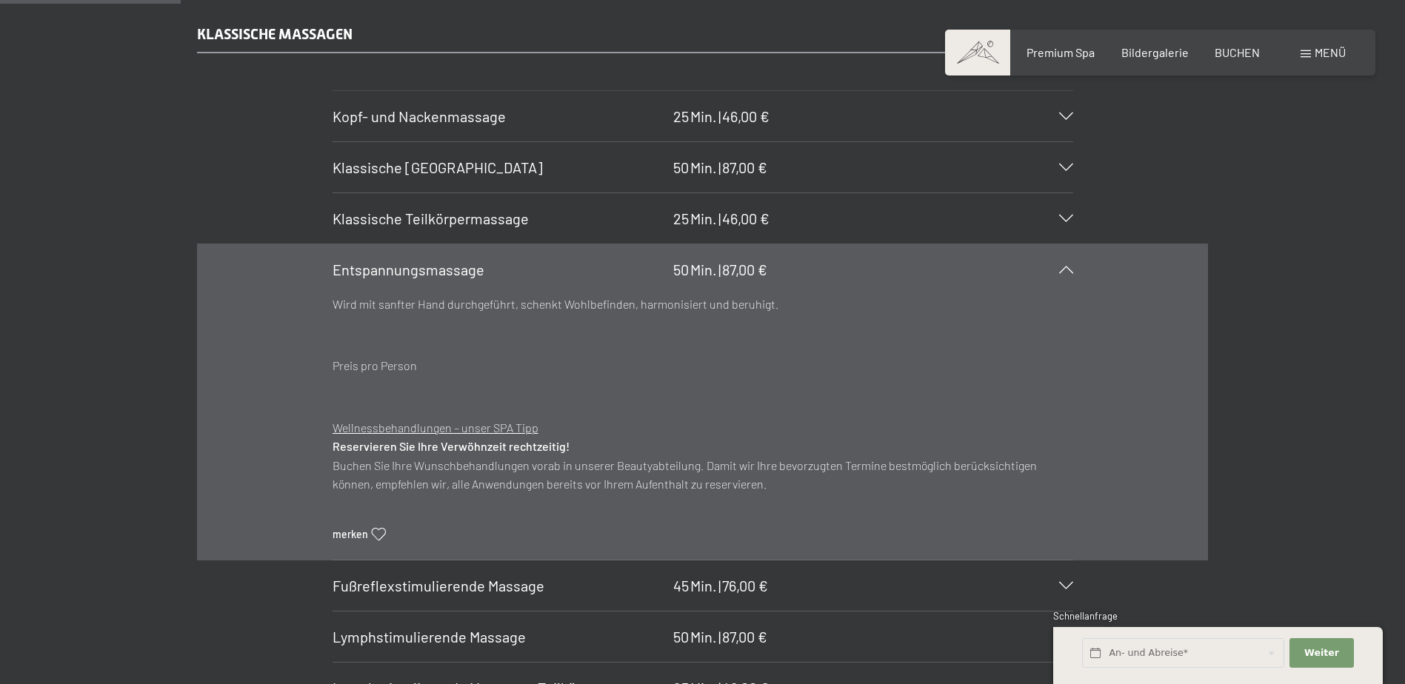
click at [1063, 272] on icon at bounding box center [1066, 269] width 14 height 7
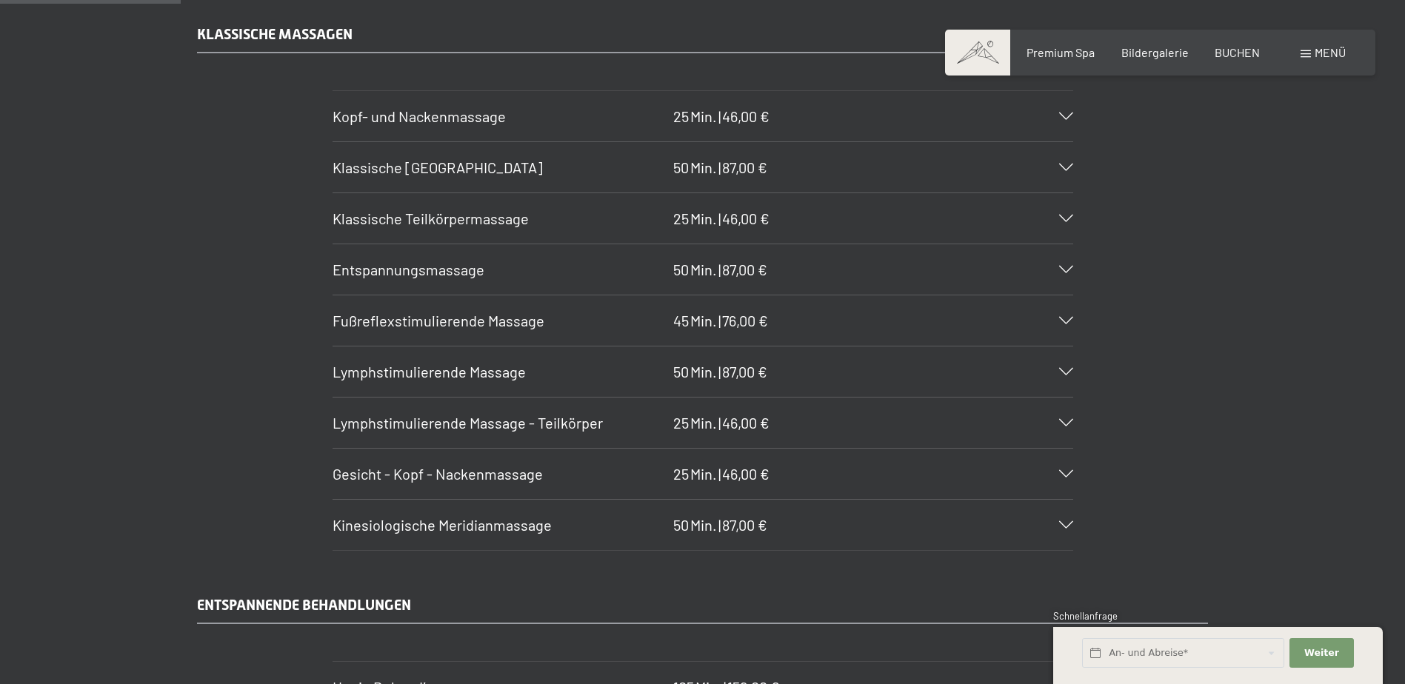
click at [1068, 165] on icon at bounding box center [1066, 167] width 14 height 7
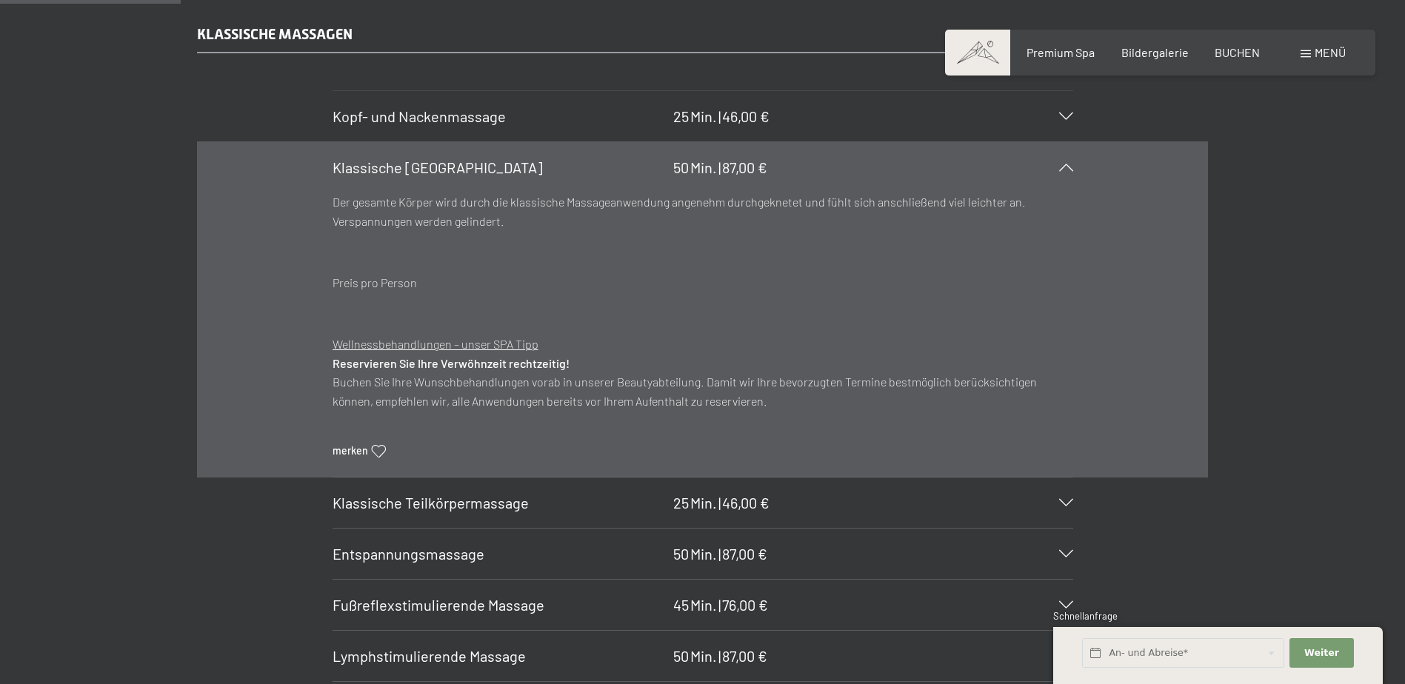
click at [1068, 165] on icon at bounding box center [1066, 167] width 14 height 7
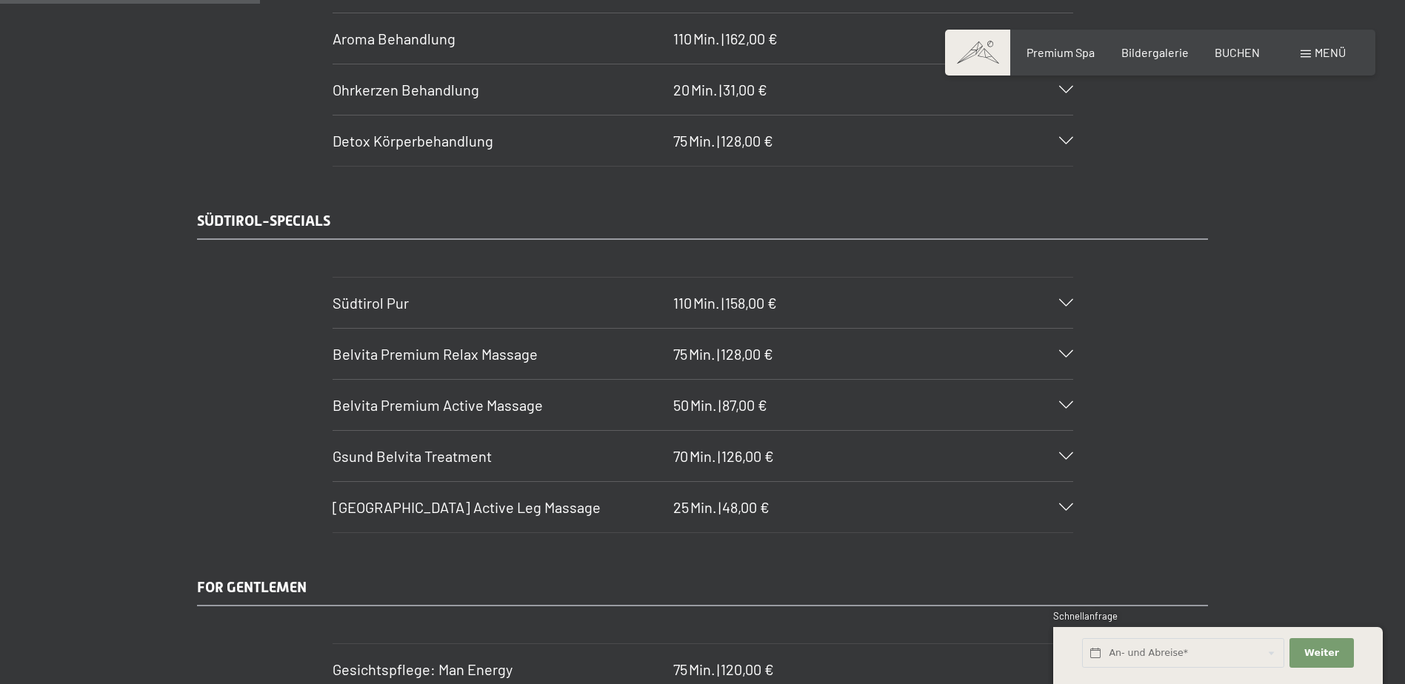
scroll to position [2369, 0]
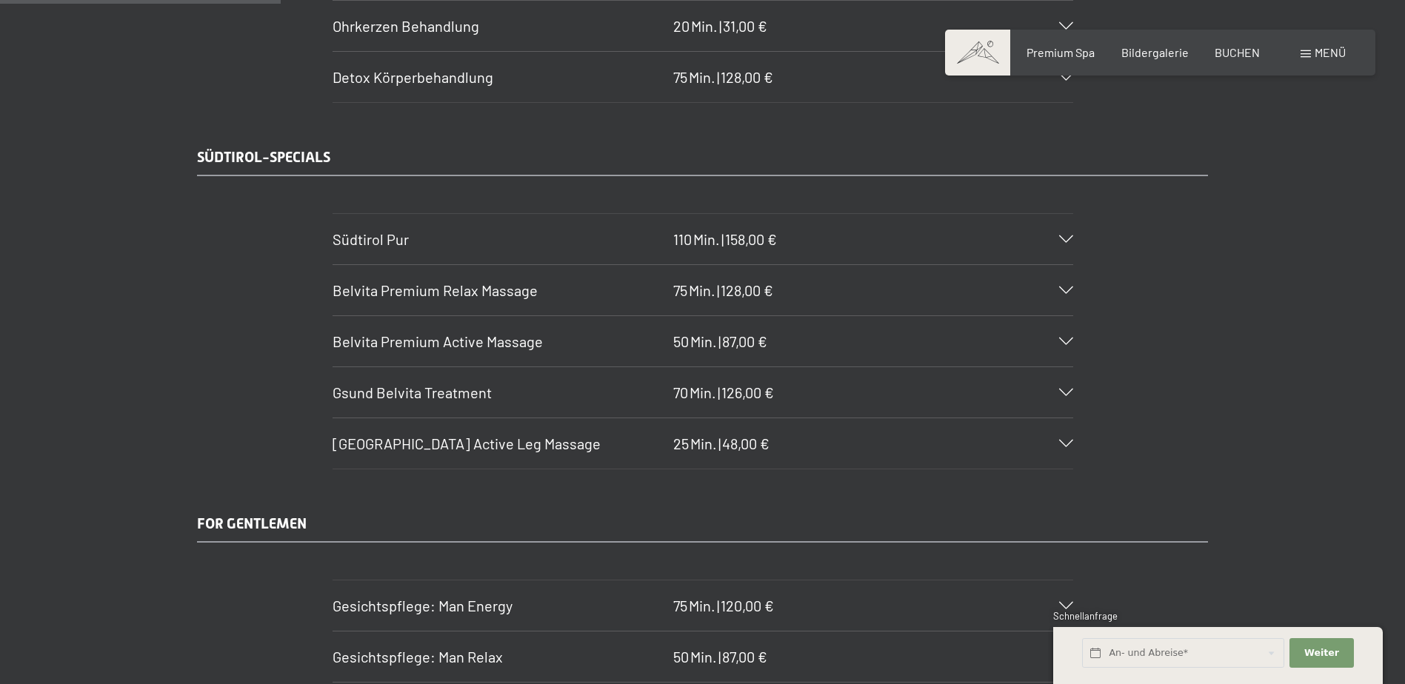
click at [1073, 339] on section "Belvita Premium Active Massage 50 Min. | 87,00 € Aktivierende Massage von Rücke…" at bounding box center [702, 341] width 740 height 52
click at [1068, 338] on icon at bounding box center [1066, 341] width 14 height 7
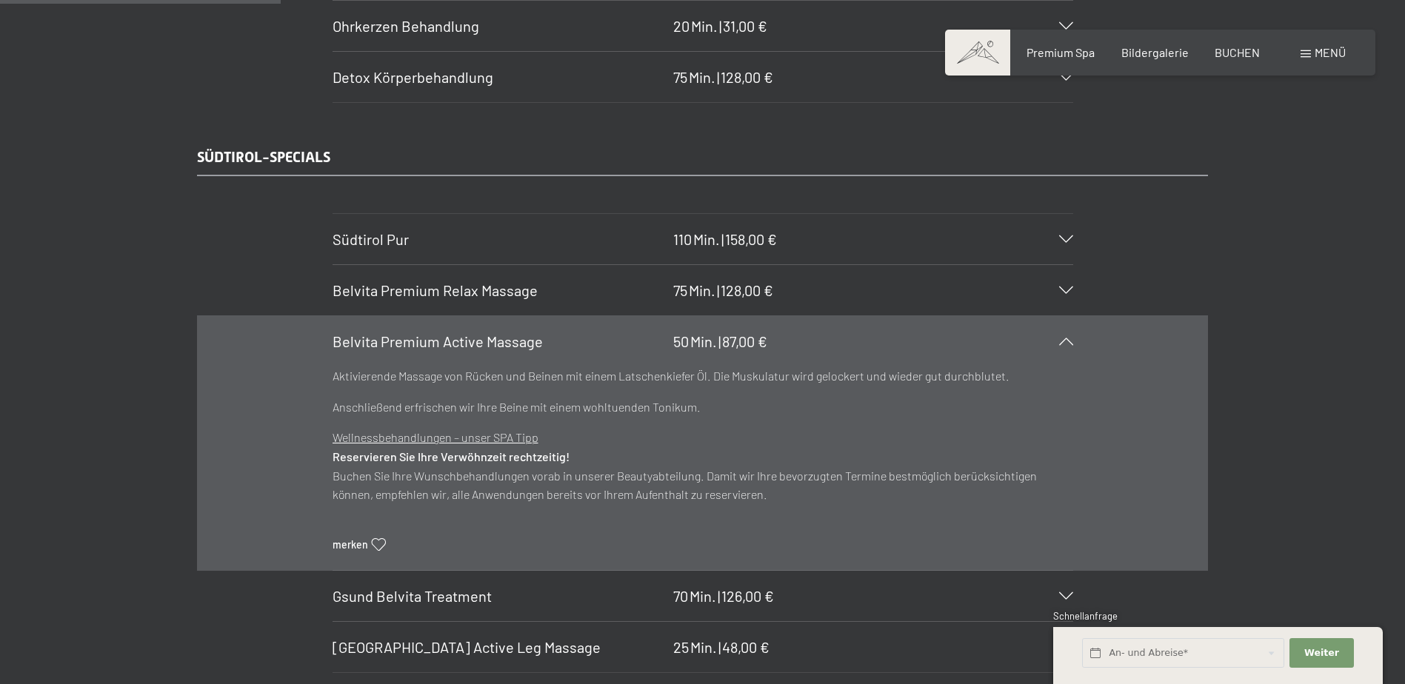
click at [1066, 336] on div "Belvita Premium Active Massage 50 Min. | 87,00 €" at bounding box center [702, 341] width 740 height 50
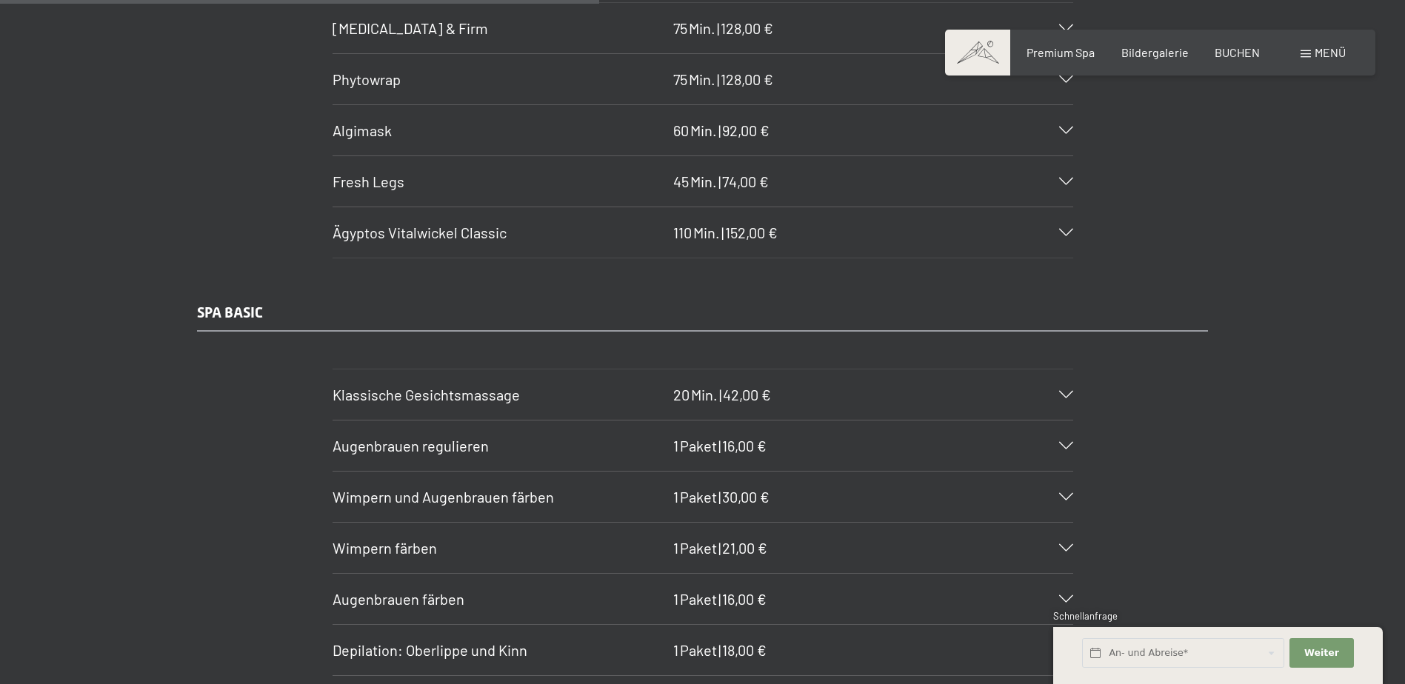
scroll to position [5109, 0]
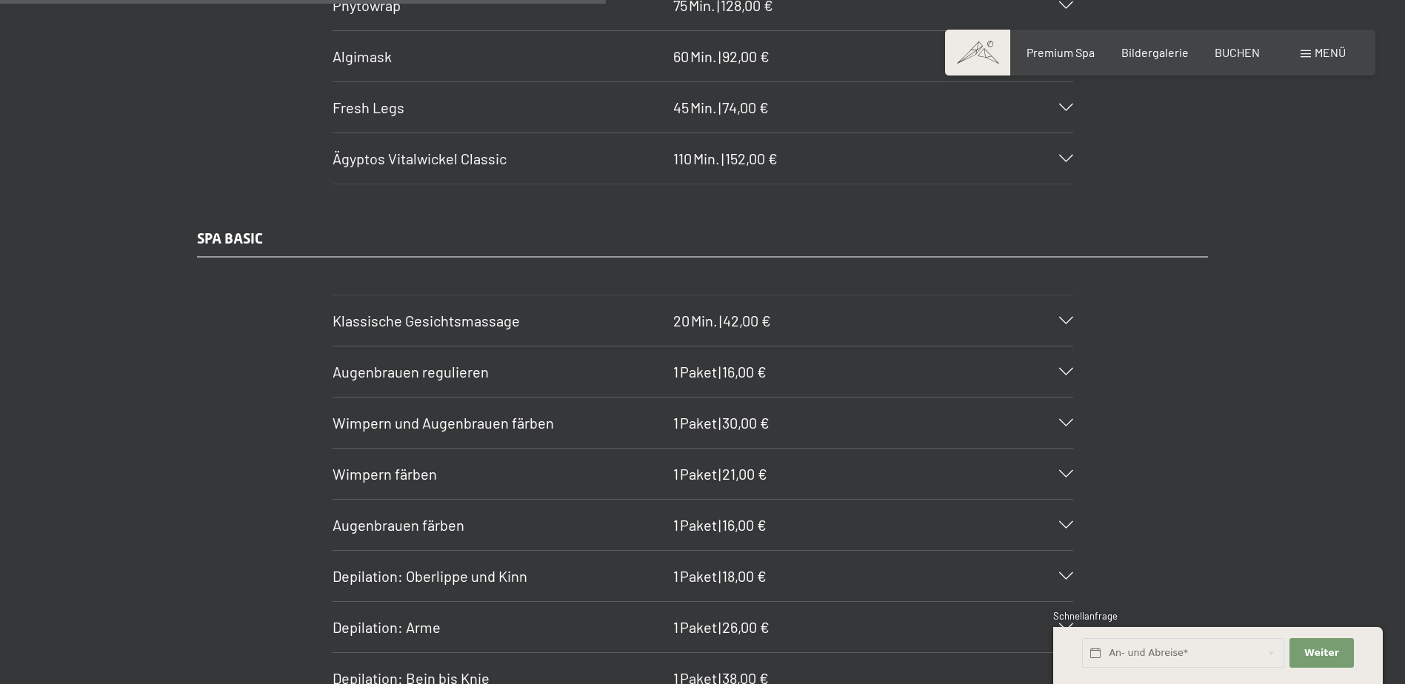
click at [1073, 321] on section "Klassische Gesichtsmassage 20 Min. | 42,00 € Wellnessbehandlungen – unser SPA T…" at bounding box center [702, 321] width 740 height 52
click at [1062, 318] on icon at bounding box center [1066, 320] width 14 height 7
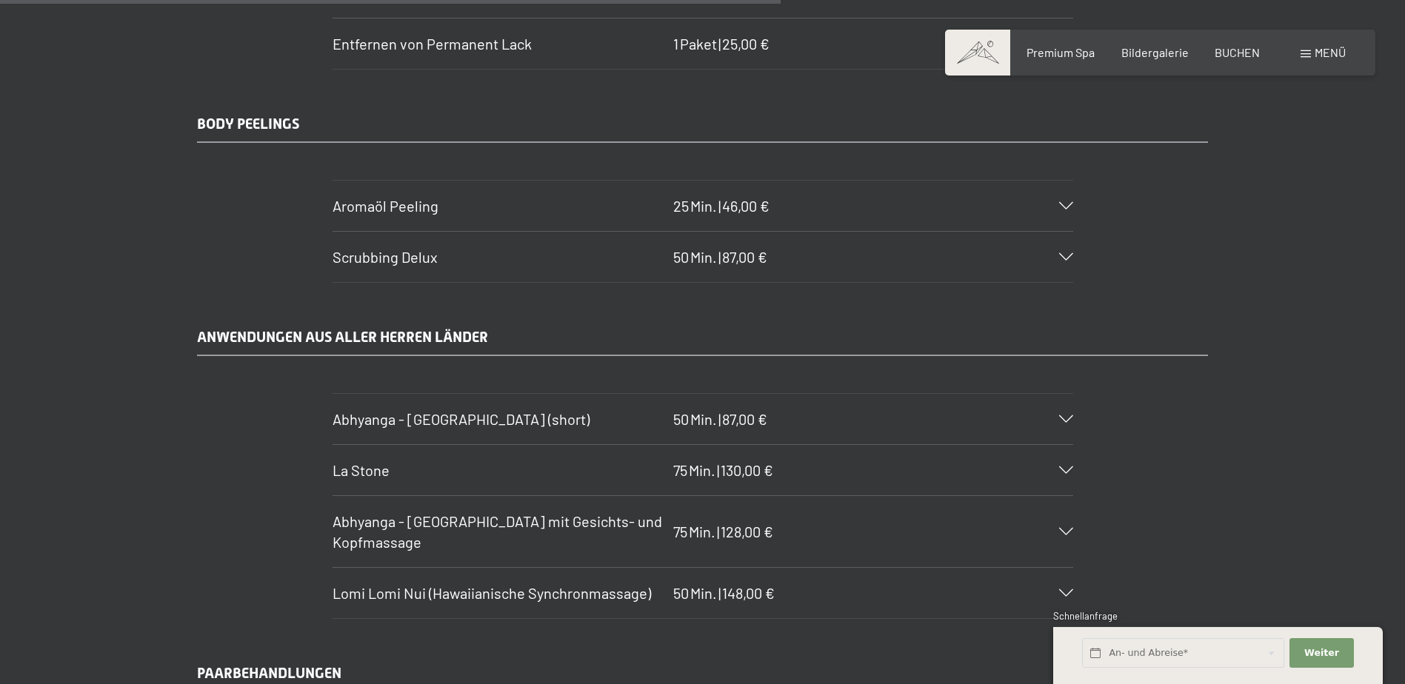
scroll to position [6886, 0]
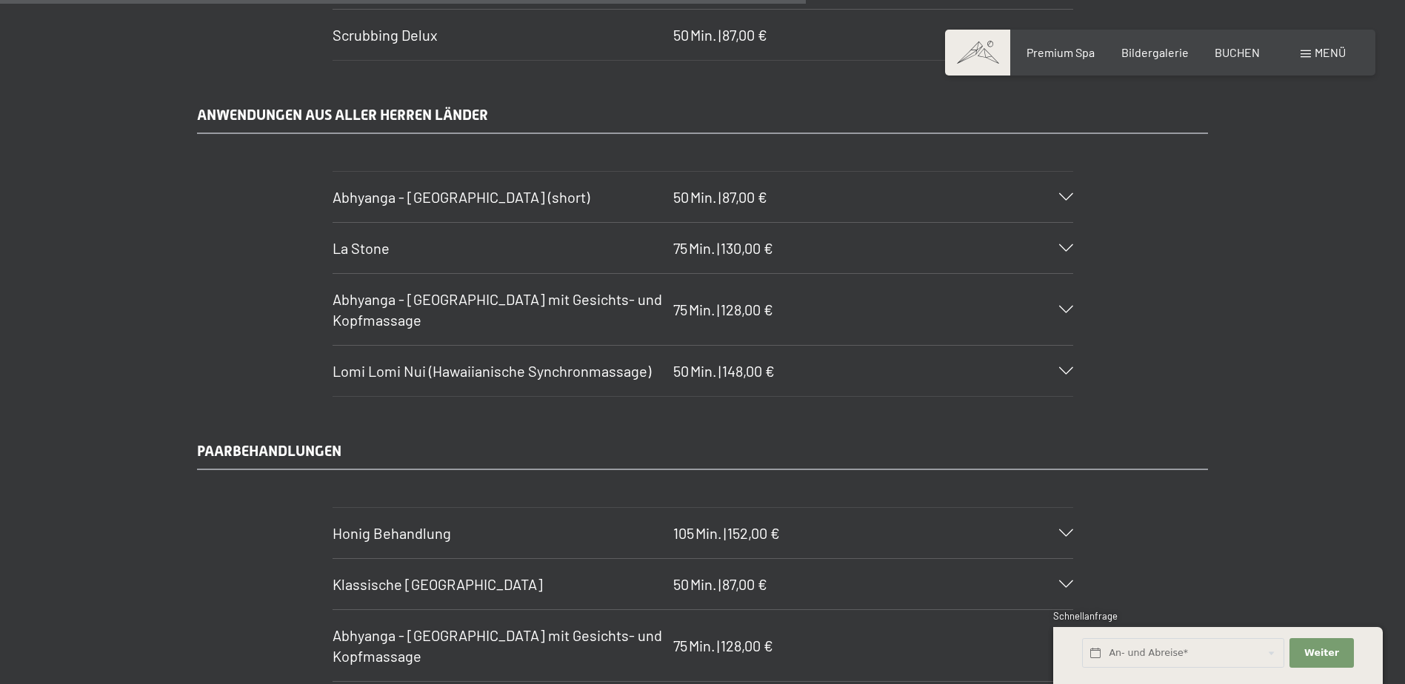
click at [717, 198] on span "Min." at bounding box center [703, 197] width 27 height 18
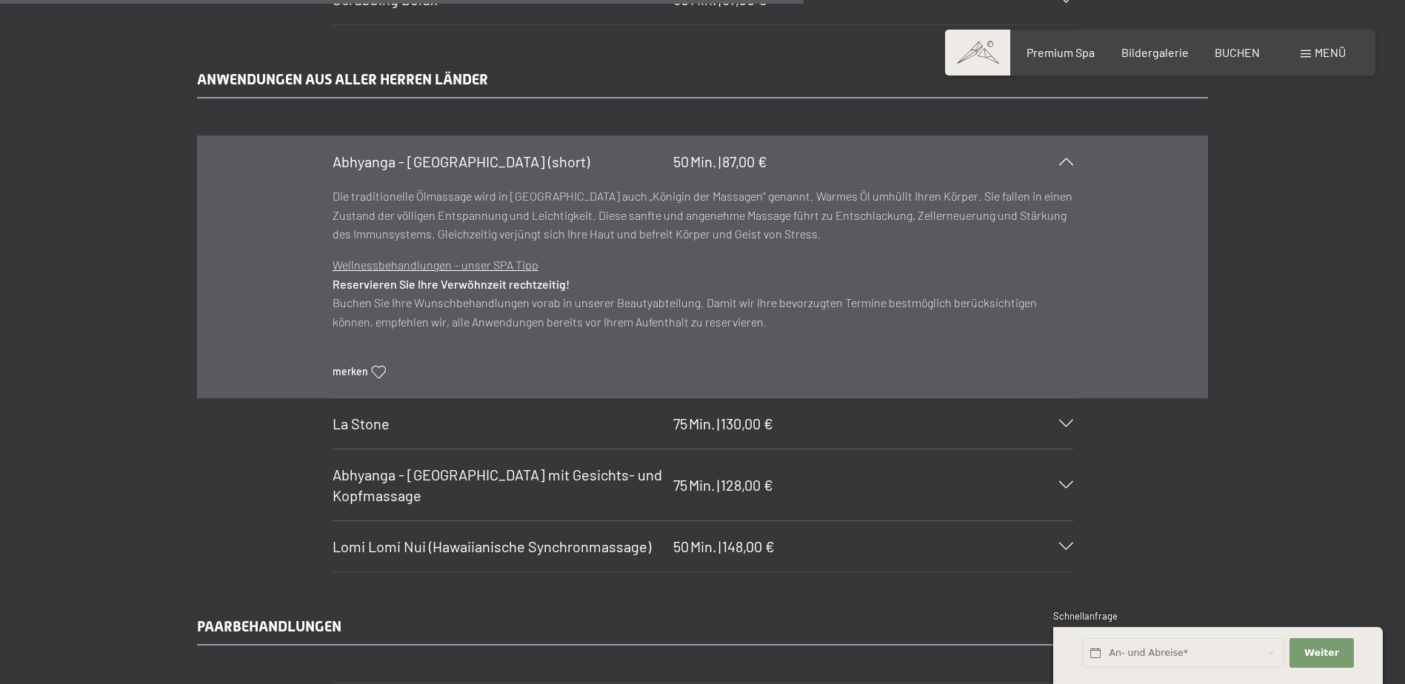
scroll to position [6732, 0]
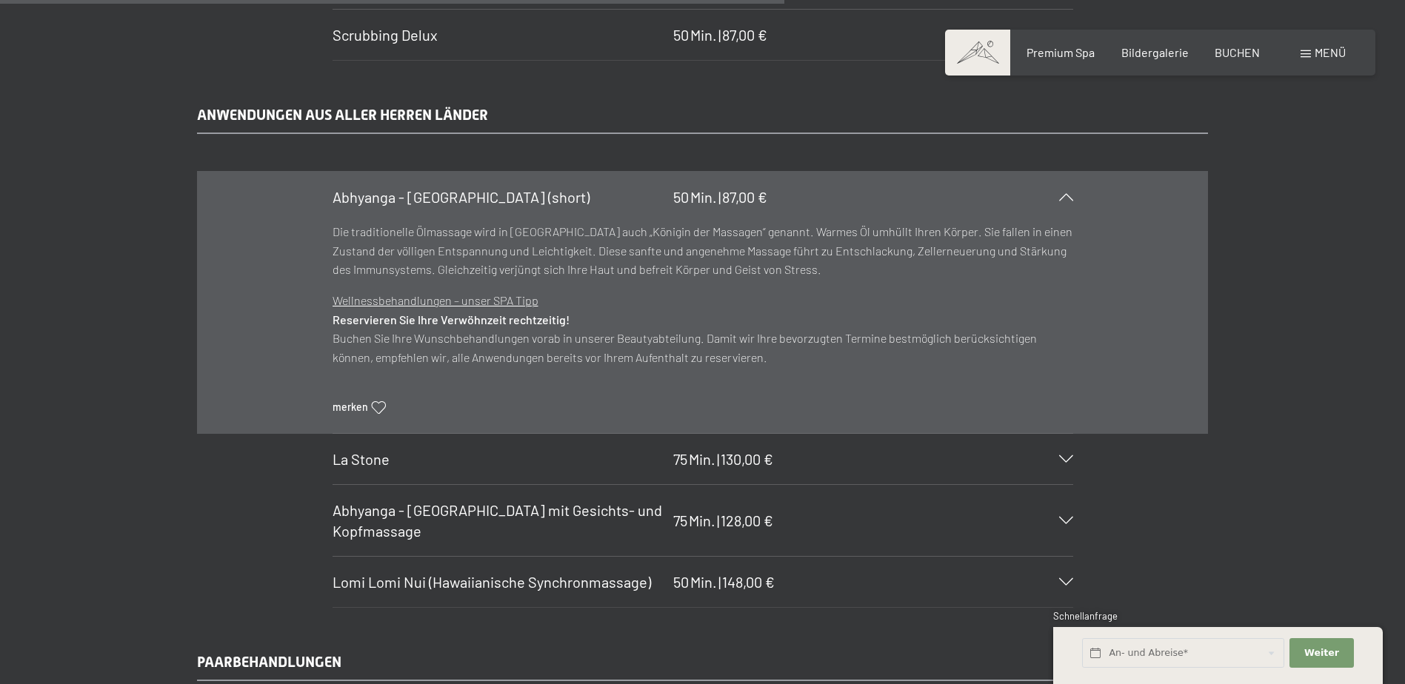
click at [717, 198] on span "Min." at bounding box center [703, 197] width 27 height 18
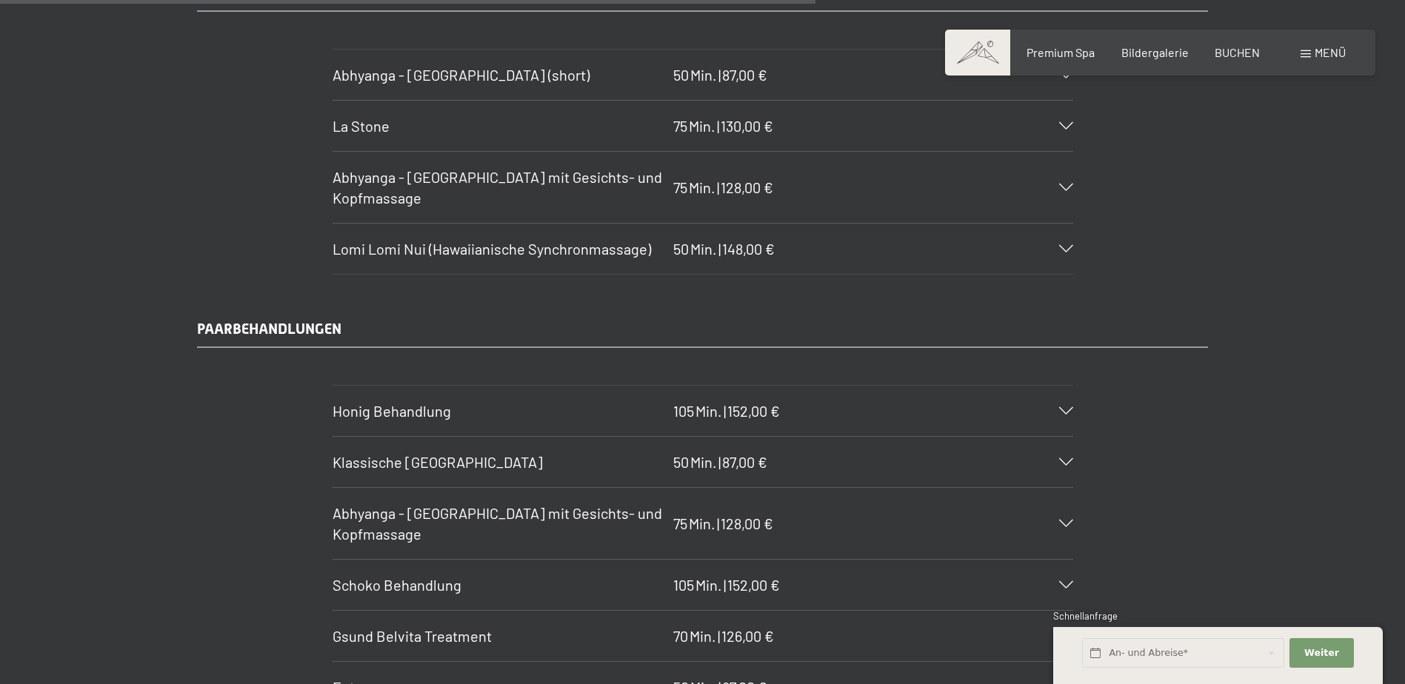
scroll to position [6880, 0]
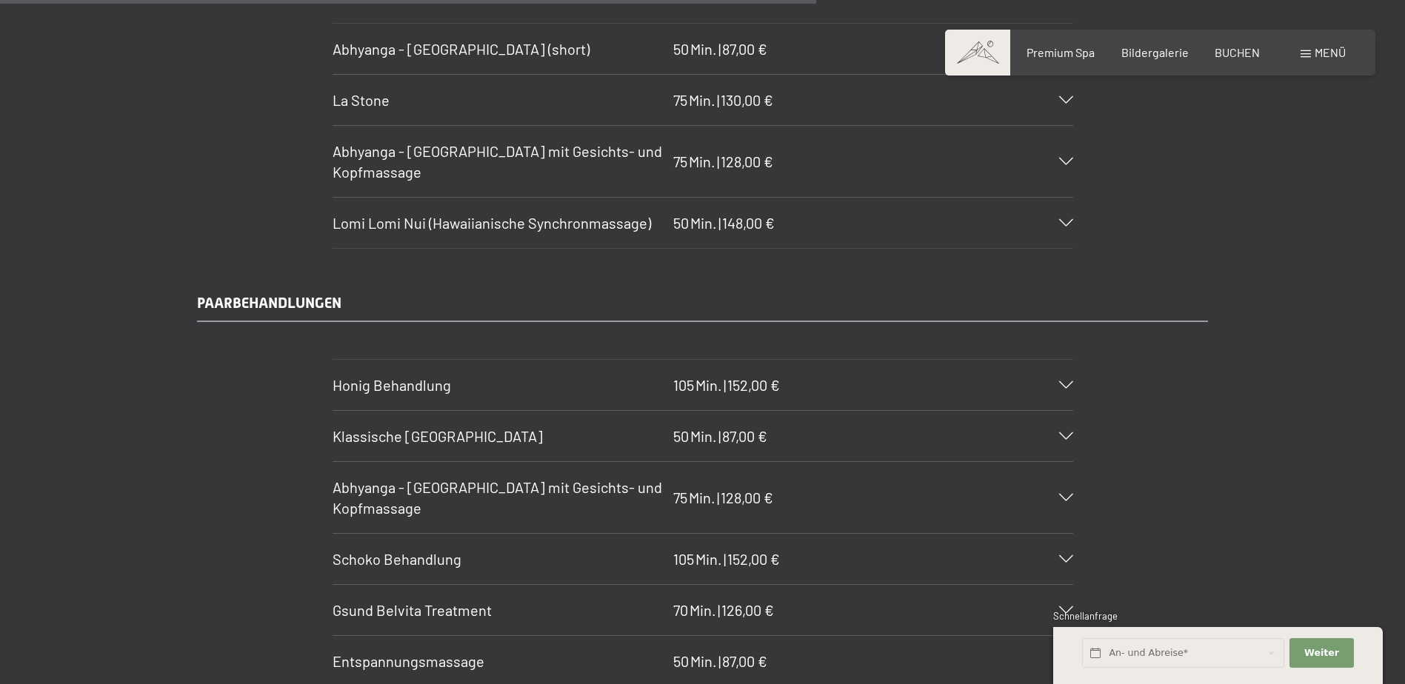
click at [707, 389] on span "Min." at bounding box center [708, 385] width 27 height 18
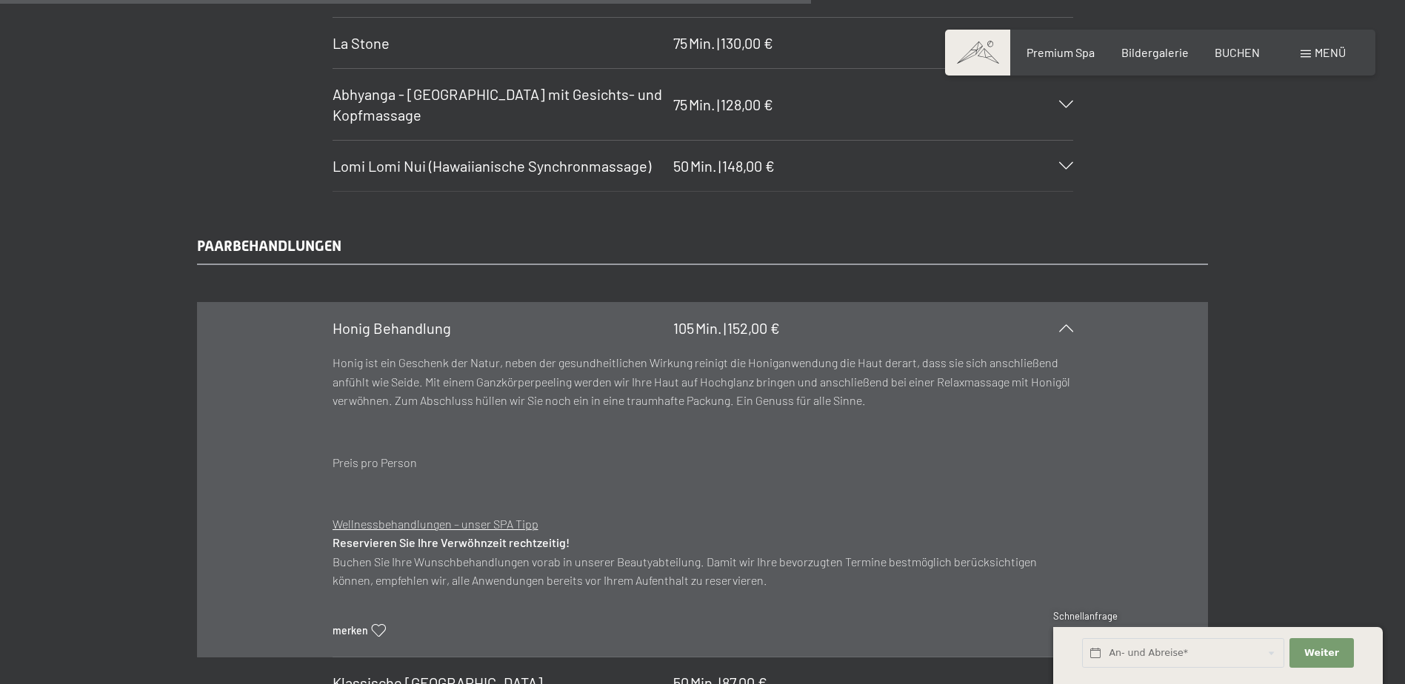
scroll to position [7029, 0]
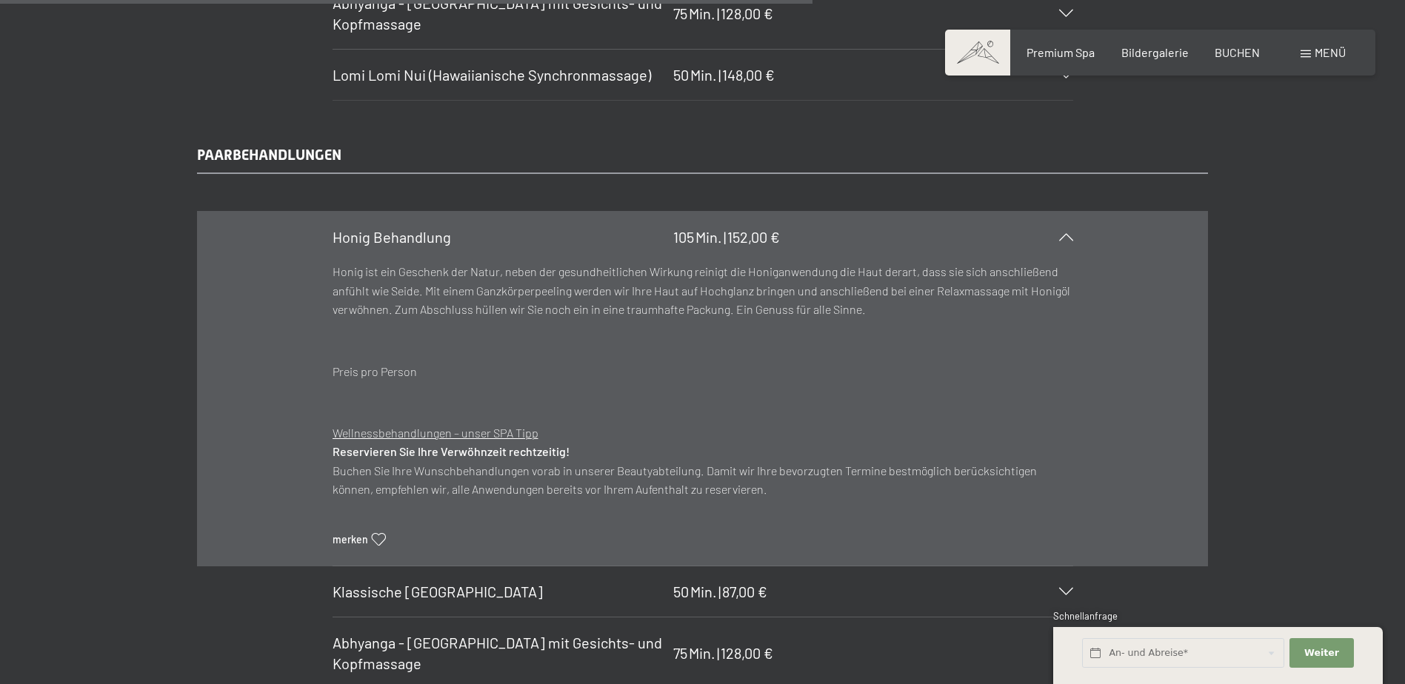
click at [726, 225] on div "Honig Behandlung 105 Min. | 152,00 €" at bounding box center [702, 237] width 740 height 50
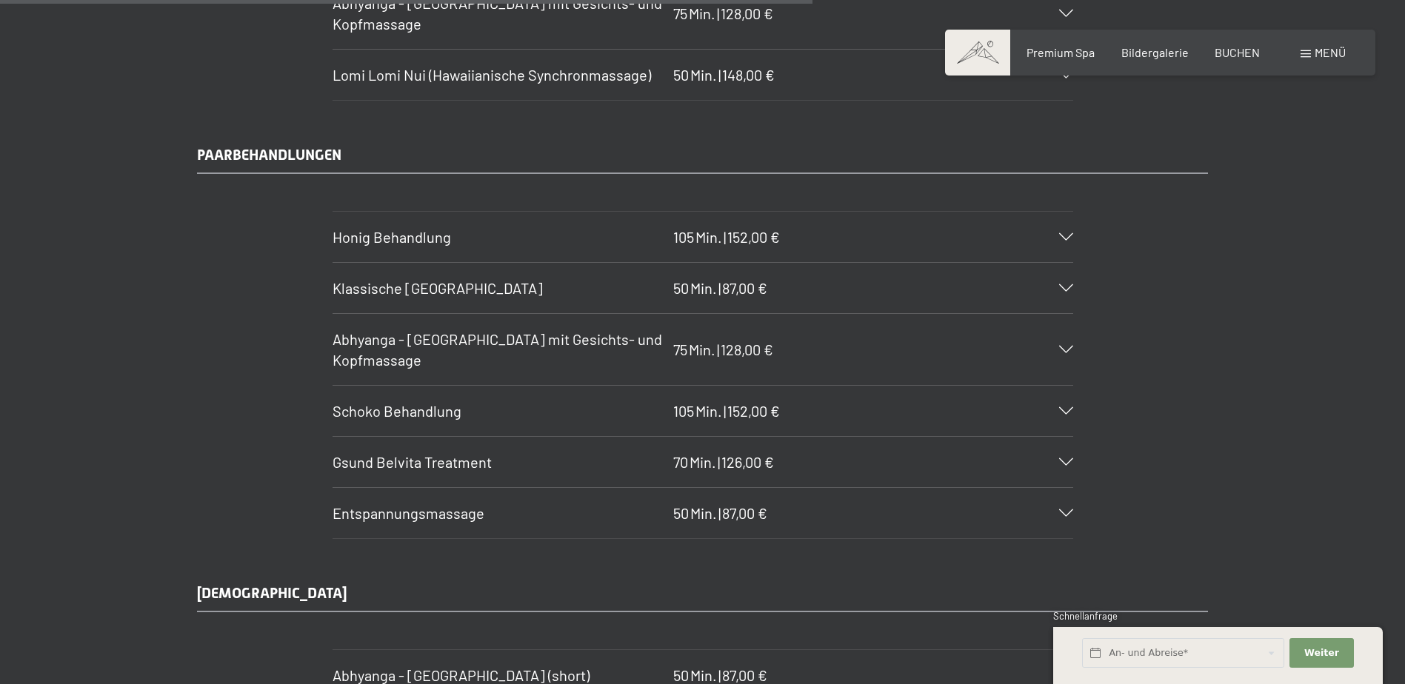
click at [706, 292] on span "Min." at bounding box center [703, 288] width 27 height 18
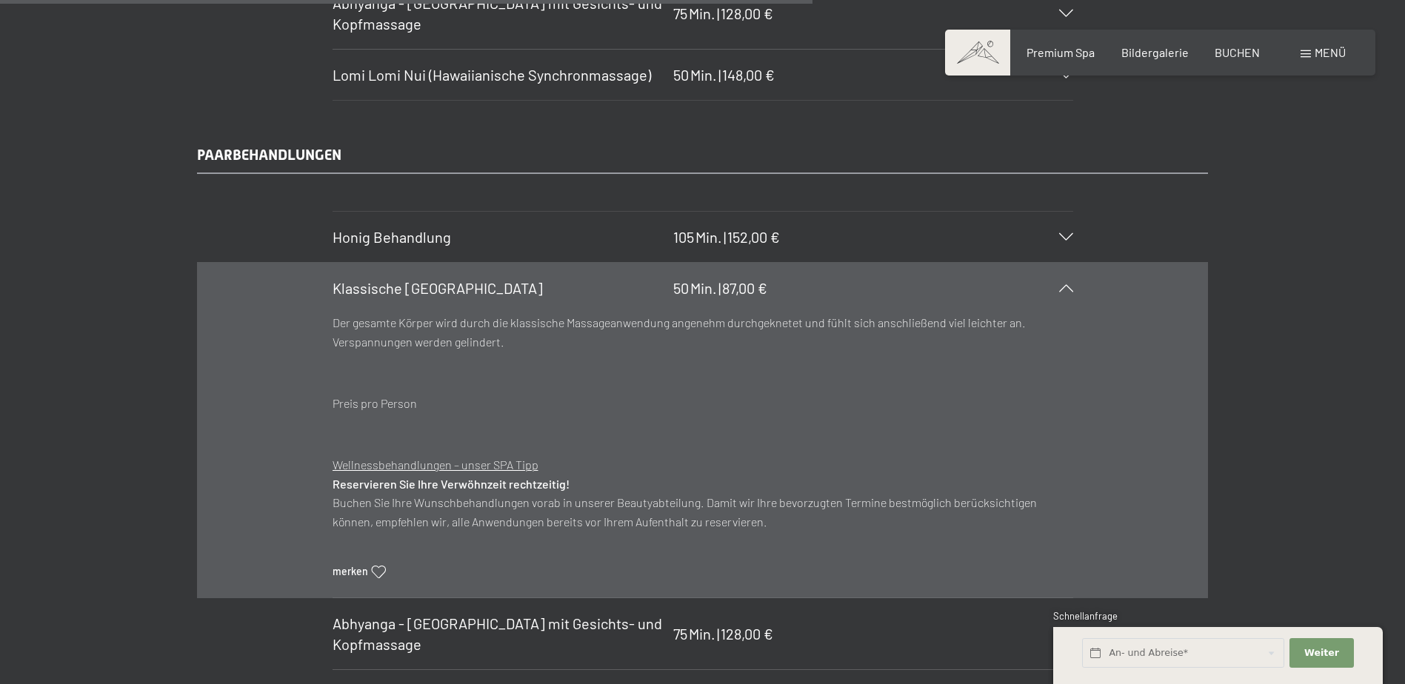
click at [706, 292] on span "Min." at bounding box center [703, 288] width 27 height 18
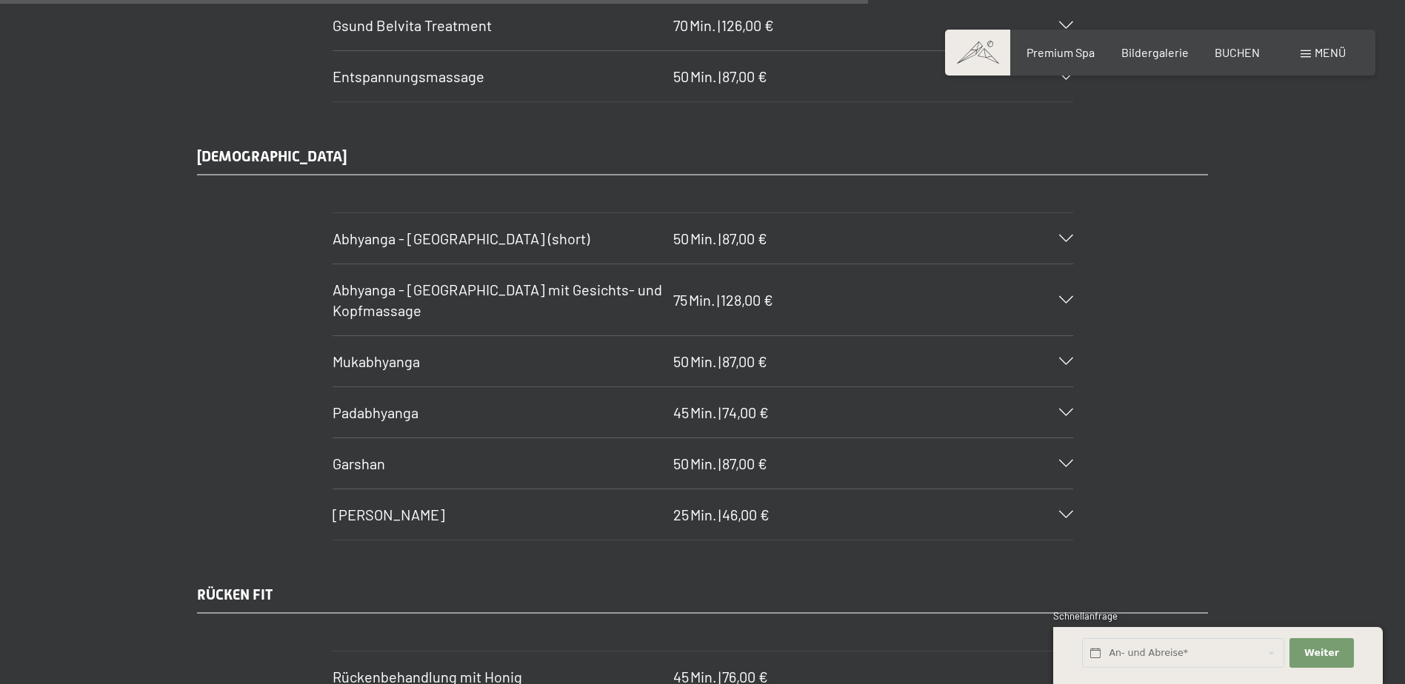
scroll to position [7473, 0]
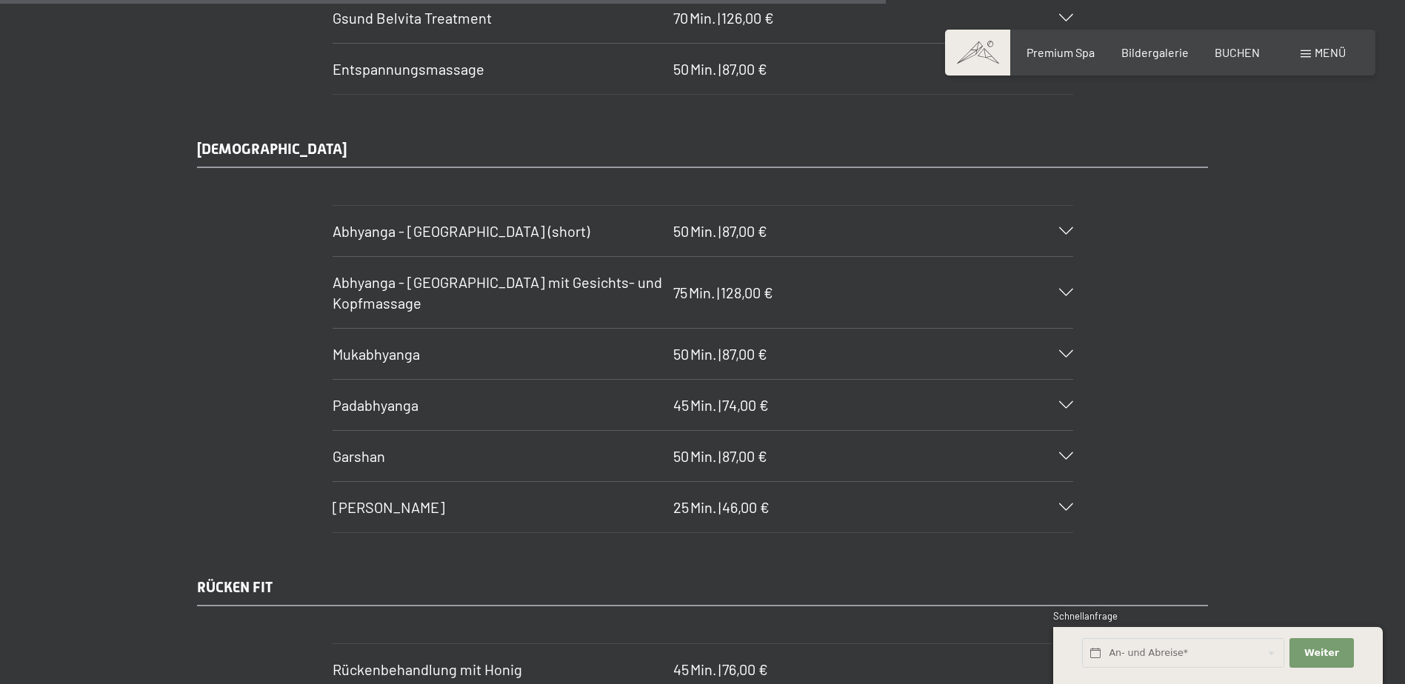
click at [485, 300] on h3 "Abhyanga - [GEOGRAPHIC_DATA] mit Gesichts- und Kopfmassage" at bounding box center [498, 292] width 333 height 41
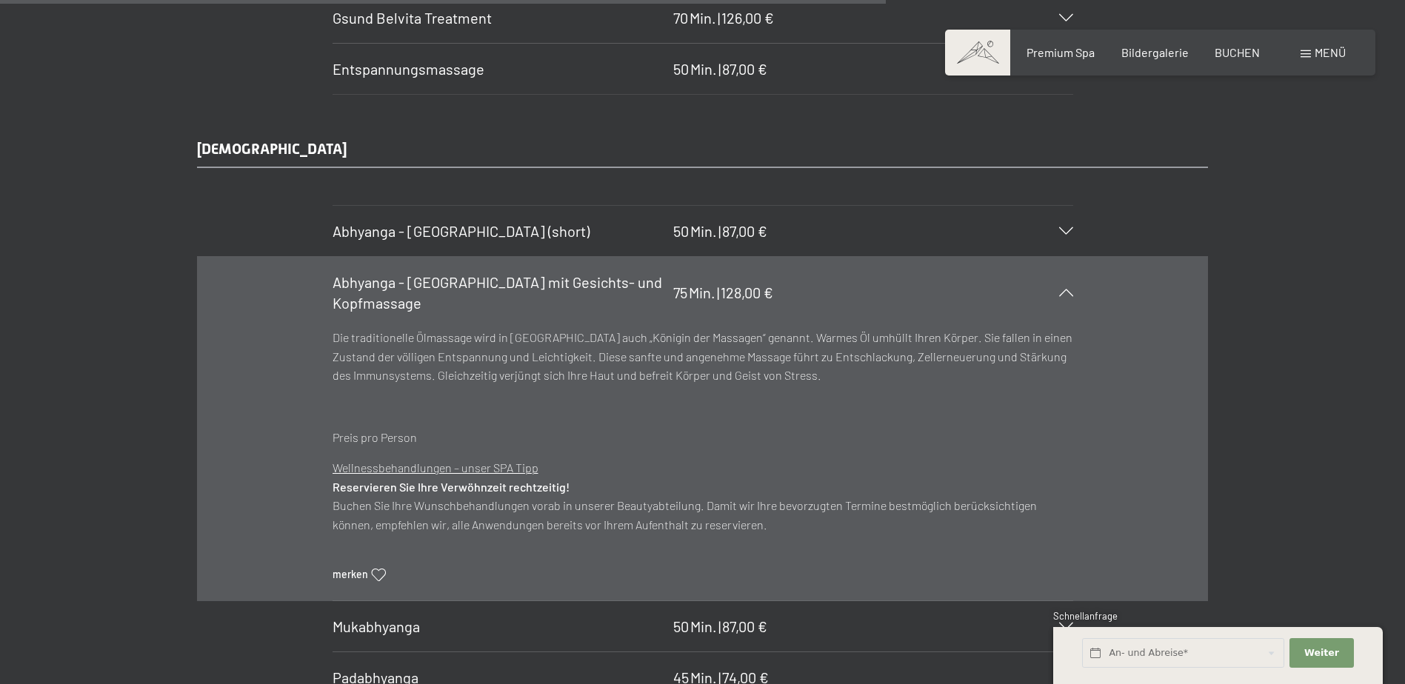
click at [477, 285] on span "Abhyanga - [GEOGRAPHIC_DATA] mit Gesichts- und Kopfmassage" at bounding box center [497, 292] width 330 height 39
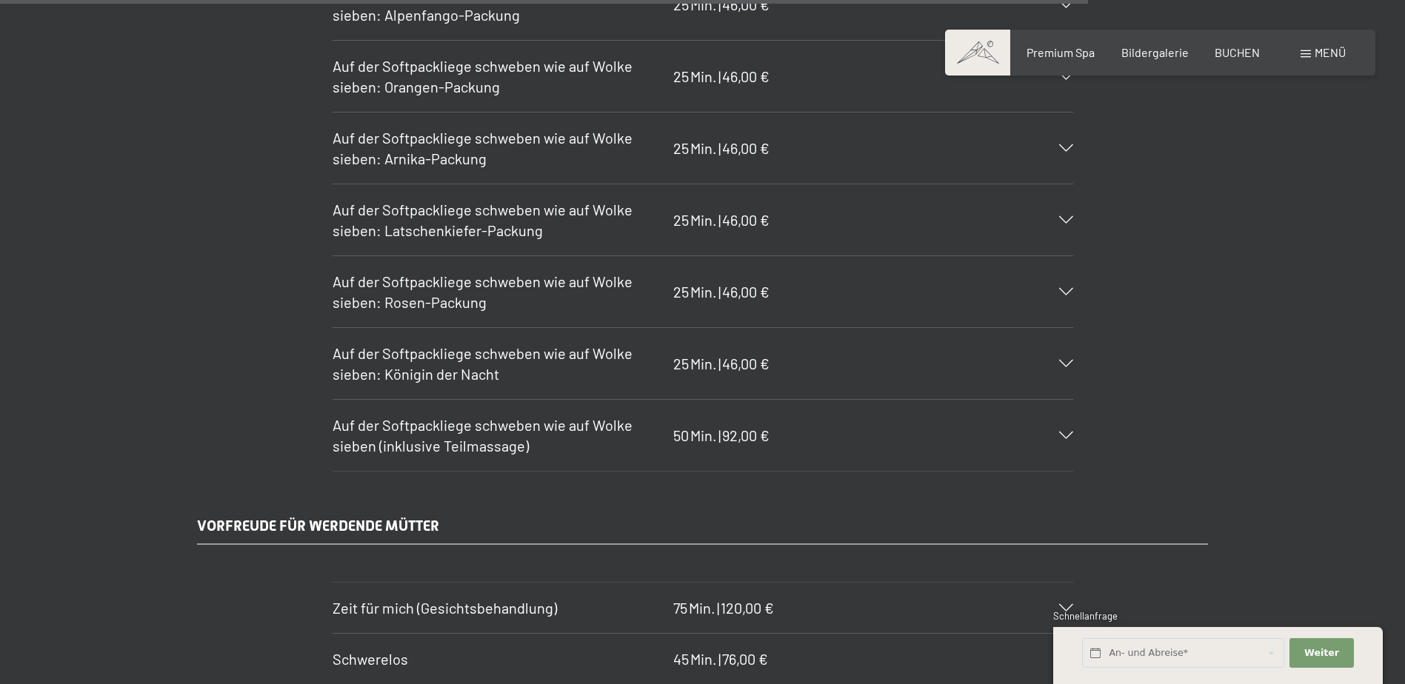
scroll to position [9250, 0]
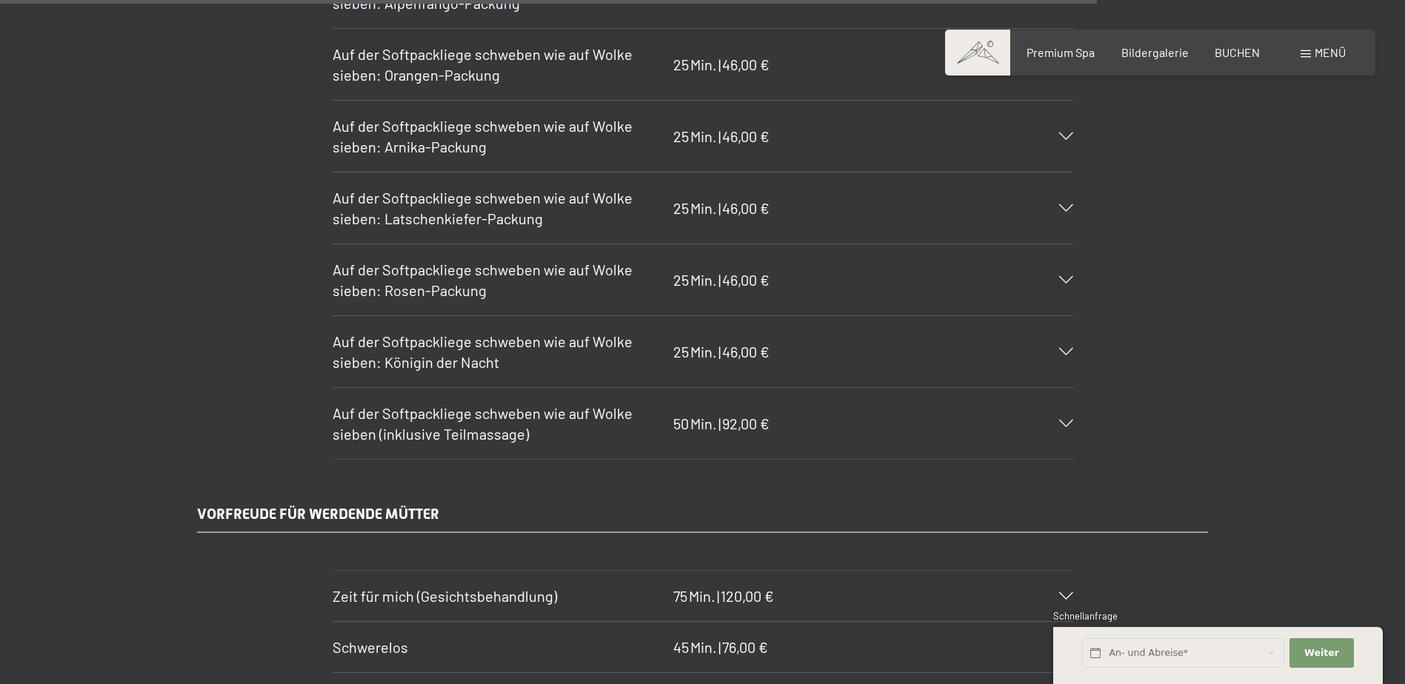
click at [627, 366] on h3 "Auf der Softpackliege schweben wie auf Wolke sieben: Königin der Nacht" at bounding box center [498, 351] width 333 height 41
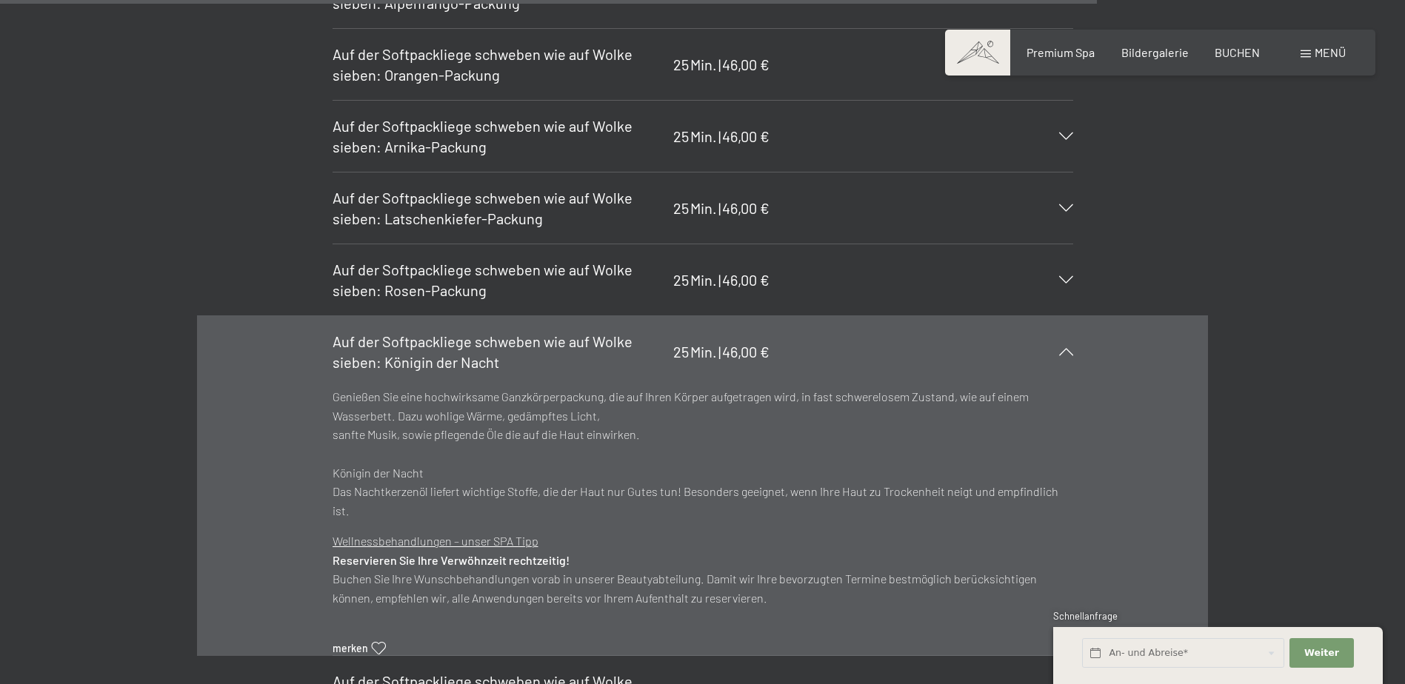
click at [612, 353] on h3 "Auf der Softpackliege schweben wie auf Wolke sieben: Königin der Nacht" at bounding box center [498, 351] width 333 height 41
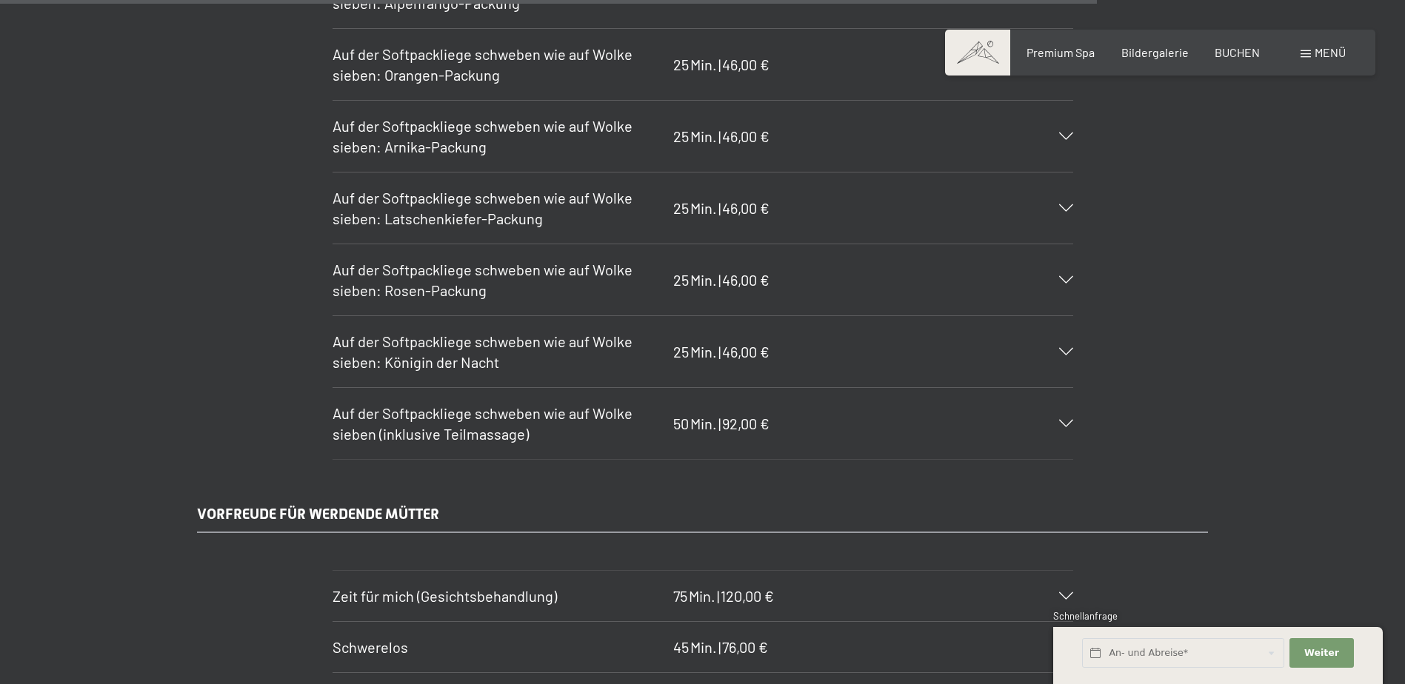
click at [475, 281] on span "Auf der Softpackliege schweben wie auf Wolke sieben: Rosen-Packung" at bounding box center [482, 280] width 300 height 39
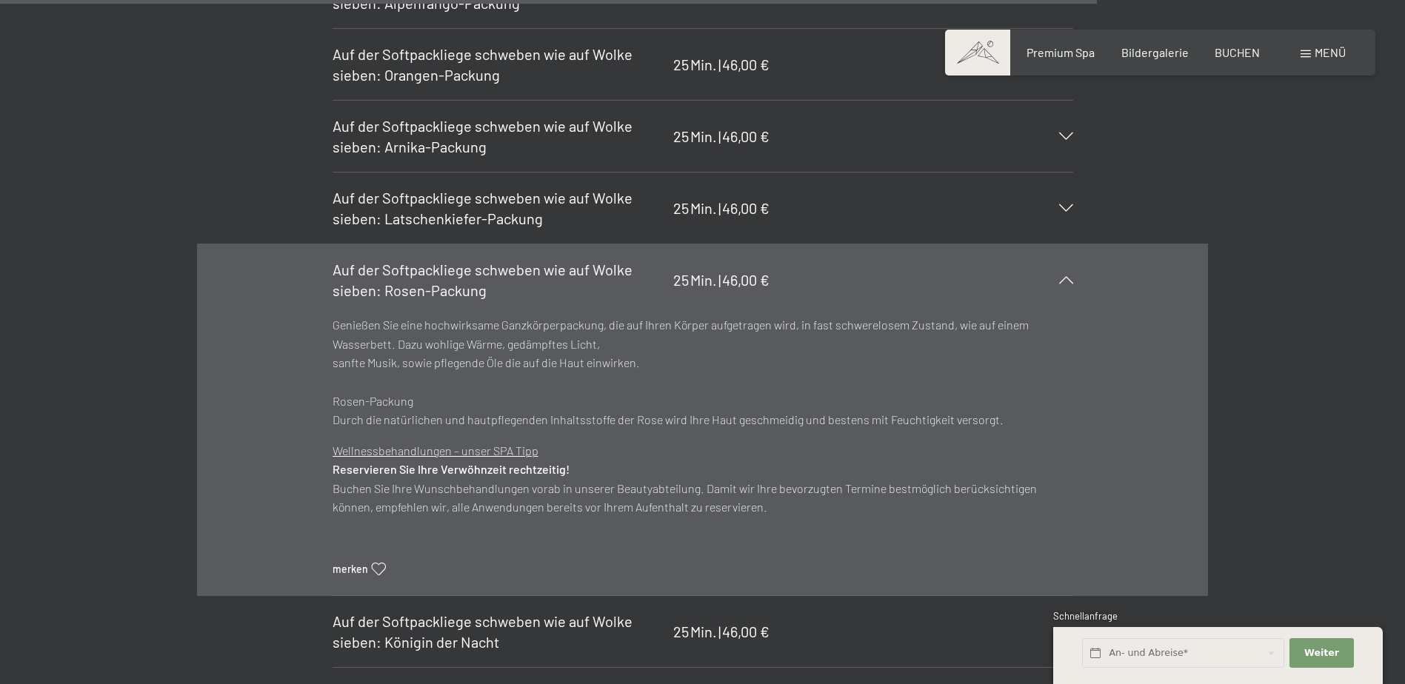
click at [475, 281] on span "Auf der Softpackliege schweben wie auf Wolke sieben: Rosen-Packung" at bounding box center [482, 280] width 300 height 39
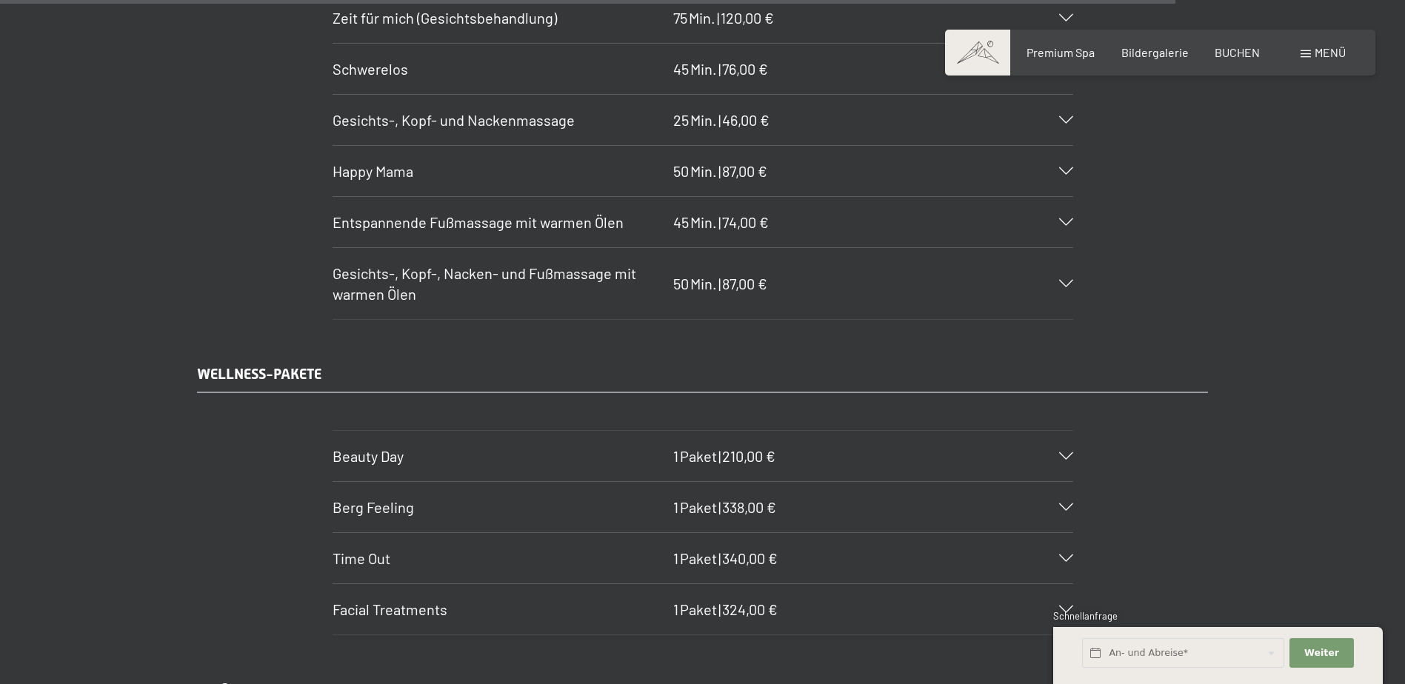
scroll to position [9916, 0]
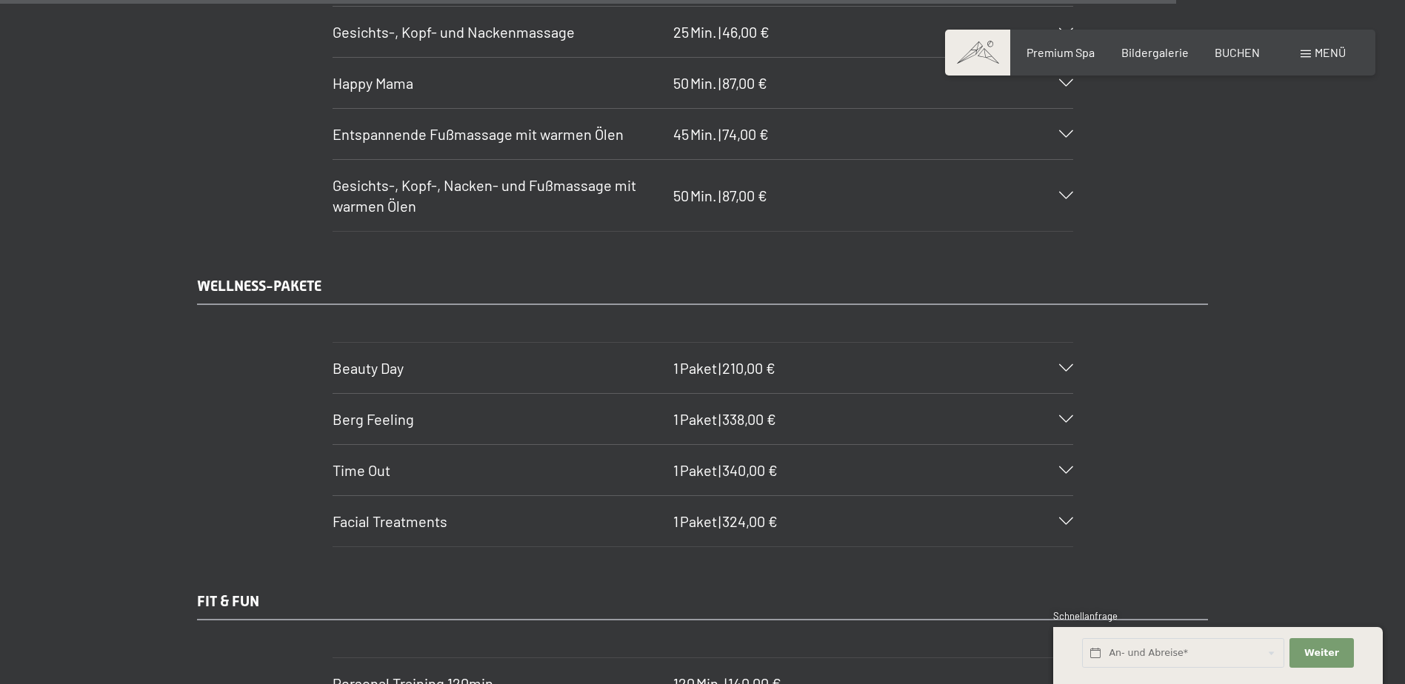
click at [753, 365] on span "210,00 €" at bounding box center [748, 368] width 53 height 18
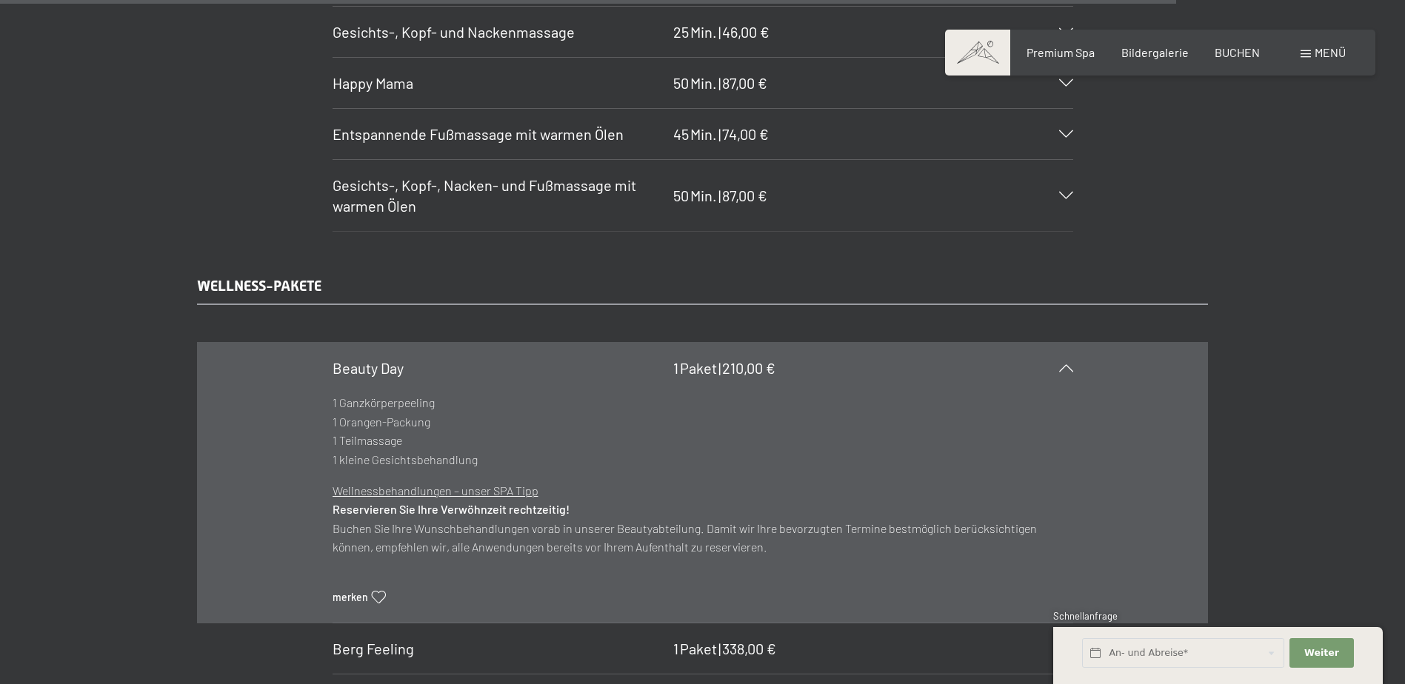
click at [753, 365] on span "210,00 €" at bounding box center [748, 368] width 53 height 18
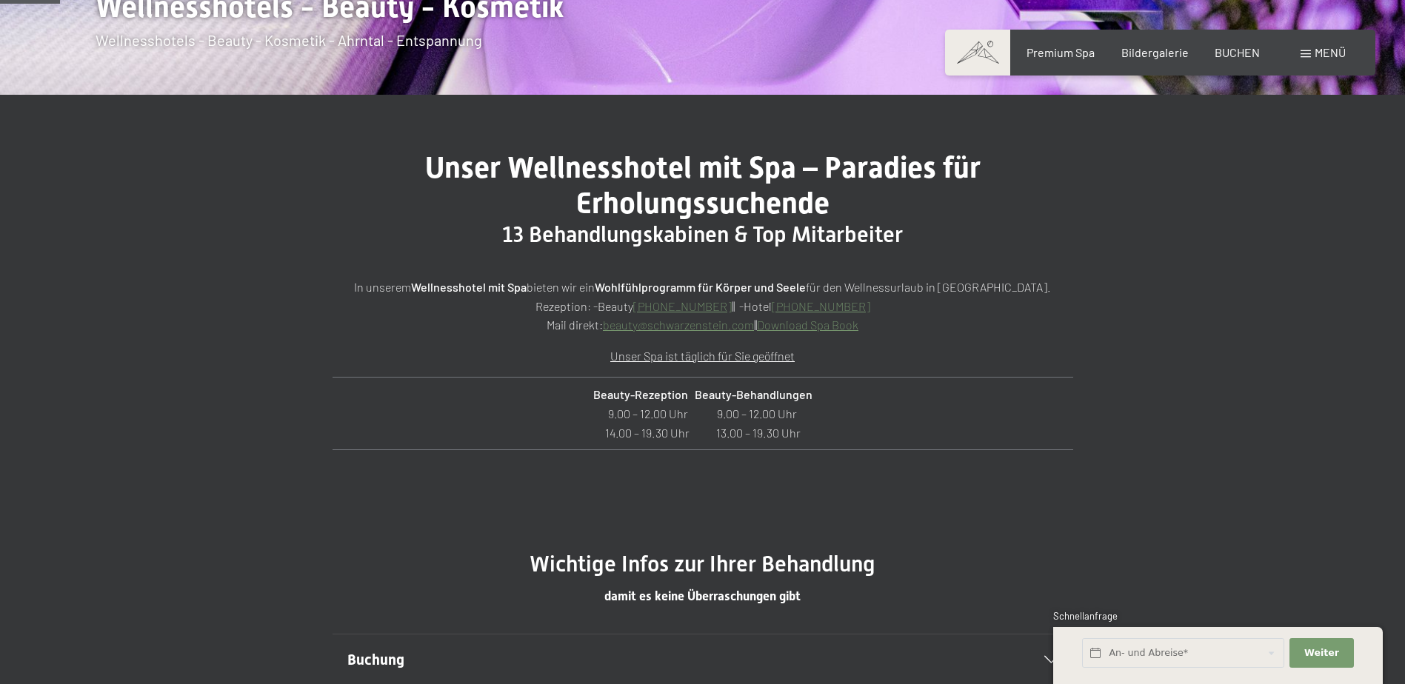
scroll to position [0, 0]
